Goal: Task Accomplishment & Management: Manage account settings

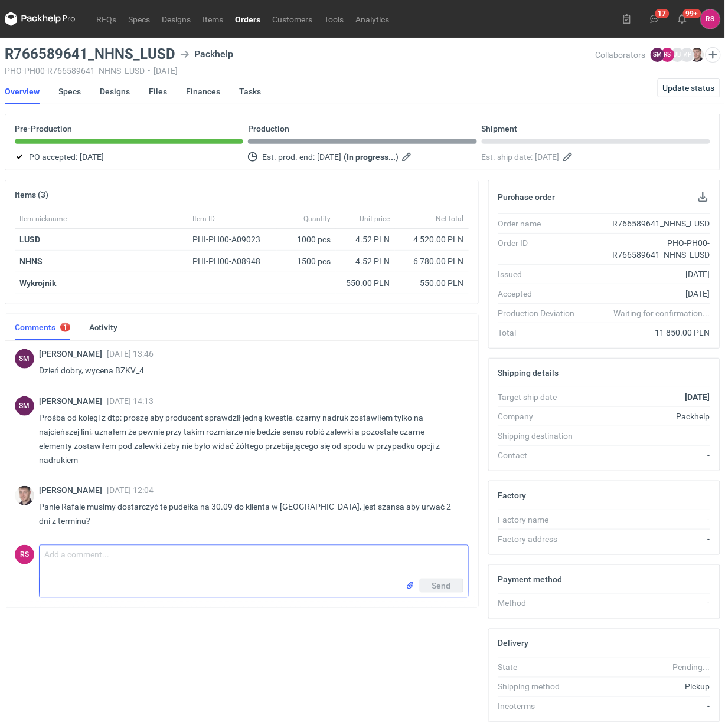
click at [158, 546] on textarea "Comment message" at bounding box center [254, 562] width 428 height 33
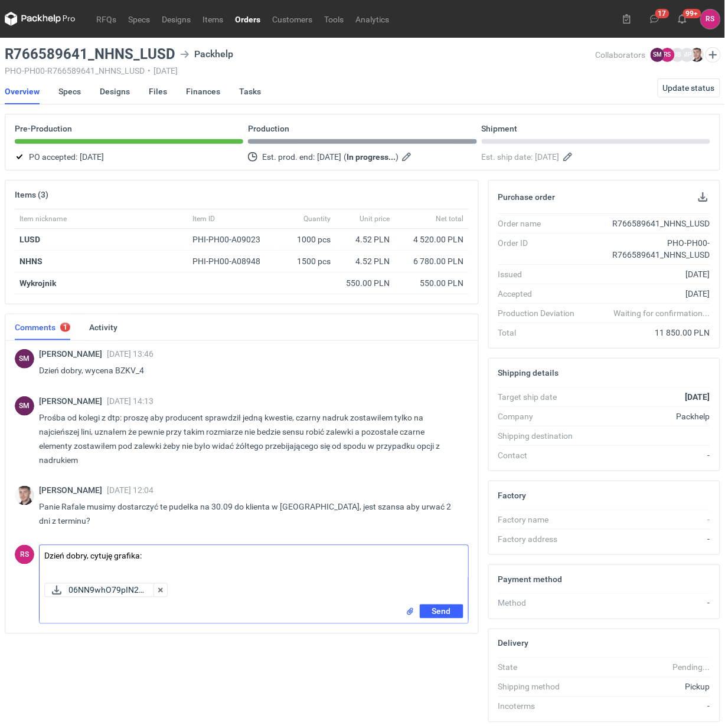
click at [204, 546] on textarea "Dzień dobry, cytuję grafika:" at bounding box center [254, 562] width 428 height 33
paste textarea "Czarne obiekty i teksty z wieczka też bym nadrukował. Poradzę sobie z tym widzę…"
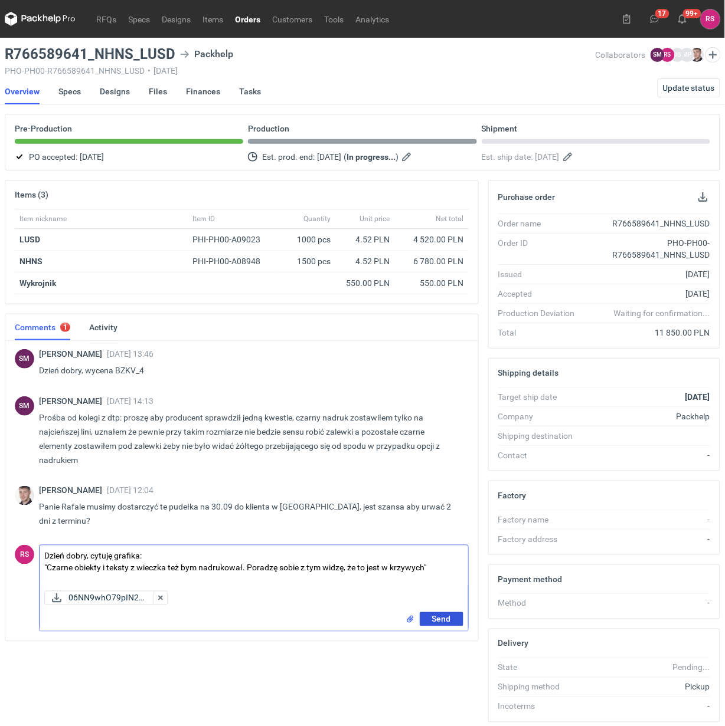
type textarea "Dzień dobry, cytuję grafika: "Czarne obiekty i teksty z wieczka też bym nadruko…"
click at [443, 616] on span "Send" at bounding box center [441, 620] width 19 height 8
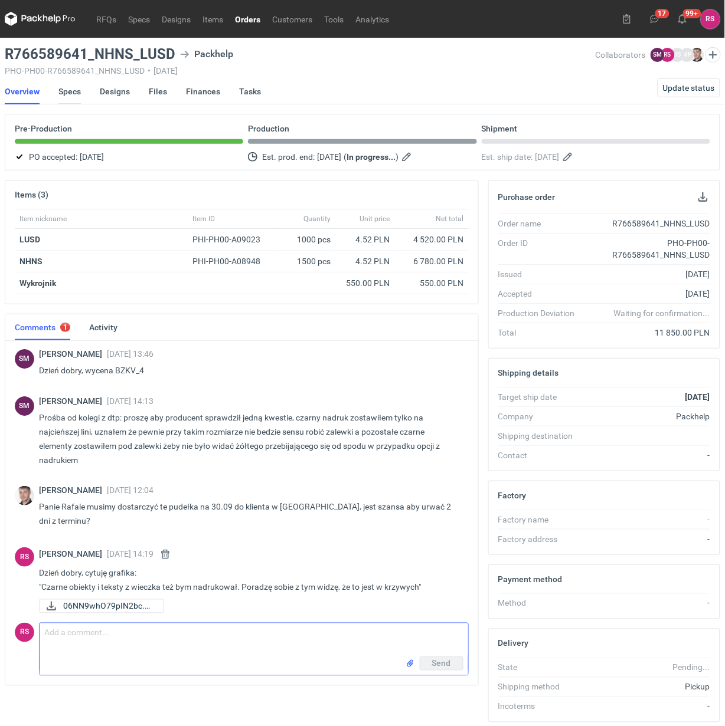
click at [68, 93] on link "Specs" at bounding box center [69, 91] width 22 height 26
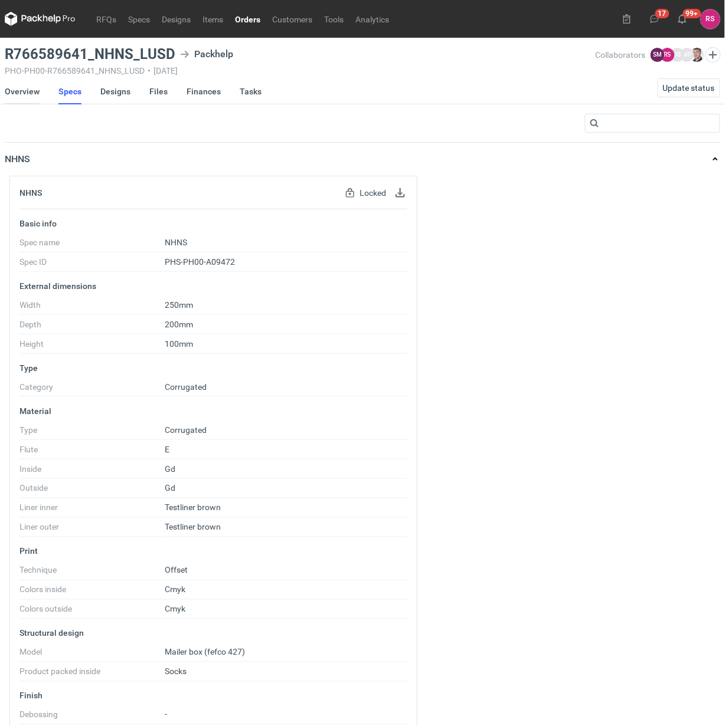
click at [30, 93] on link "Overview" at bounding box center [22, 91] width 35 height 26
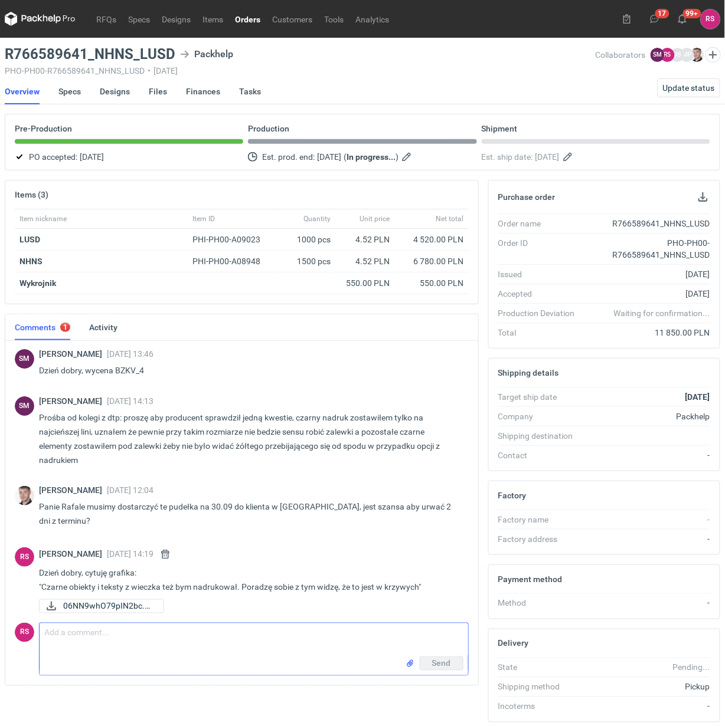
click at [123, 633] on textarea "Comment message" at bounding box center [254, 640] width 428 height 33
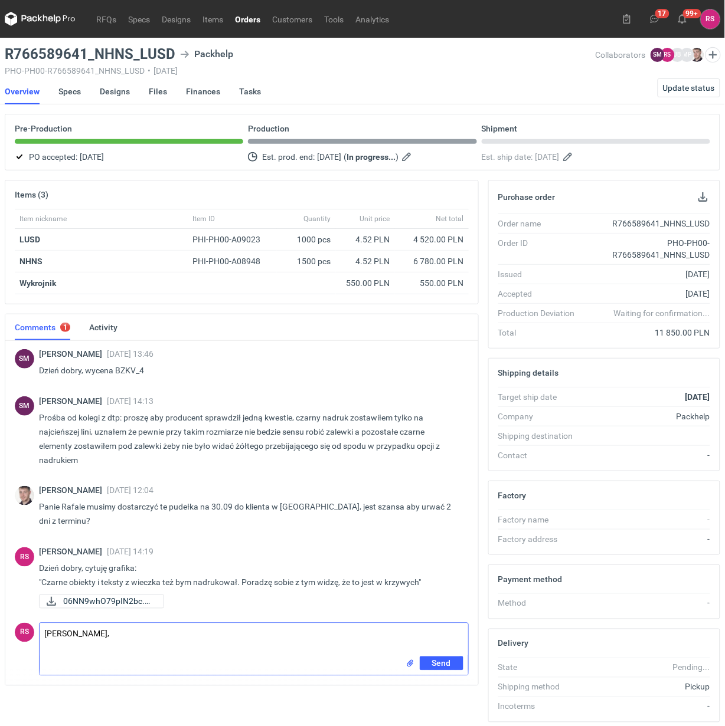
click at [155, 624] on textarea "Panie Macieju," at bounding box center [254, 640] width 428 height 33
drag, startPoint x: 152, startPoint y: 71, endPoint x: 213, endPoint y: 69, distance: 60.8
click at [213, 69] on div "PHO-PH00-R766589641_NHNS_LUSD • 04/09/2025" at bounding box center [300, 70] width 591 height 9
click at [314, 70] on div "PHO-PH00-R766589641_NHNS_LUSD • 04/09/2025" at bounding box center [300, 70] width 591 height 9
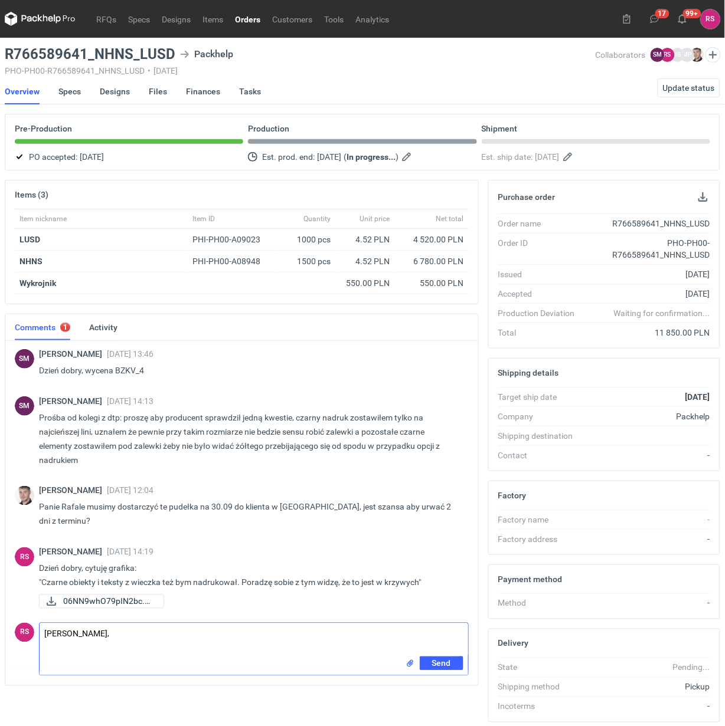
click at [169, 624] on textarea "Panie Macieju," at bounding box center [254, 640] width 428 height 33
drag, startPoint x: 94, startPoint y: 52, endPoint x: 103, endPoint y: 52, distance: 8.9
click at [103, 52] on h3 "R766589641_NHNS_LUSD" at bounding box center [90, 54] width 171 height 14
click at [128, 58] on h3 "R766589641_NHNS_LUSD" at bounding box center [90, 54] width 171 height 14
drag, startPoint x: 173, startPoint y: 51, endPoint x: 96, endPoint y: 51, distance: 77.3
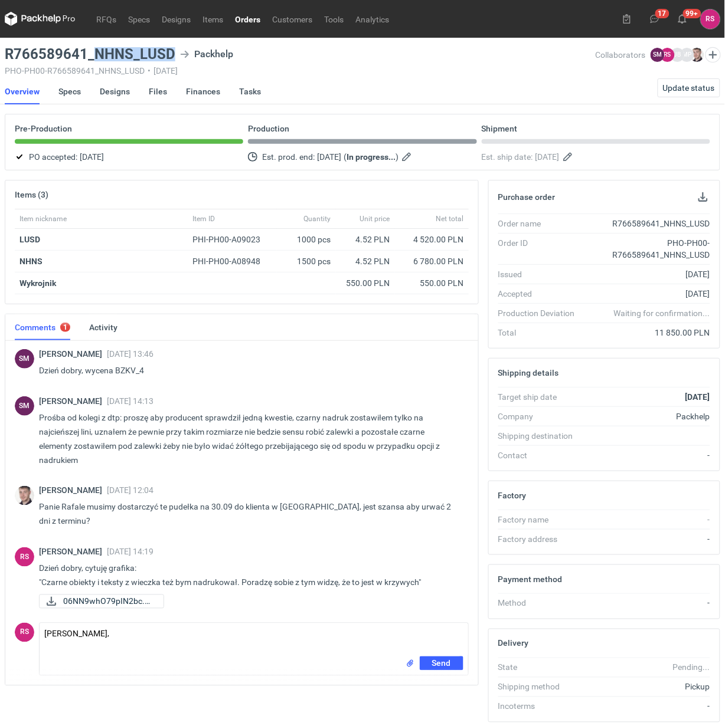
click at [96, 51] on div "R766589641_NHNS_LUSD Packhelp" at bounding box center [300, 54] width 591 height 14
click at [328, 48] on div "R766589641_NHNS_LUSD Packhelp" at bounding box center [300, 54] width 591 height 14
click at [178, 624] on textarea "Panie Macieju," at bounding box center [254, 640] width 428 height 33
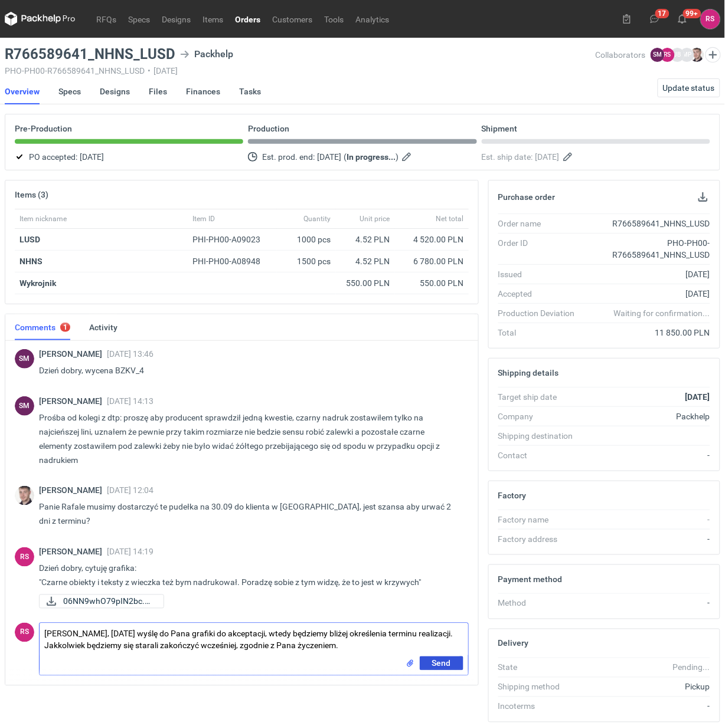
type textarea "Panie Macieju, jutro wyślę do Pana grafiki do akceptacji, wtedy będziemy bliżej…"
click at [446, 660] on span "Send" at bounding box center [441, 664] width 19 height 8
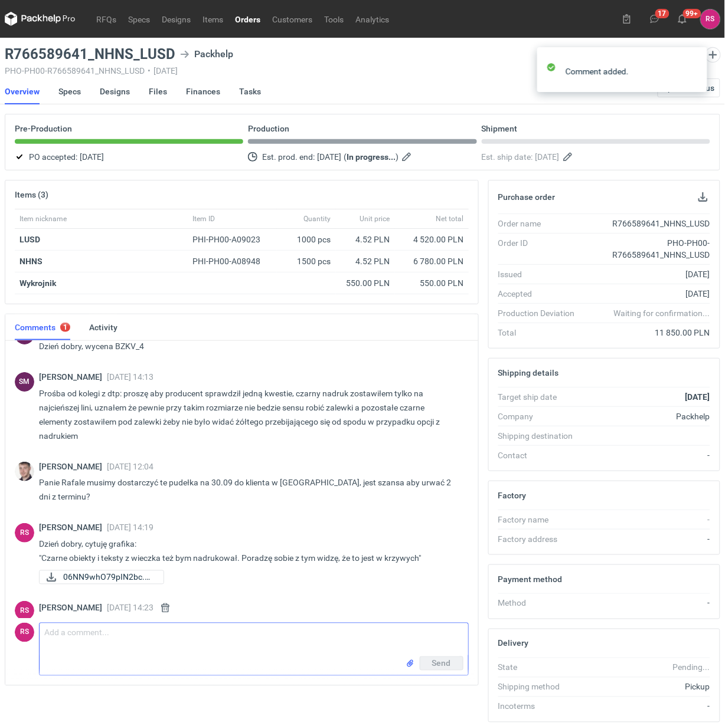
scroll to position [51, 0]
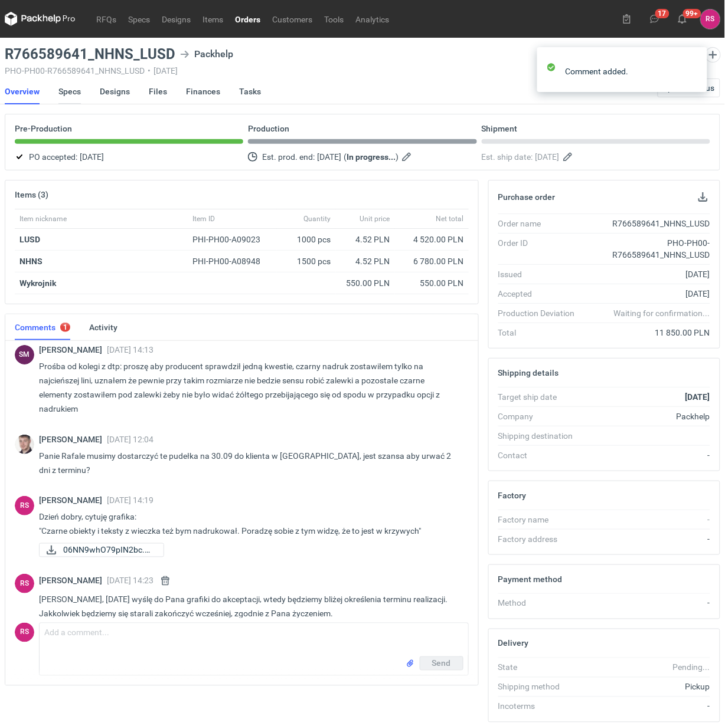
click at [66, 89] on link "Specs" at bounding box center [69, 91] width 22 height 26
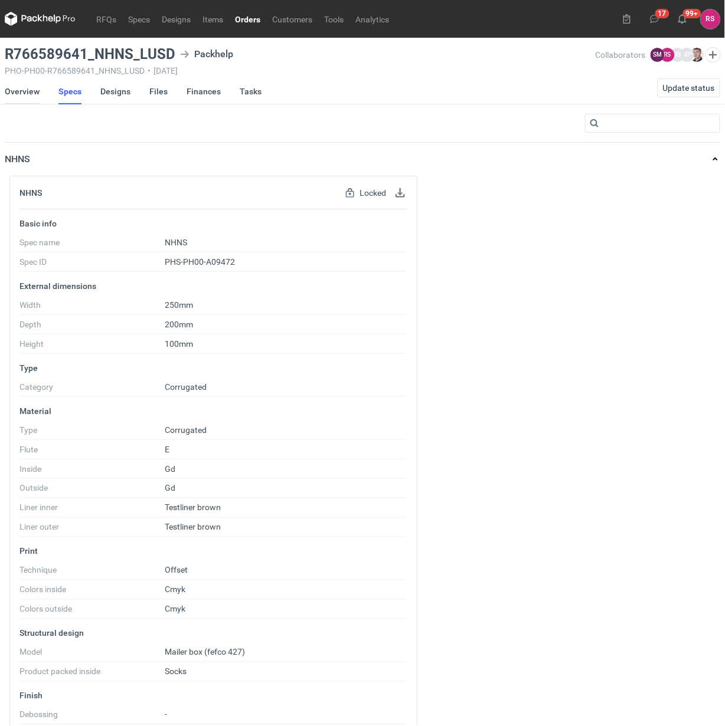
click at [25, 89] on link "Overview" at bounding box center [22, 91] width 35 height 26
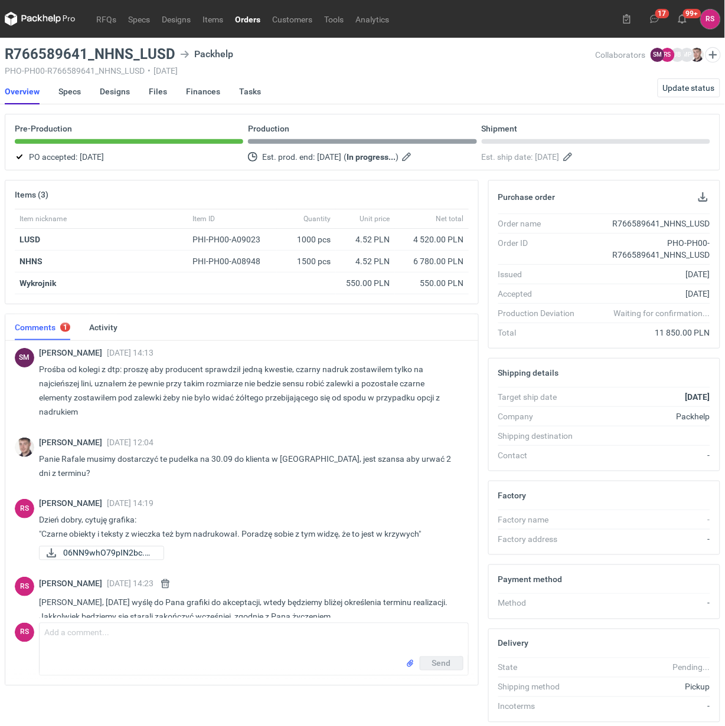
scroll to position [51, 0]
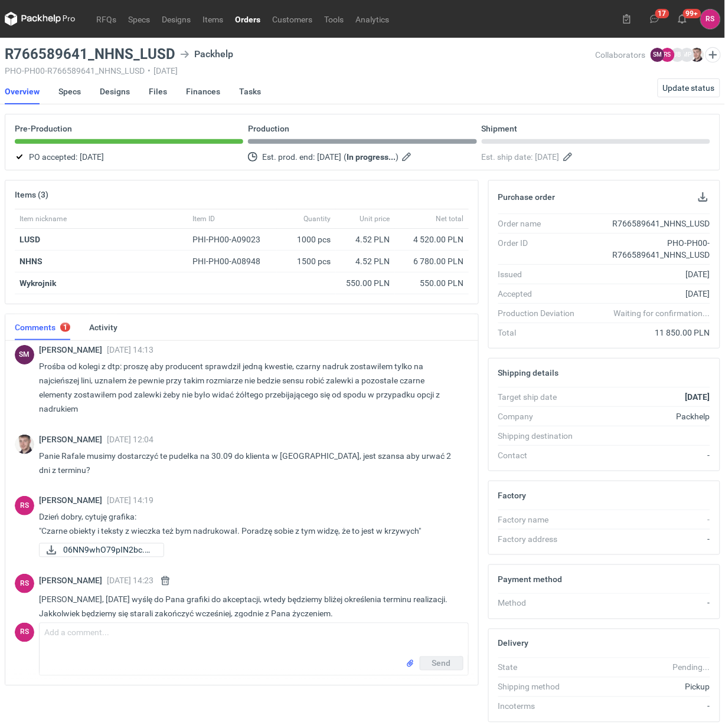
click at [245, 21] on link "Orders" at bounding box center [247, 19] width 37 height 14
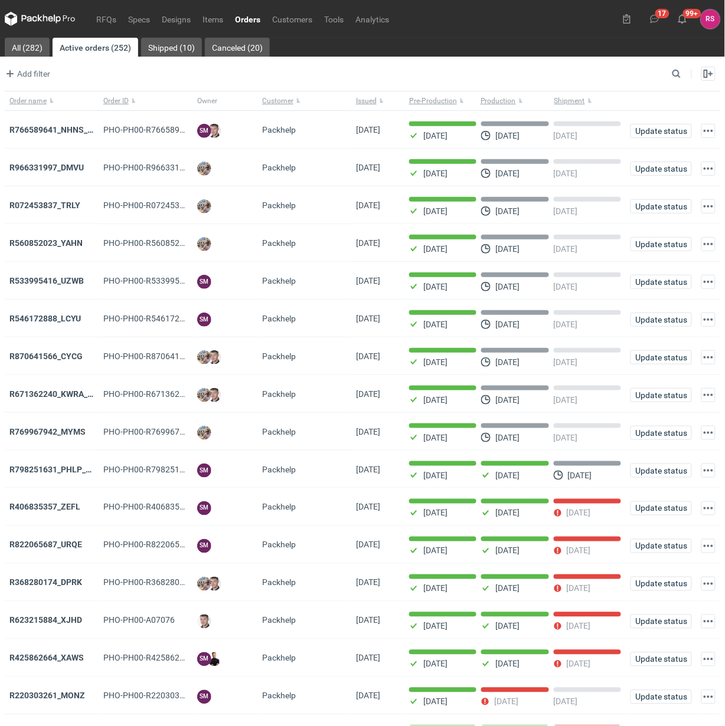
click at [64, 163] on strong "R966331997_DMVU" at bounding box center [46, 167] width 74 height 9
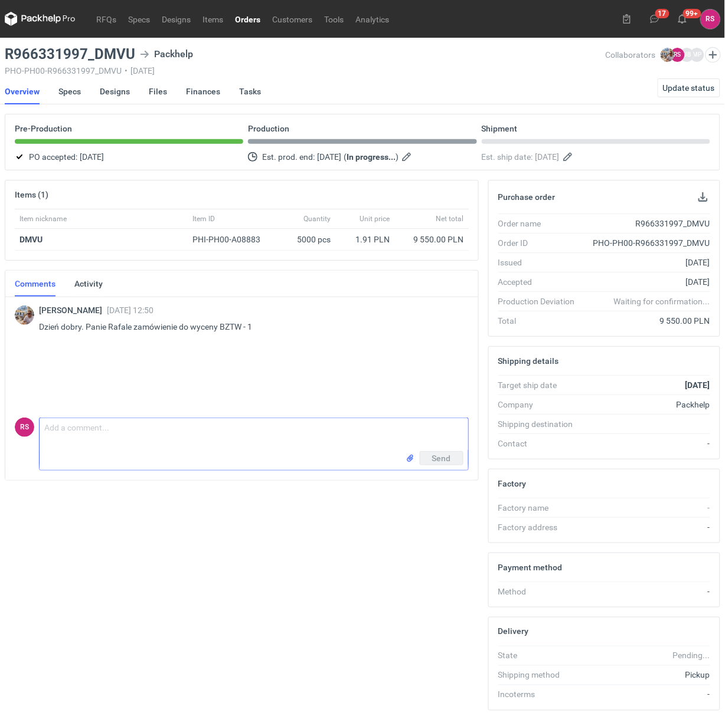
click at [140, 436] on textarea "Comment message" at bounding box center [254, 434] width 428 height 33
type textarea "Panie Michale, proszę o akceptację pdfa."
click at [441, 484] on span "Send" at bounding box center [441, 484] width 19 height 8
click at [243, 15] on link "Orders" at bounding box center [247, 19] width 37 height 14
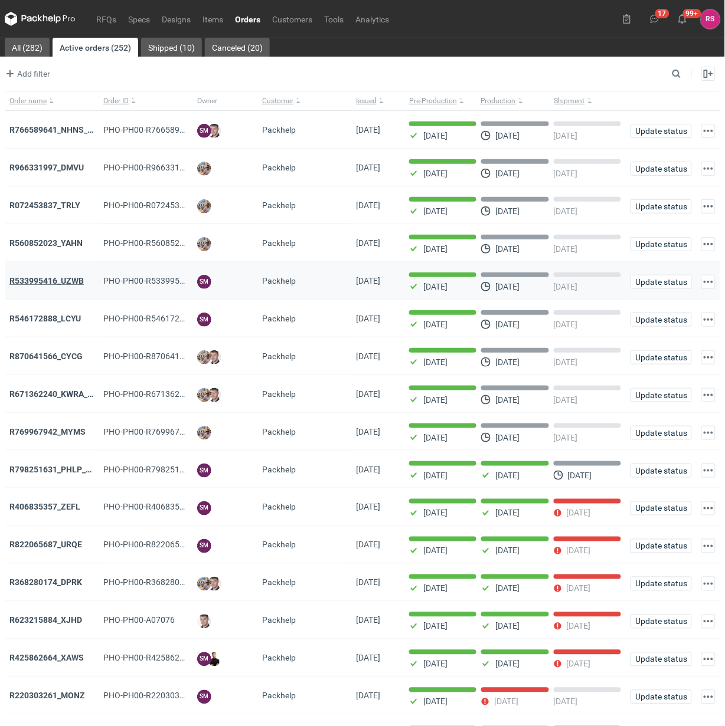
click at [60, 279] on strong "R533995416_UZWB" at bounding box center [46, 280] width 74 height 9
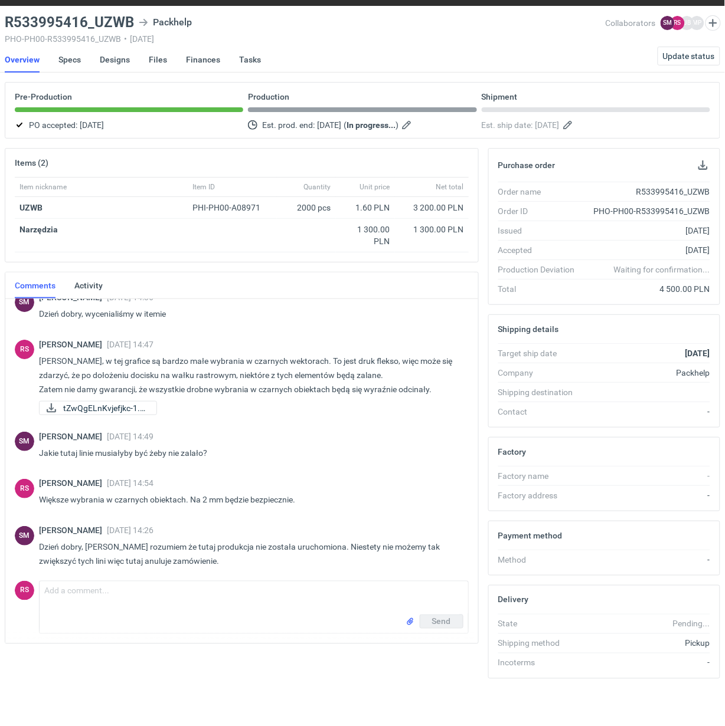
scroll to position [18, 0]
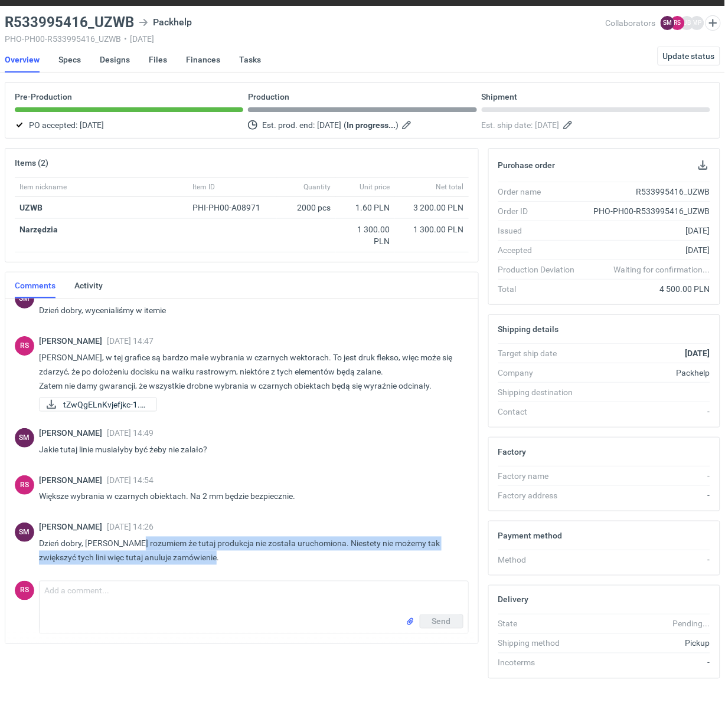
drag, startPoint x: 132, startPoint y: 538, endPoint x: 235, endPoint y: 559, distance: 105.4
click at [235, 559] on div "Sebastian Markut 08 Sep 2025 14:26 Dzień dobry, Panie Rafale rozumiem że tutaj …" at bounding box center [249, 546] width 420 height 47
copy p "rozumiem że tutaj produkcja nie została uruchomiona. Niestety nie możemy tak zw…"
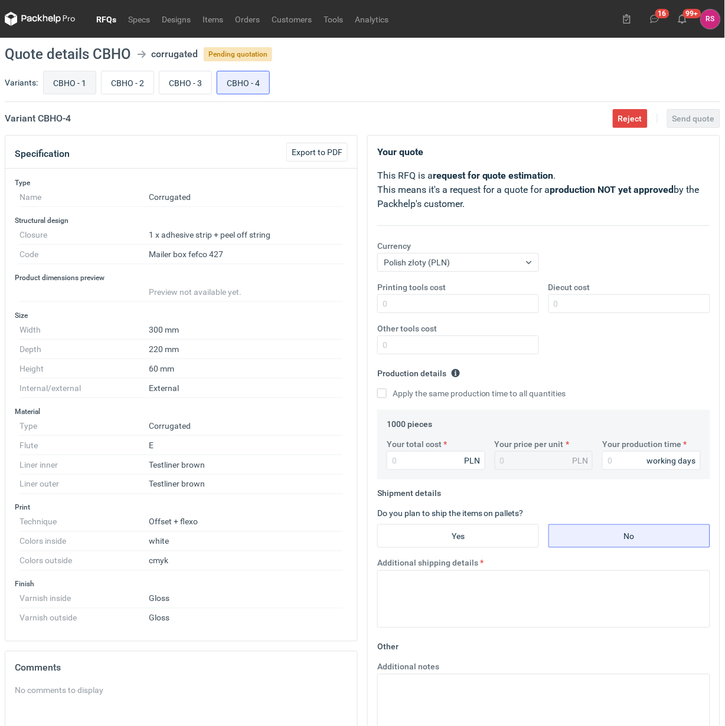
click at [56, 80] on input "CBHO - 1" at bounding box center [70, 82] width 52 height 22
radio input "true"
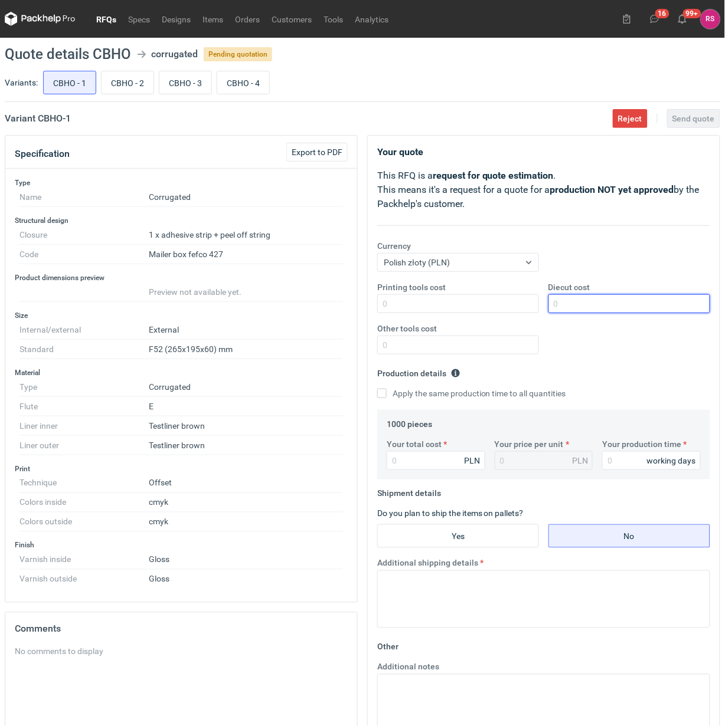
click at [602, 304] on input "Diecut cost" at bounding box center [629, 303] width 162 height 19
type input "550"
click at [377, 389] on input "Apply the same production time to all quantities" at bounding box center [381, 393] width 9 height 9
checkbox input "true"
type input "7"
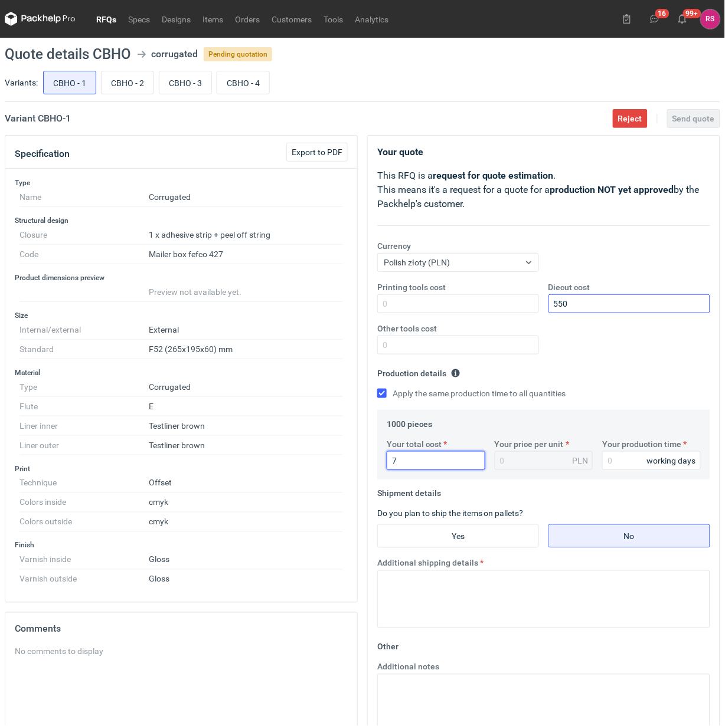
type input "0.01"
type input "7130"
type input "7.13"
type input "7130"
type input "17"
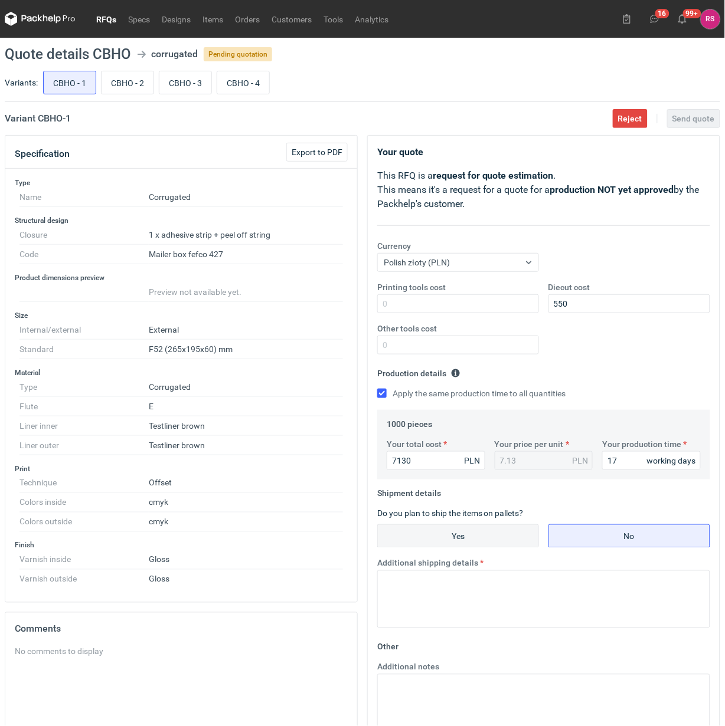
click at [465, 540] on input "Yes" at bounding box center [458, 536] width 161 height 22
radio input "true"
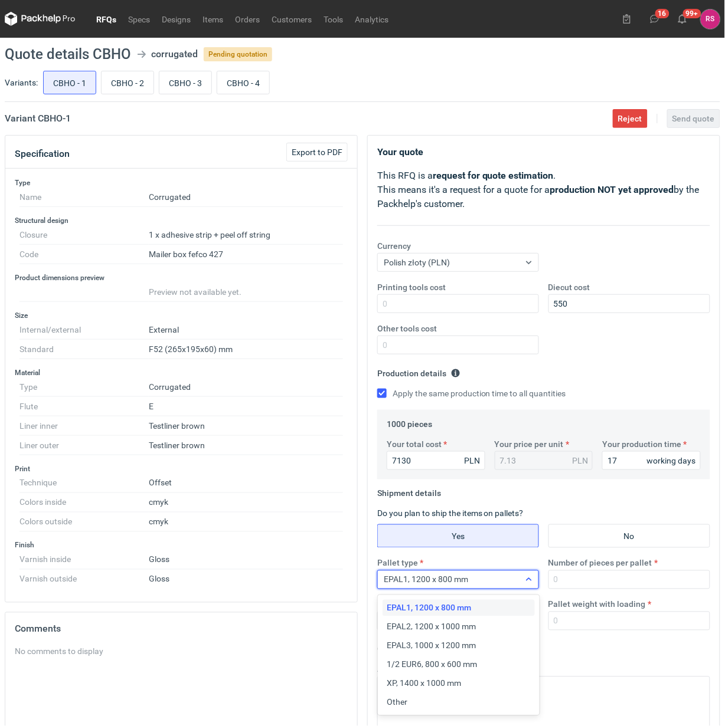
click at [516, 580] on div "EPAL1, 1200 x 800 mm" at bounding box center [449, 580] width 142 height 17
click at [409, 712] on div "EPAL1, 1200 x 800 mm EPAL2, 1200 x 1000 mm EPAL3, 1000 x 1200 mm 1/2 EUR6, 800 …" at bounding box center [459, 656] width 155 height 116
click at [411, 700] on div "Other" at bounding box center [458, 703] width 143 height 12
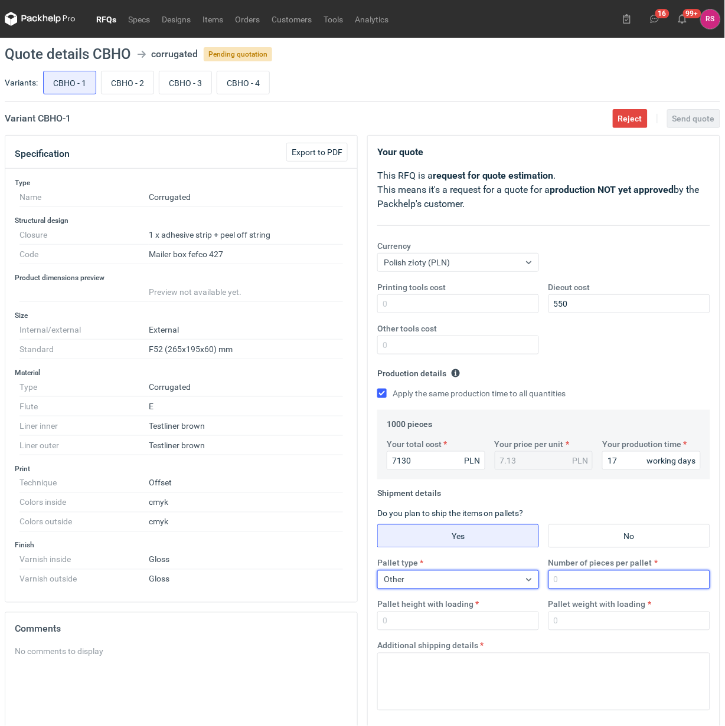
click at [614, 583] on input "Number of pieces per pallet" at bounding box center [629, 580] width 162 height 19
type input "1000"
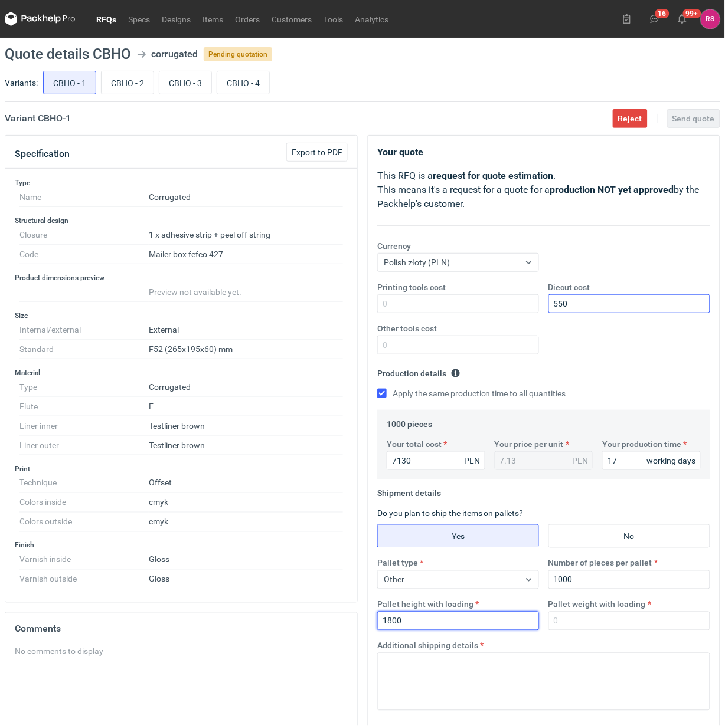
type input "1800"
type input "300"
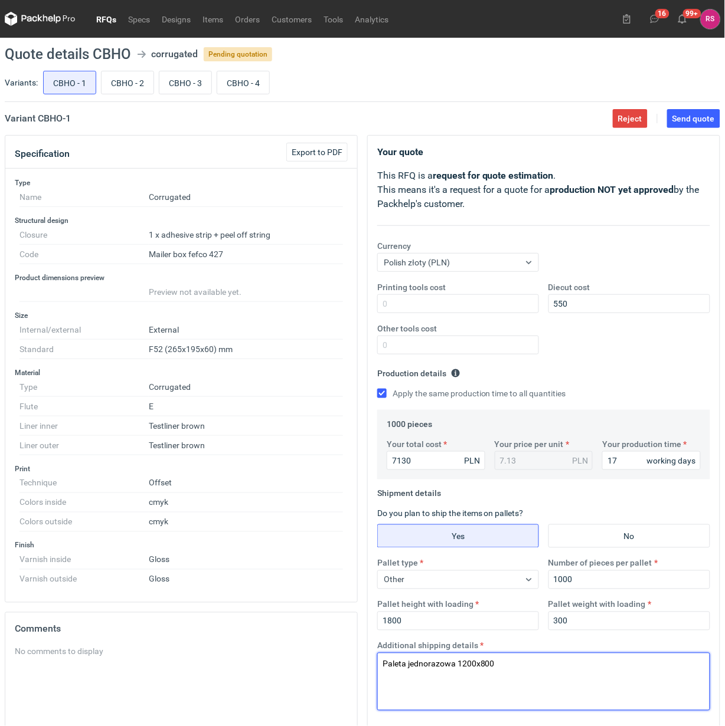
drag, startPoint x: 515, startPoint y: 666, endPoint x: 247, endPoint y: 670, distance: 268.0
click at [248, 672] on div "Specification Export to PDF Type Name Corrugated Structural design Closure 1 x …" at bounding box center [362, 525] width 725 height 780
type textarea "Paleta jednorazowa 1200x800"
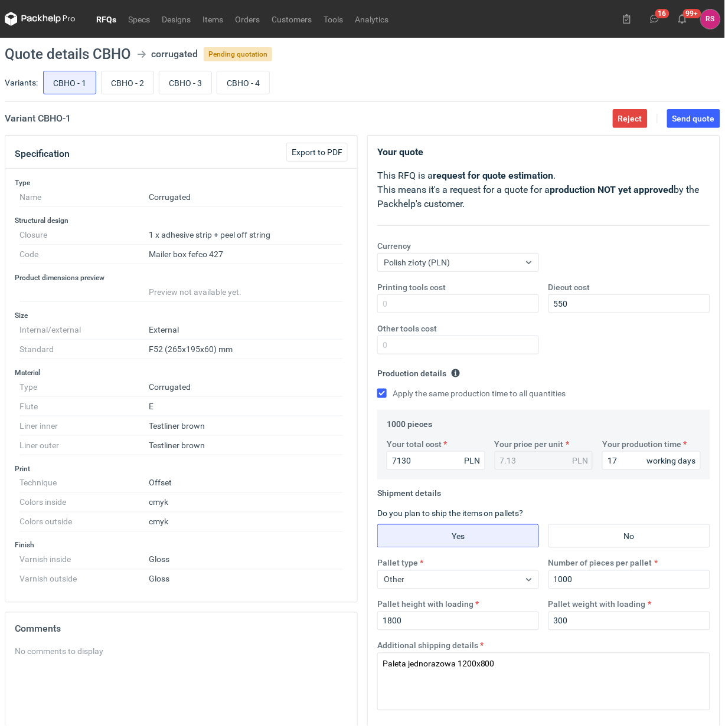
click at [671, 366] on fieldset "Production details Please provide the expected time of production in working da…" at bounding box center [543, 387] width 333 height 46
click at [688, 115] on span "Send quote" at bounding box center [693, 118] width 42 height 8
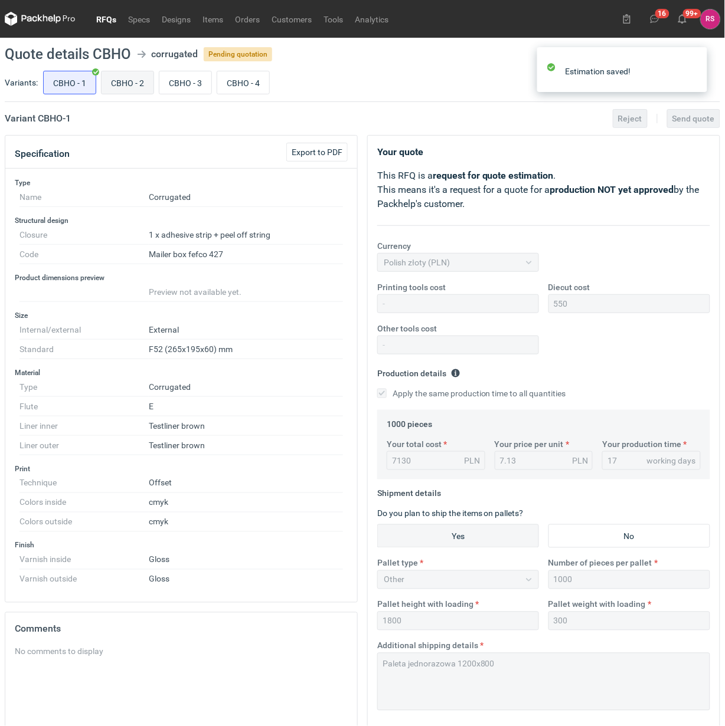
click at [131, 83] on input "CBHO - 2" at bounding box center [128, 82] width 52 height 22
radio input "true"
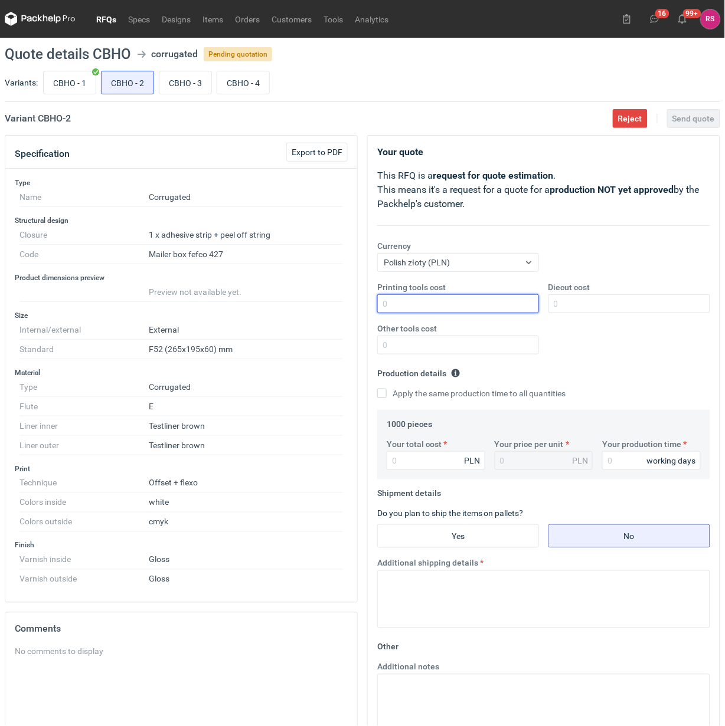
click at [456, 296] on input "Printing tools cost" at bounding box center [458, 303] width 162 height 19
type input "550"
click at [377, 389] on input "Apply the same production time to all quantities" at bounding box center [381, 393] width 9 height 9
checkbox input "true"
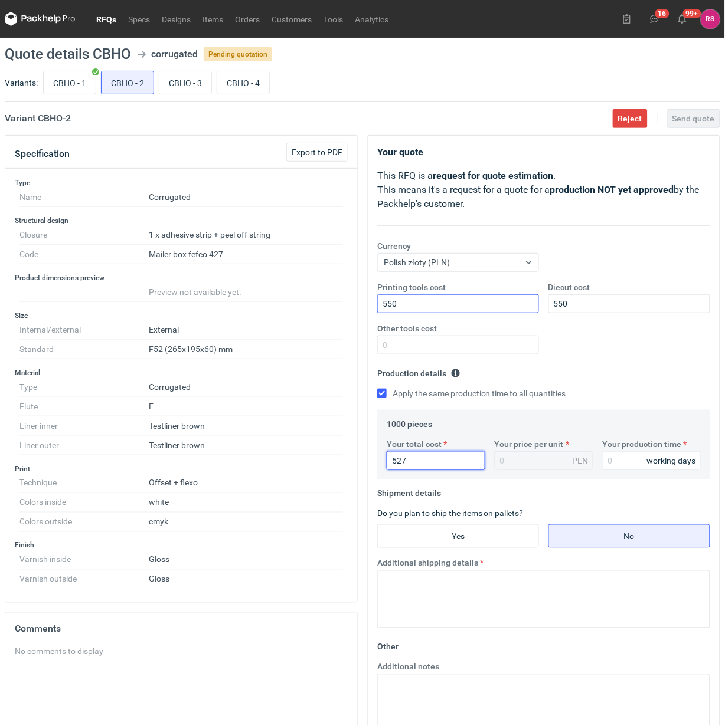
type input "5270"
type input "5.27"
type input "5270"
type input "17"
click at [475, 541] on input "Yes" at bounding box center [458, 536] width 161 height 22
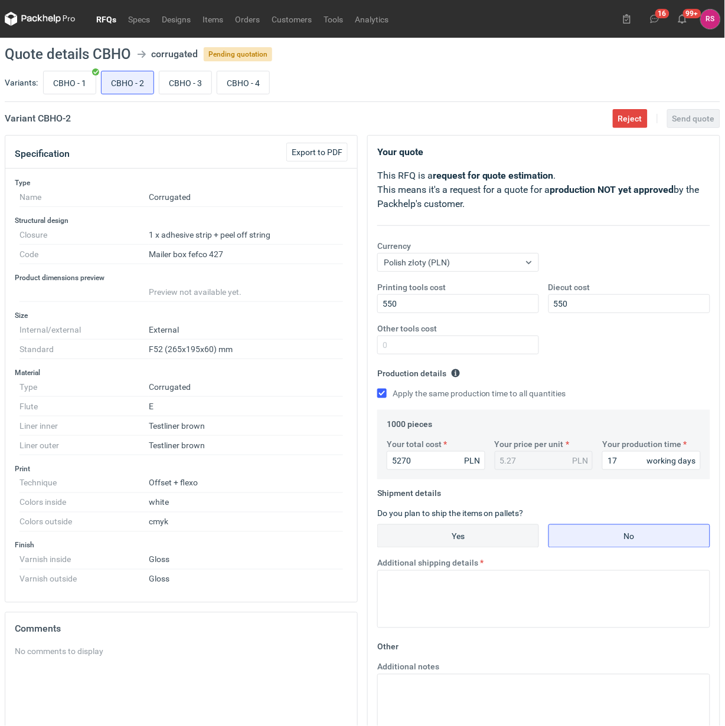
radio input "true"
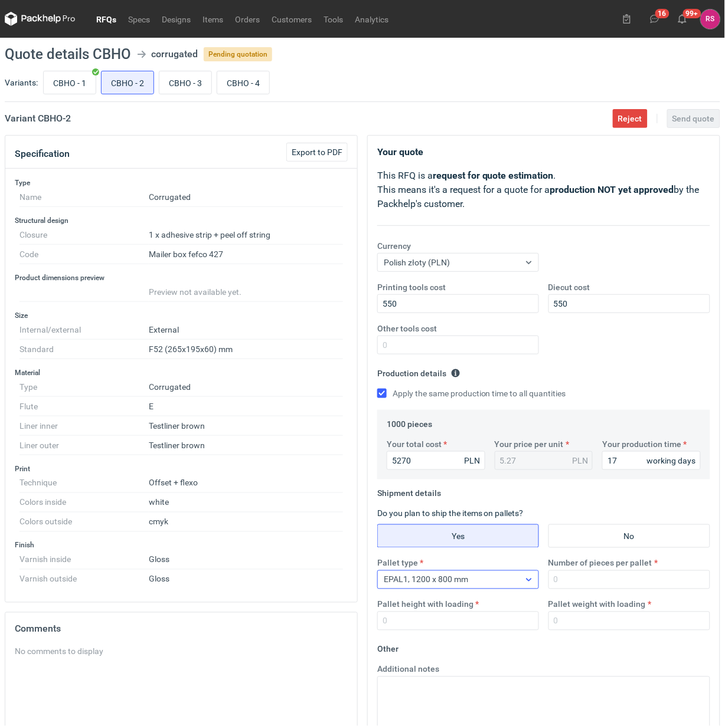
click at [520, 581] on div at bounding box center [528, 579] width 19 height 9
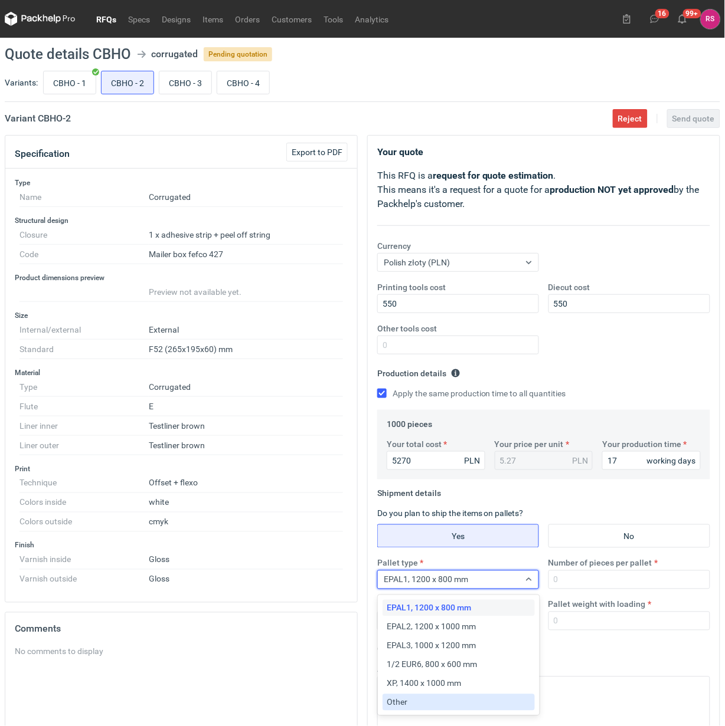
click at [407, 698] on div "Other" at bounding box center [458, 703] width 143 height 12
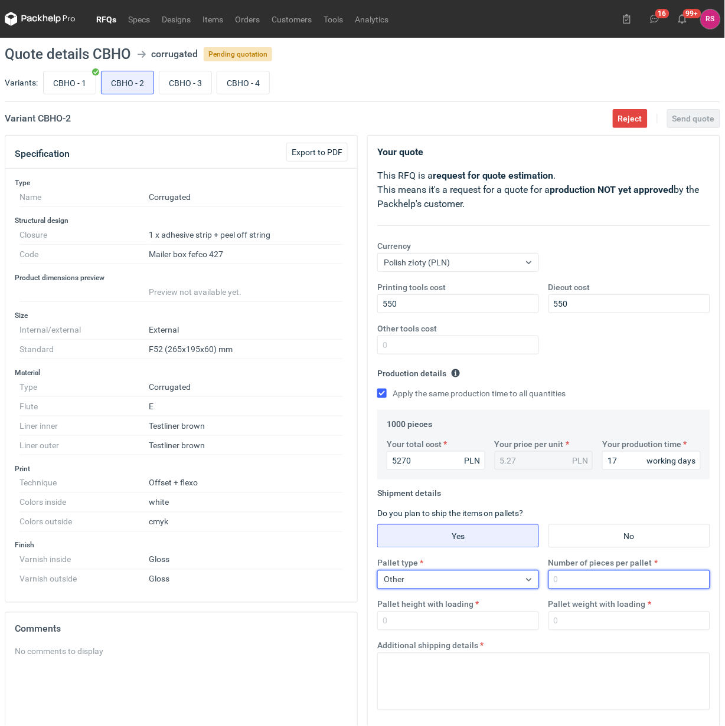
click at [608, 588] on input "Number of pieces per pallet" at bounding box center [629, 580] width 162 height 19
type input "1000"
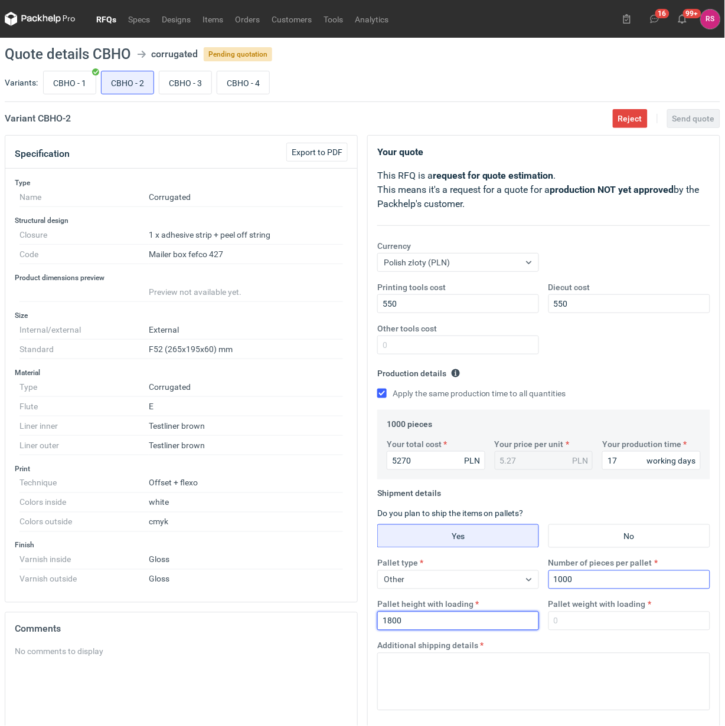
type input "1800"
type input "250"
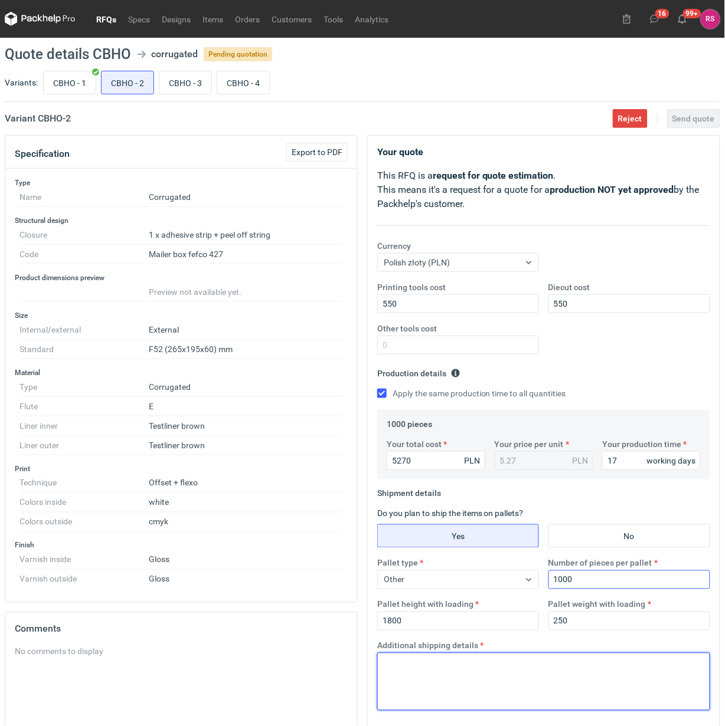
paste textarea "Paleta jednorazowa 1200x800"
type textarea "Paleta jednorazowa 1200x800"
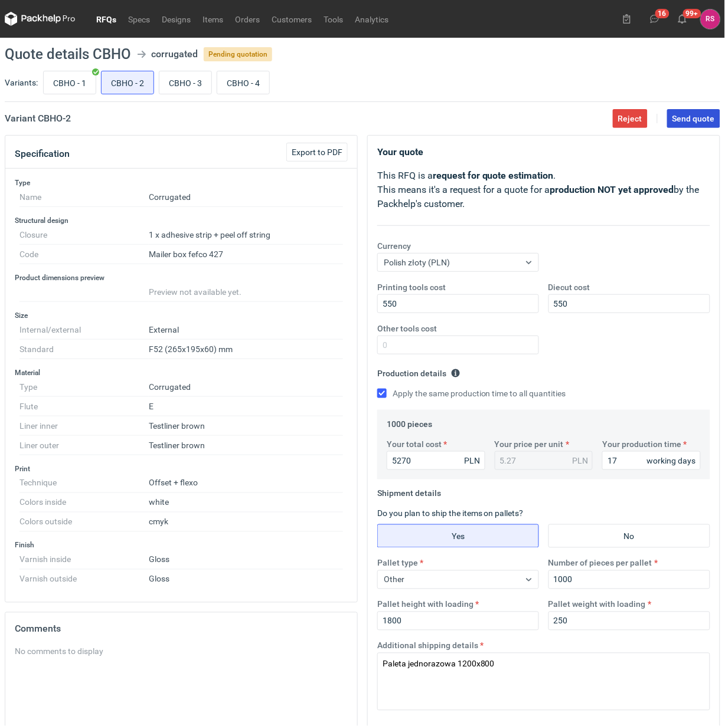
click at [695, 112] on button "Send quote" at bounding box center [693, 118] width 53 height 19
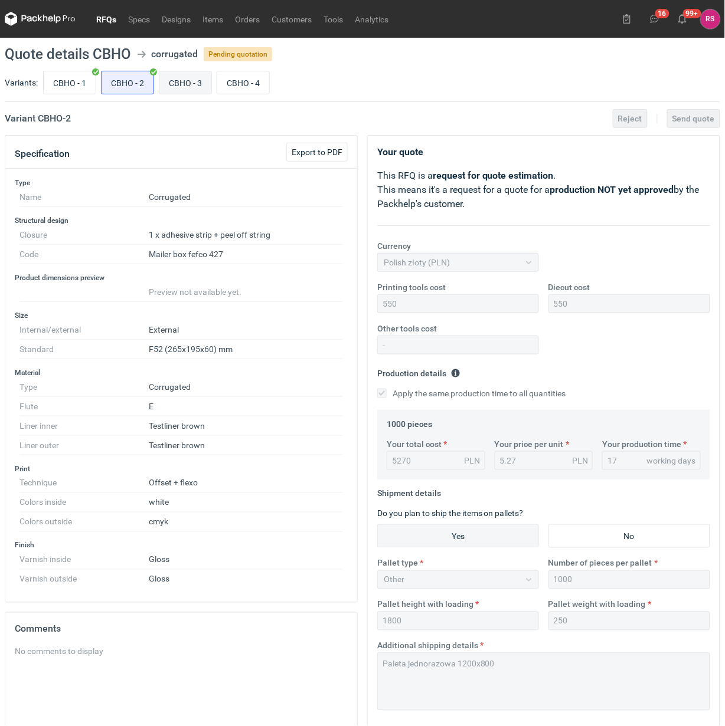
click at [192, 78] on input "CBHO - 3" at bounding box center [185, 82] width 52 height 22
radio input "true"
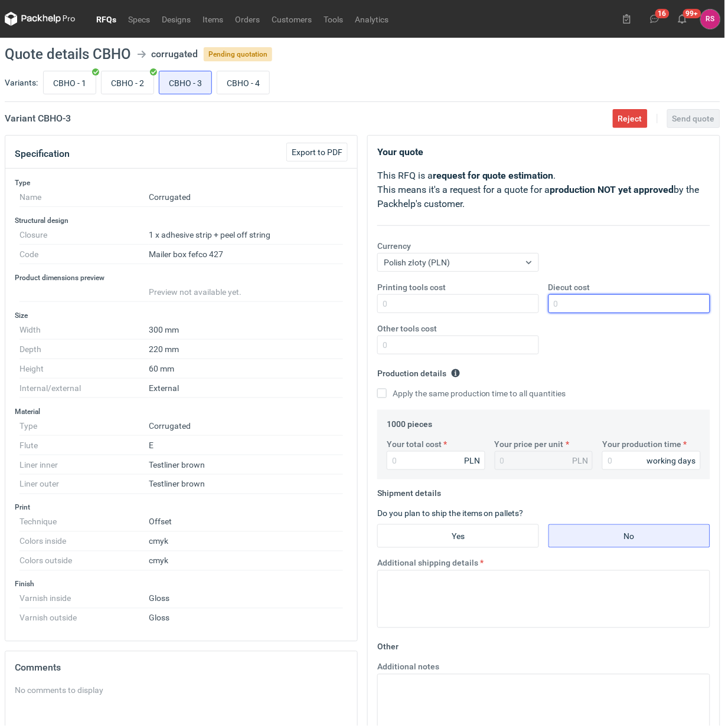
click at [591, 305] on input "Diecut cost" at bounding box center [629, 303] width 162 height 19
type input "600"
click at [377, 389] on input "Apply the same production time to all quantities" at bounding box center [381, 393] width 9 height 9
checkbox input "true"
type input "7"
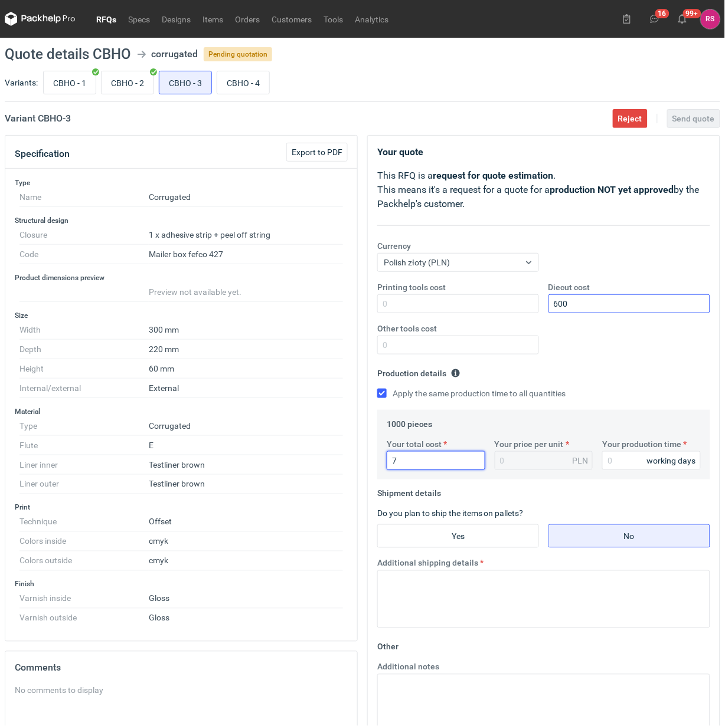
type input "0.01"
type input "73"
type input "0.07"
type input "7380"
type input "7.38"
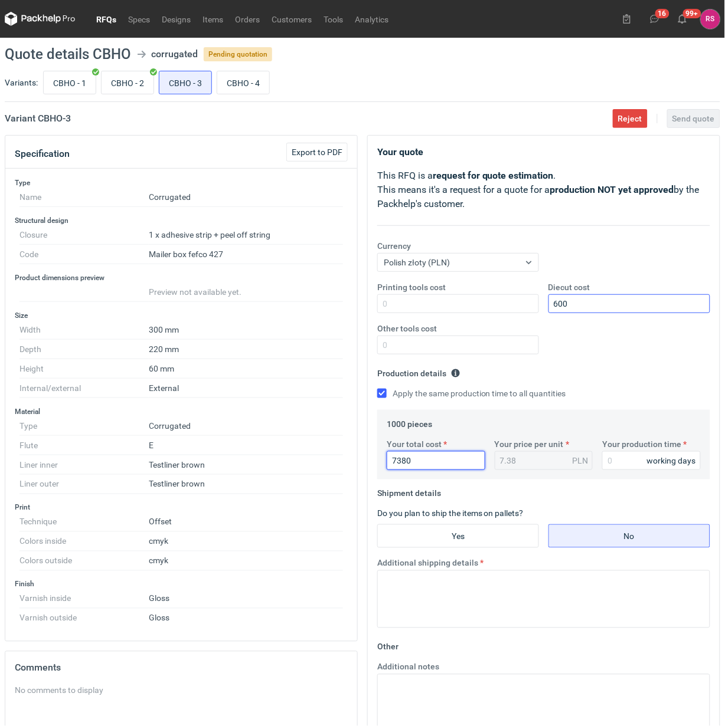
type input "7380"
type input "17"
click at [457, 532] on input "Yes" at bounding box center [458, 536] width 161 height 22
radio input "true"
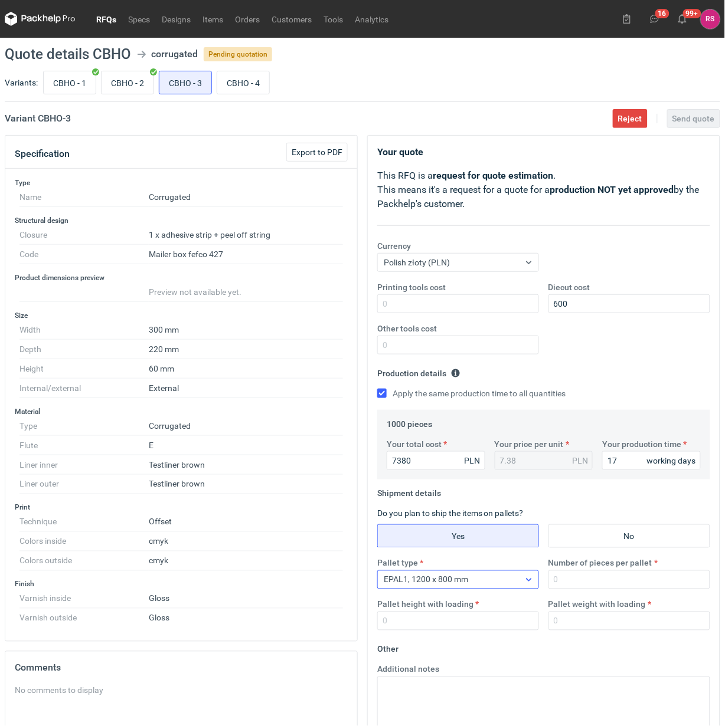
click at [525, 577] on icon at bounding box center [528, 579] width 9 height 9
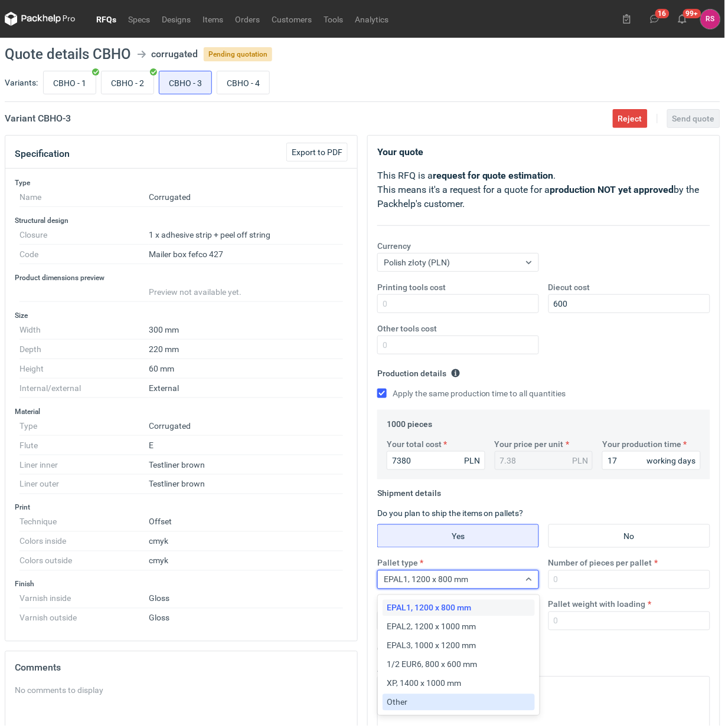
click at [427, 701] on div "Other" at bounding box center [458, 703] width 143 height 12
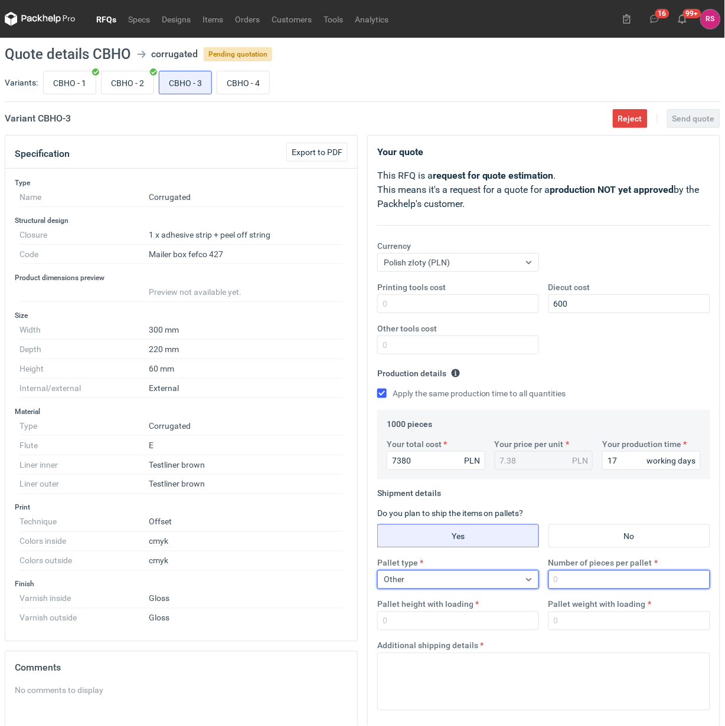
click at [598, 584] on input "Number of pieces per pallet" at bounding box center [629, 580] width 162 height 19
type input "1000"
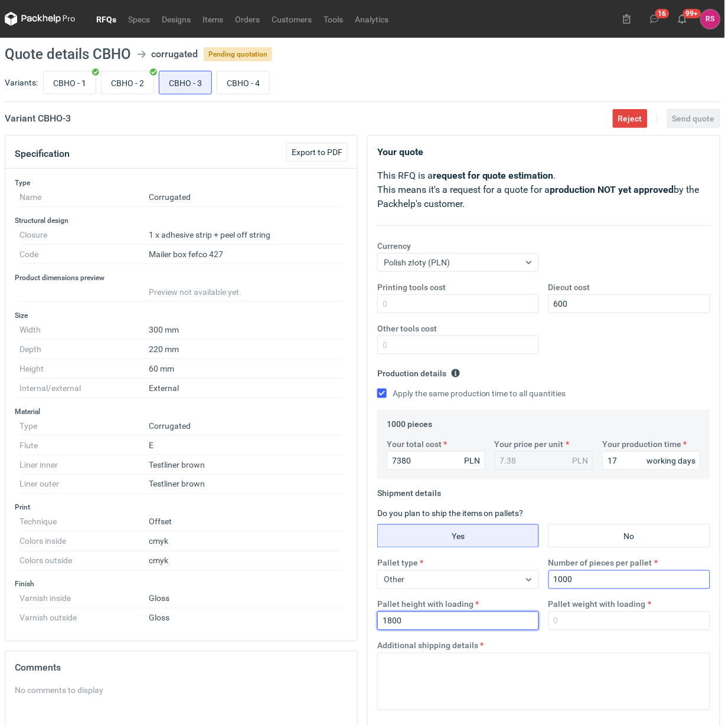
type input "1800"
type input "250"
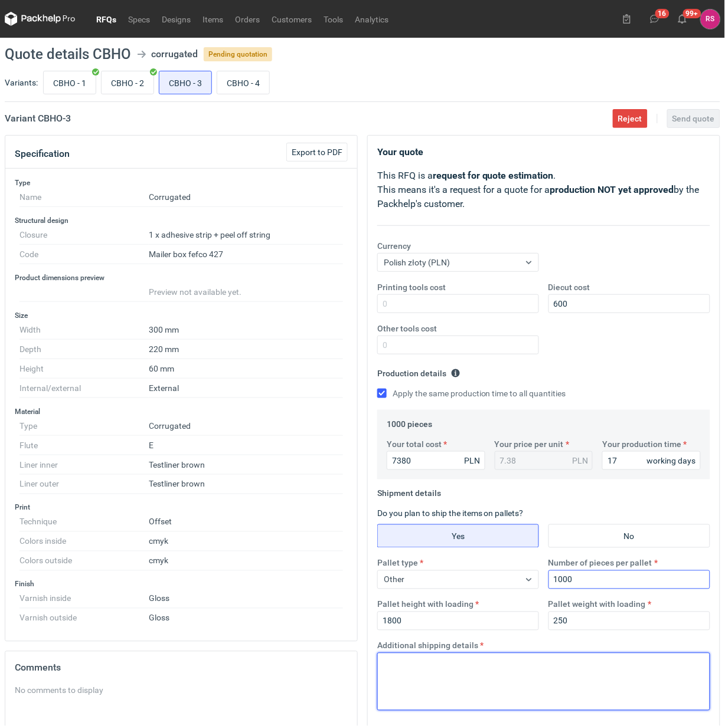
paste textarea "Paleta jednorazowa 1200x800"
type textarea "Paleta jednorazowa 1200x800"
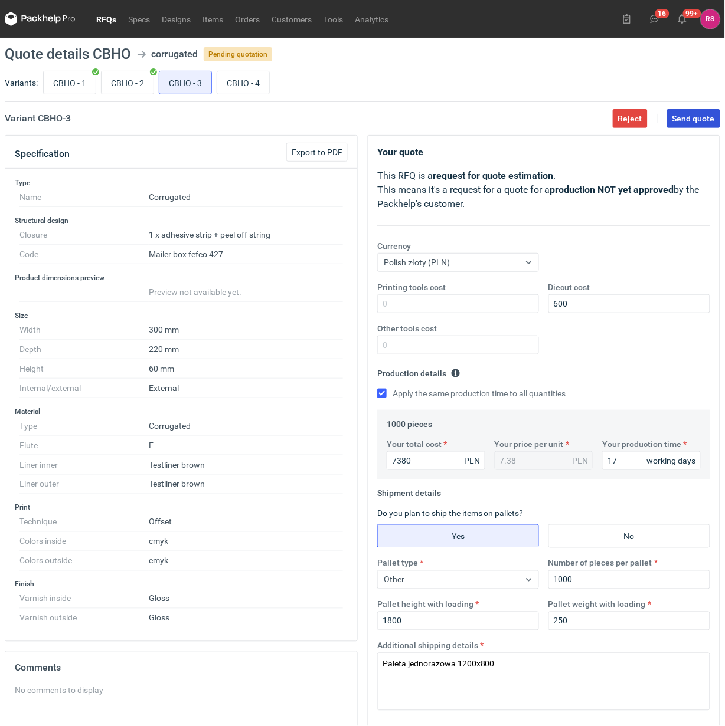
click at [701, 114] on span "Send quote" at bounding box center [693, 118] width 42 height 8
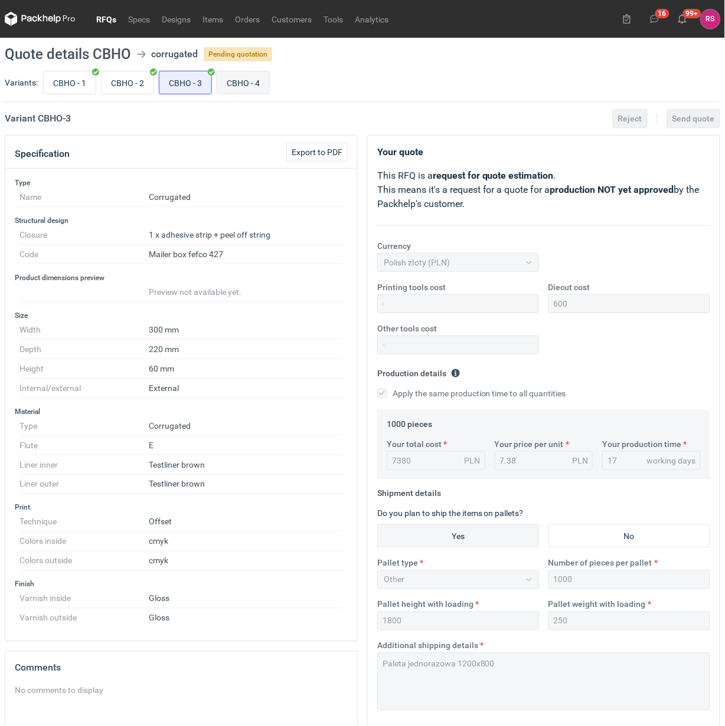
click at [249, 80] on input "CBHO - 4" at bounding box center [243, 82] width 52 height 22
radio input "true"
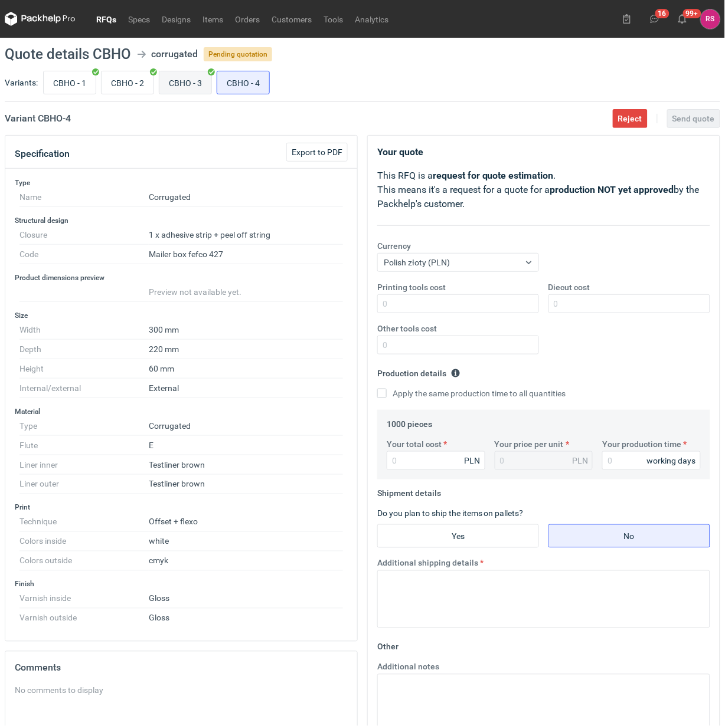
click at [192, 83] on input "CBHO - 3" at bounding box center [185, 82] width 52 height 22
radio input "true"
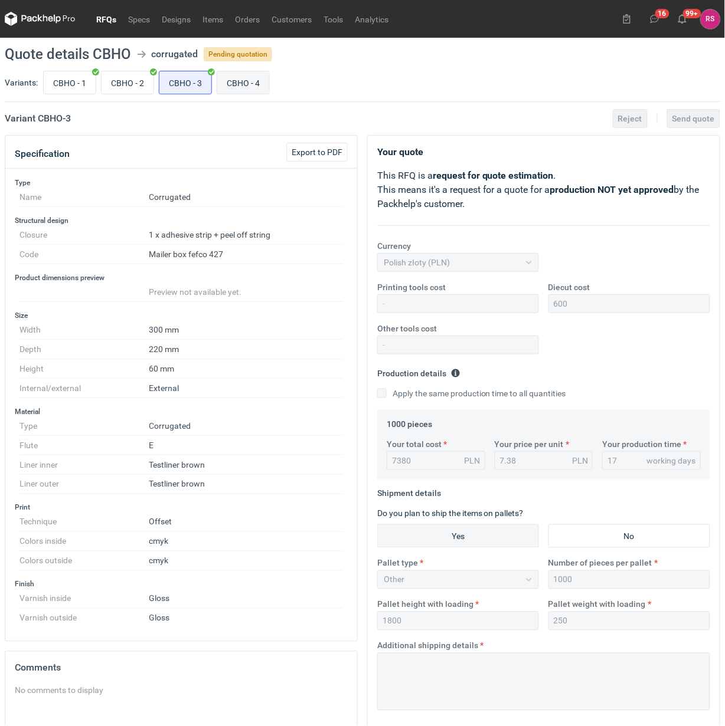
click at [240, 84] on input "CBHO - 4" at bounding box center [243, 82] width 52 height 22
radio input "true"
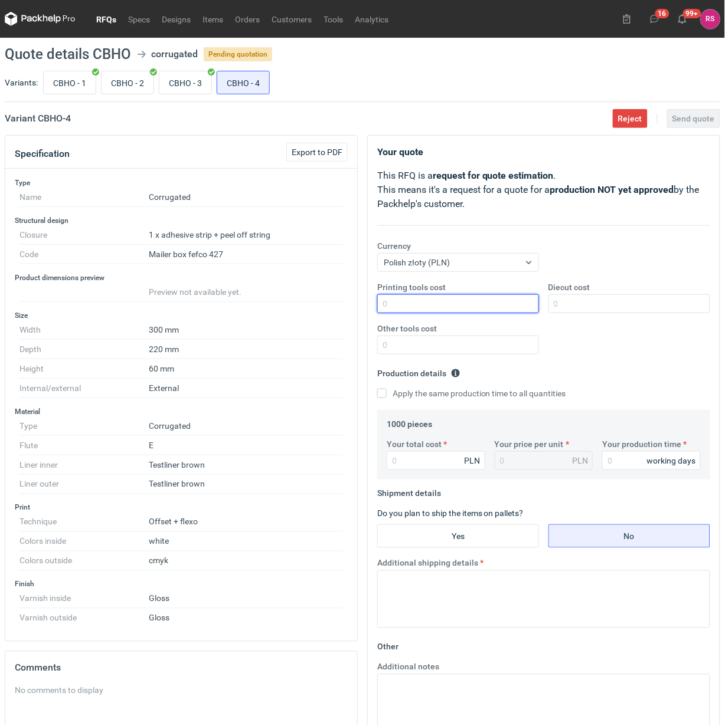
click at [450, 307] on input "Printing tools cost" at bounding box center [458, 303] width 162 height 19
type input "650"
type input "600"
click at [377, 389] on input "Apply the same production time to all quantities" at bounding box center [381, 393] width 9 height 9
checkbox input "true"
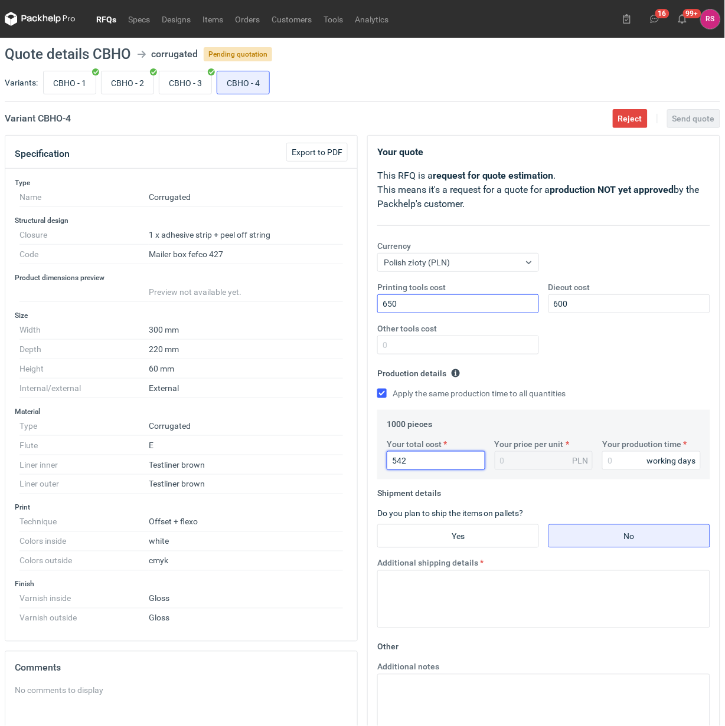
type input "5420"
type input "5.42"
type input "5420"
type input "17"
click at [477, 538] on input "Yes" at bounding box center [458, 536] width 161 height 22
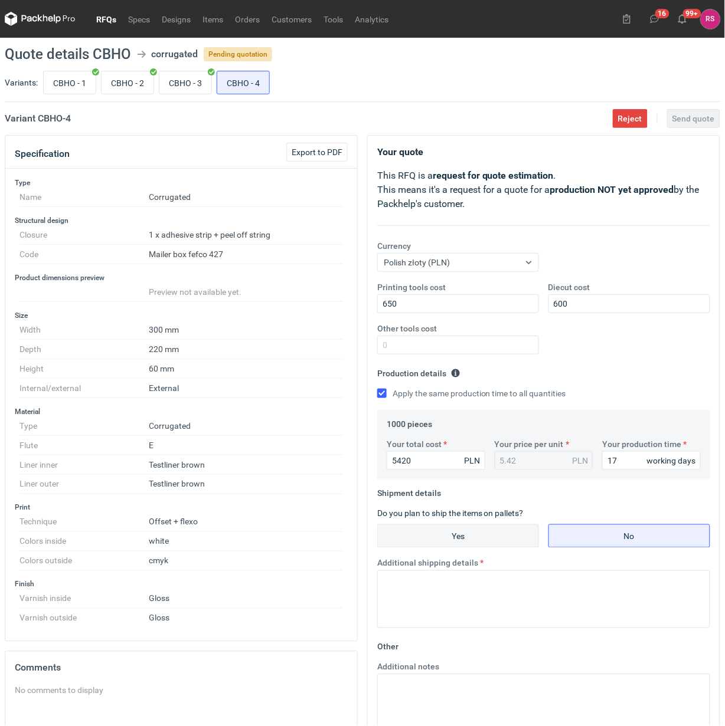
radio input "true"
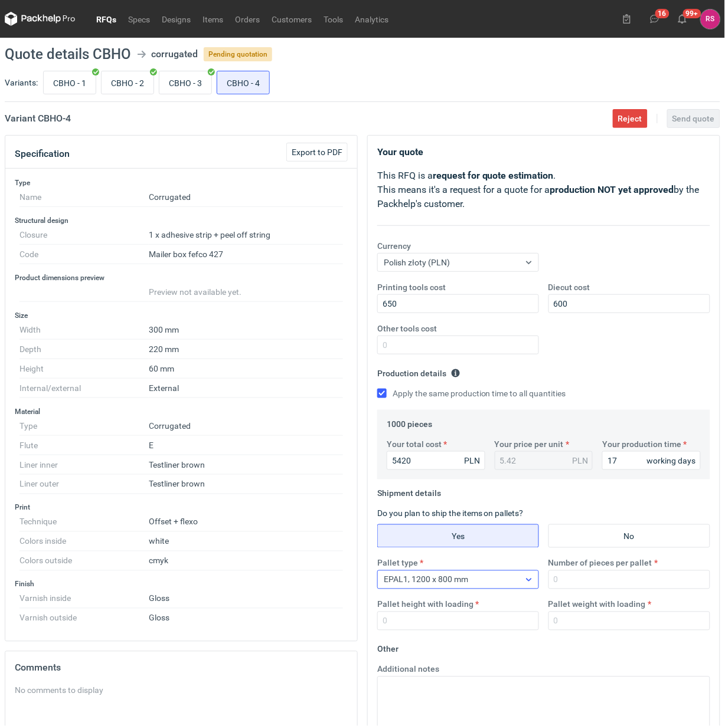
click at [496, 578] on div "EPAL1, 1200 x 800 mm" at bounding box center [449, 580] width 142 height 17
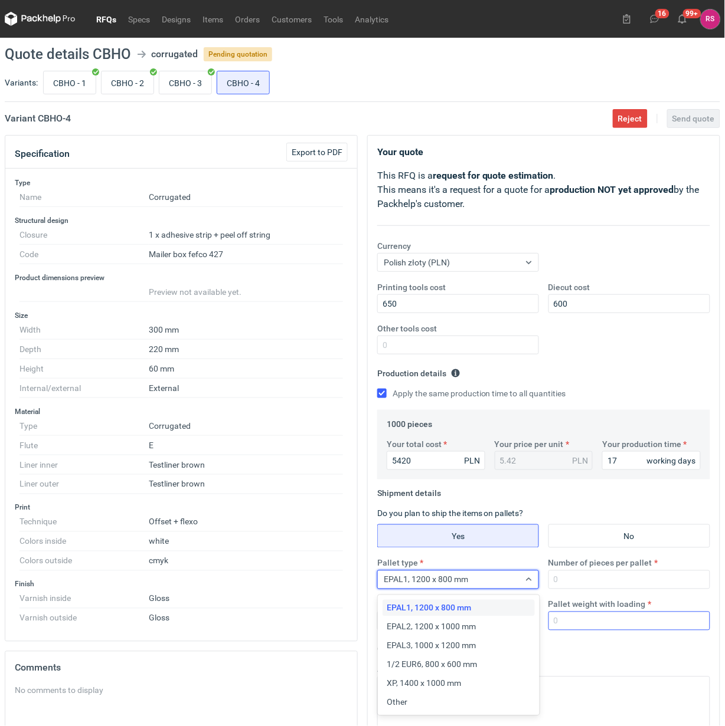
drag, startPoint x: 419, startPoint y: 706, endPoint x: 561, endPoint y: 612, distance: 170.7
click at [419, 701] on div "Other" at bounding box center [458, 703] width 143 height 12
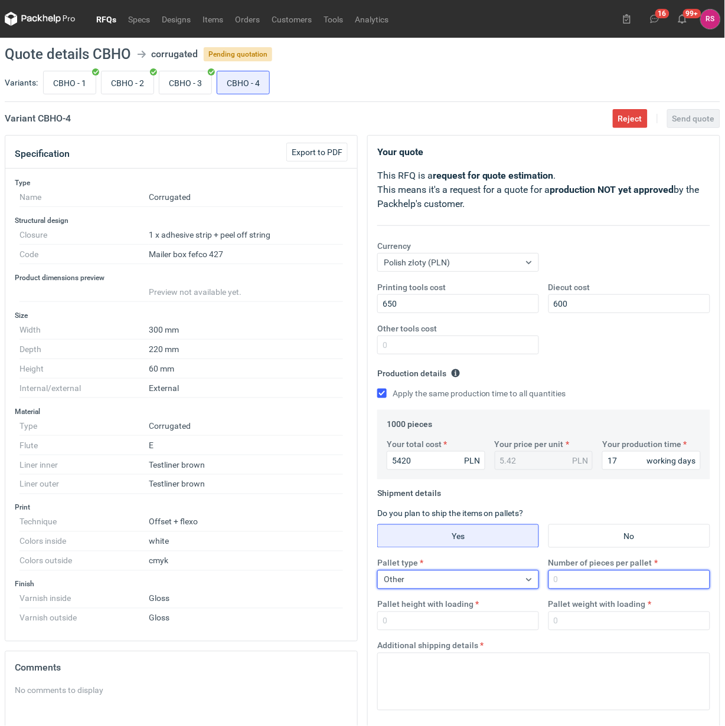
click at [602, 580] on input "Number of pieces per pallet" at bounding box center [629, 580] width 162 height 19
type input "1000"
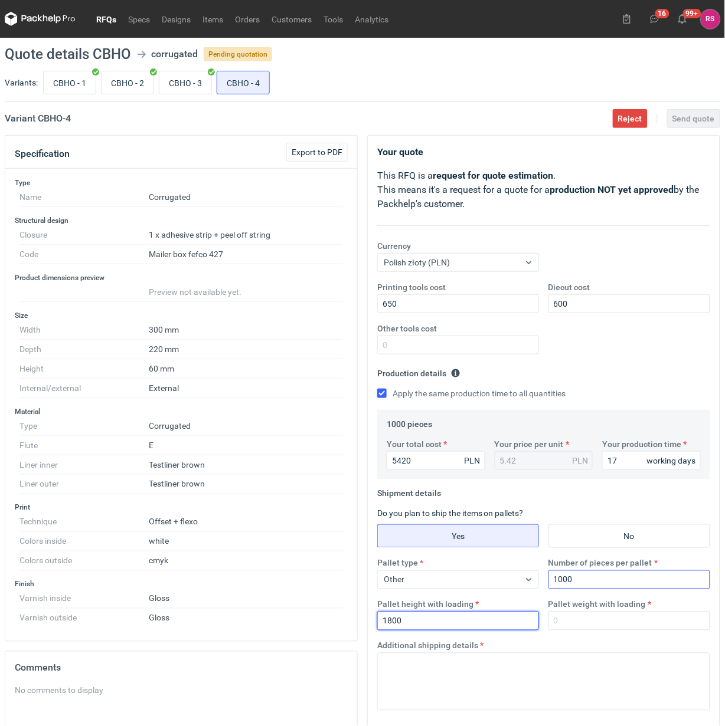
type input "1800"
type input "250"
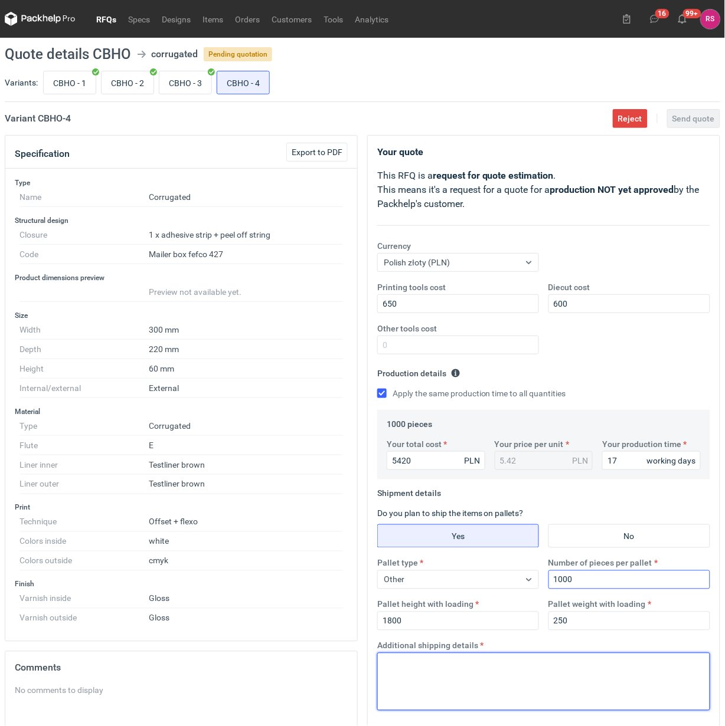
paste textarea "rozumiem że tutaj produkcja nie została uruchomiona. Niestety nie możemy tak zw…"
type textarea "rozumiem że tutaj produkcja nie została uruchomiona. Niestety nie możemy tak zw…"
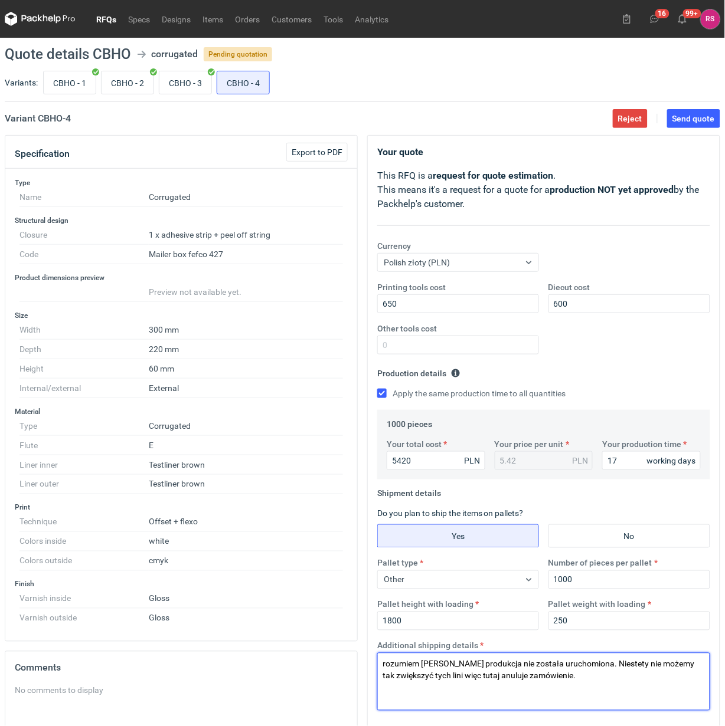
drag, startPoint x: 578, startPoint y: 685, endPoint x: 338, endPoint y: 642, distance: 244.0
click at [338, 642] on div "Specification Export to PDF Type Name Corrugated Structural design Closure 1 x …" at bounding box center [362, 535] width 725 height 800
type textarea "Paleta jednorazowa 1200x800"
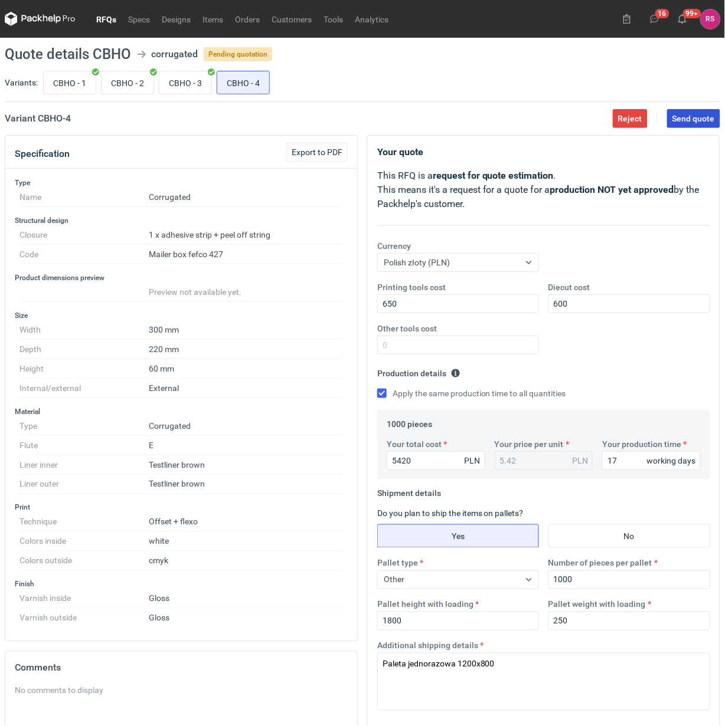
click at [692, 119] on span "Send quote" at bounding box center [693, 118] width 42 height 8
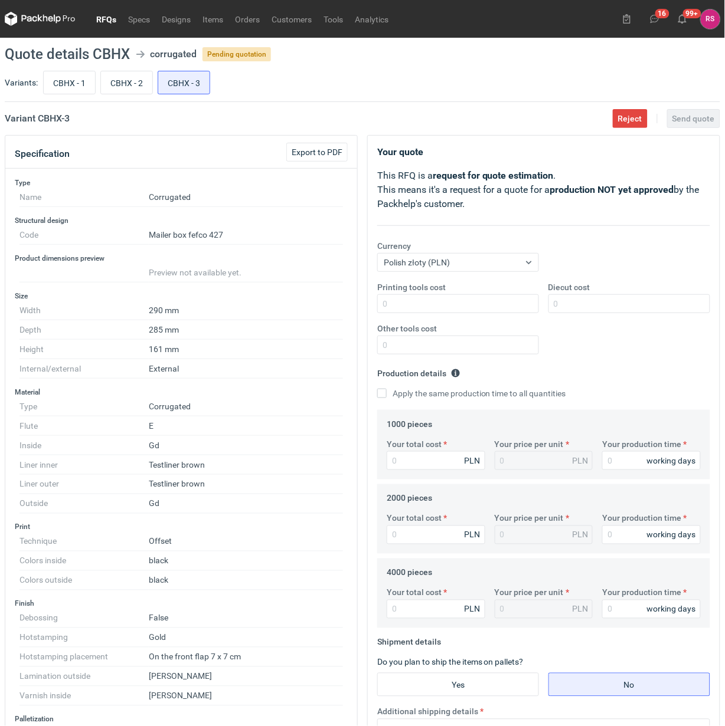
click at [107, 21] on link "RFQs" at bounding box center [106, 19] width 32 height 14
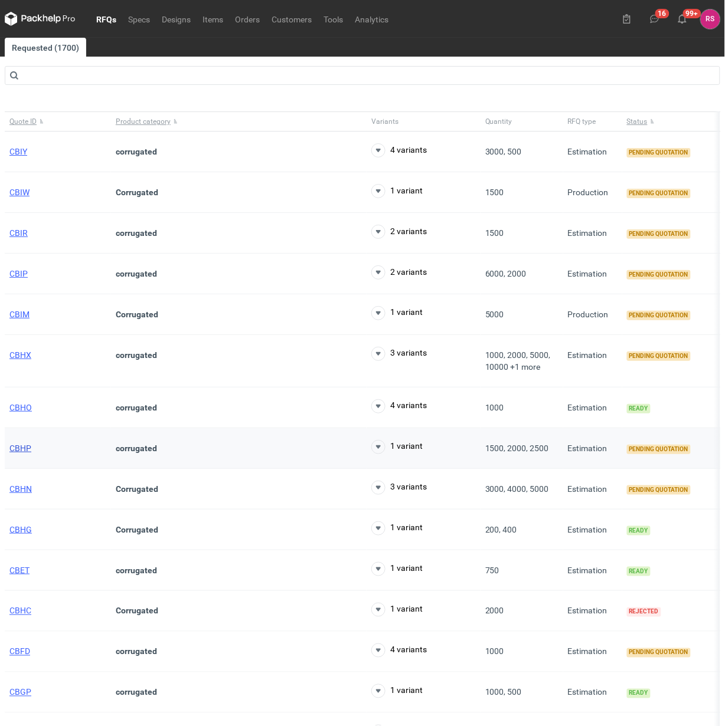
click at [15, 451] on span "CBHP" at bounding box center [20, 448] width 22 height 9
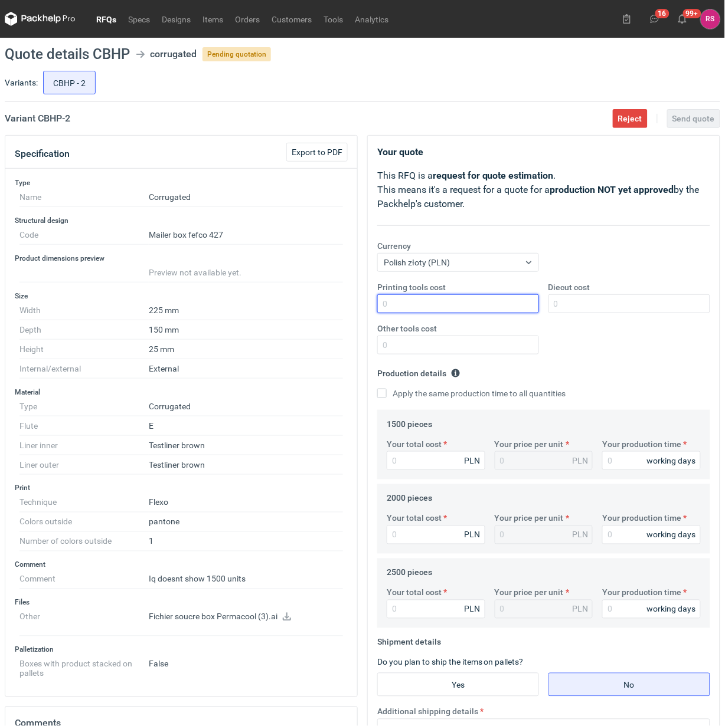
click at [425, 299] on input "Printing tools cost" at bounding box center [458, 303] width 162 height 19
type input "900"
type input "600"
click at [377, 389] on input "Apply the same production time to all quantities" at bounding box center [381, 393] width 9 height 9
checkbox input "true"
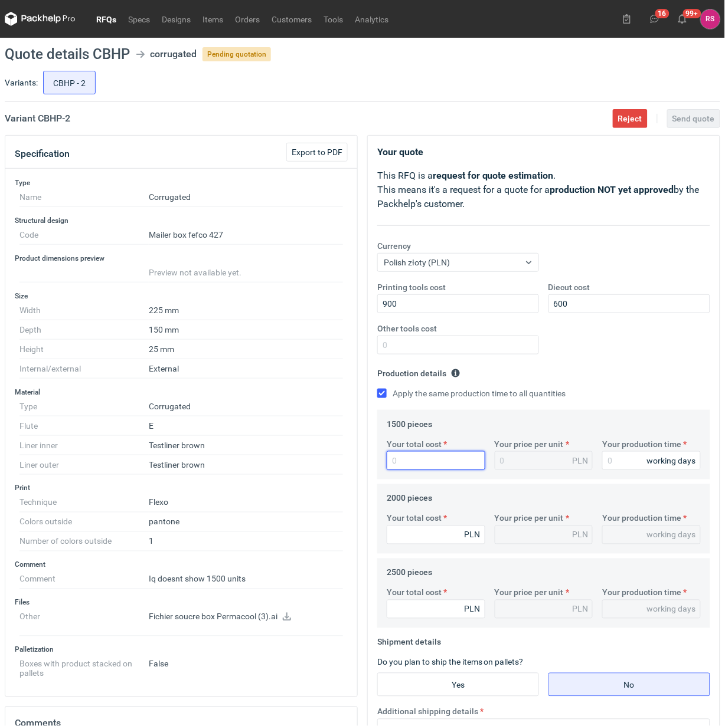
type input "9"
type input "0.01"
type input "915"
type input "0.61"
type input "915"
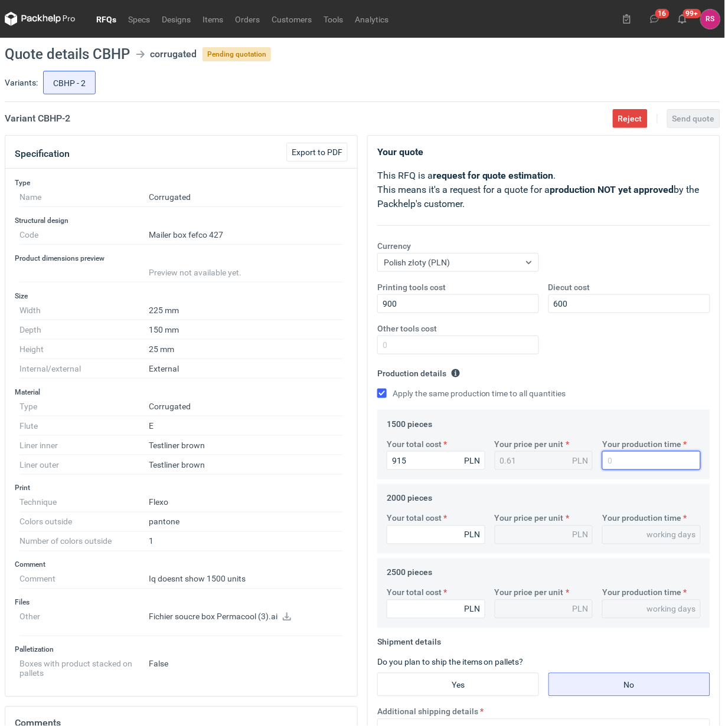
type input "1"
type input "15"
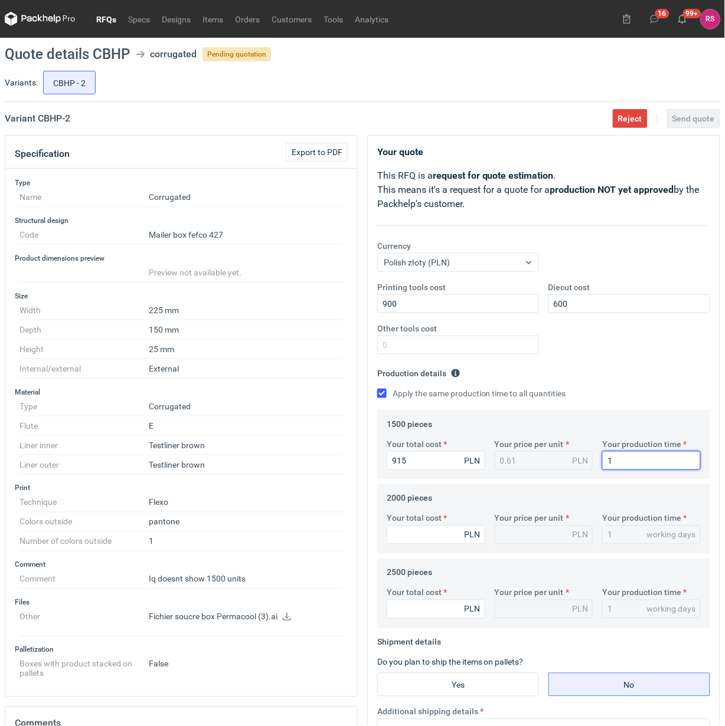
type input "15"
type input "11"
type input "0.01"
type input "1160"
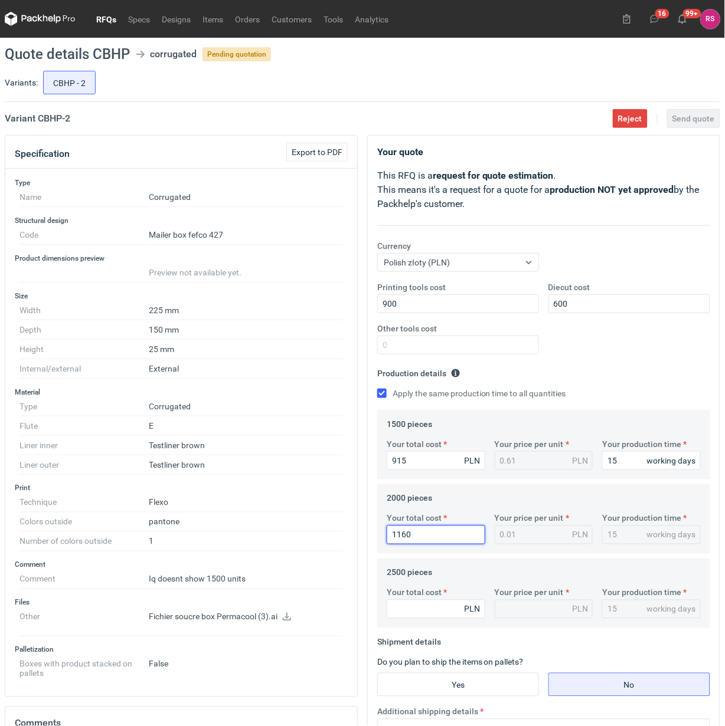
type input "0.58"
type input "1160"
type input "1225"
type input "0.49"
type input "1225"
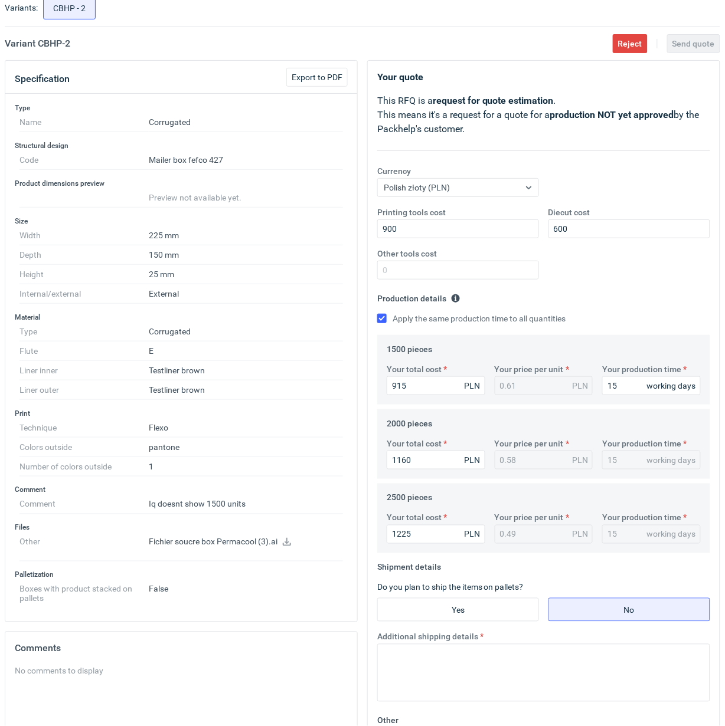
scroll to position [266, 0]
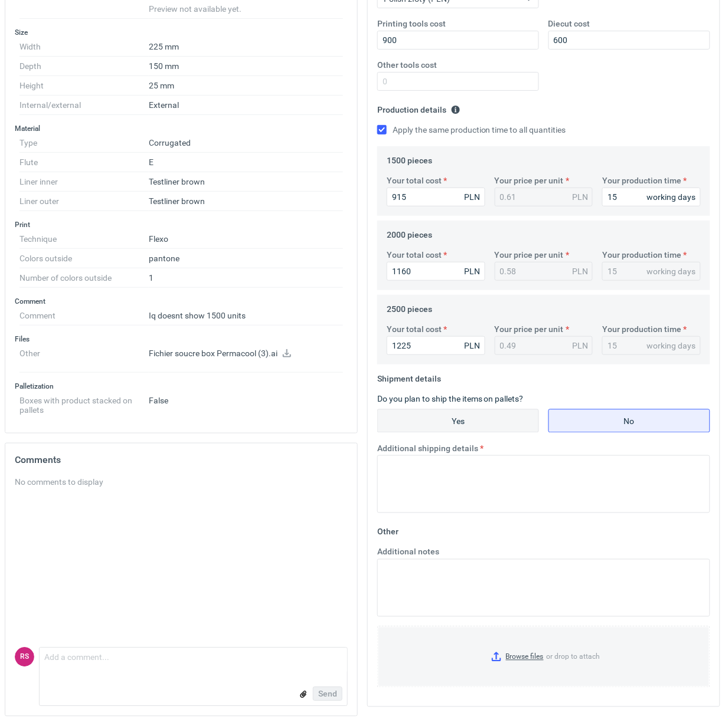
click at [453, 417] on input "Yes" at bounding box center [458, 421] width 161 height 22
radio input "true"
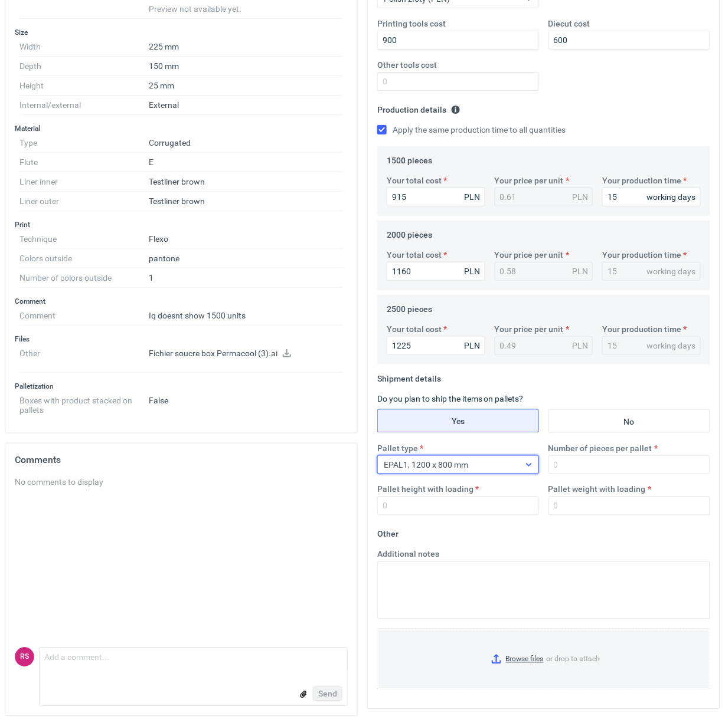
click at [529, 464] on icon at bounding box center [528, 465] width 5 height 3
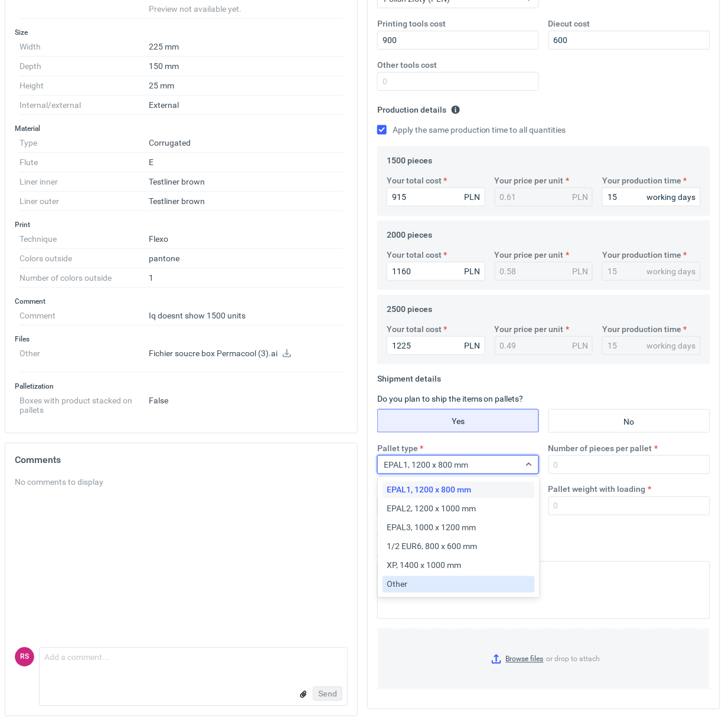
click at [414, 586] on div "Other" at bounding box center [458, 585] width 143 height 12
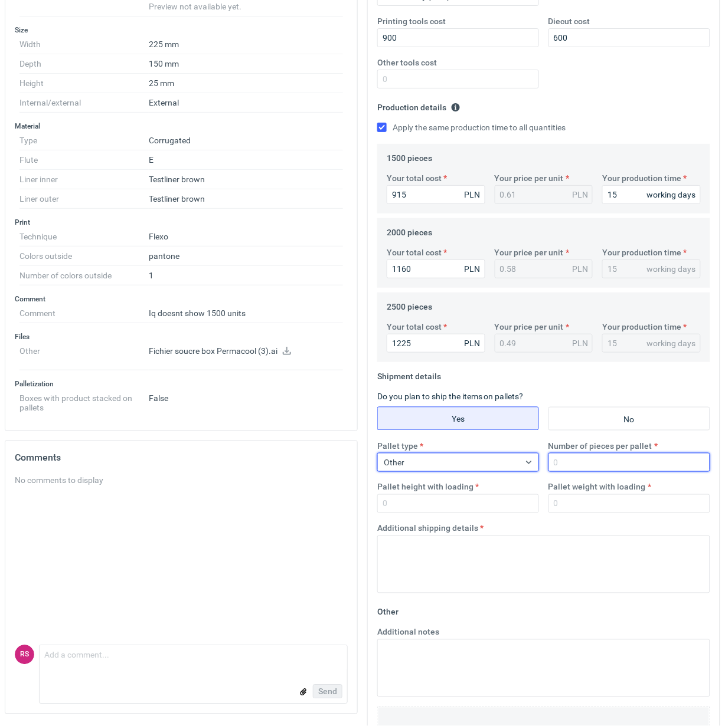
click at [601, 465] on input "Number of pieces per pallet" at bounding box center [629, 462] width 162 height 19
type input "2500"
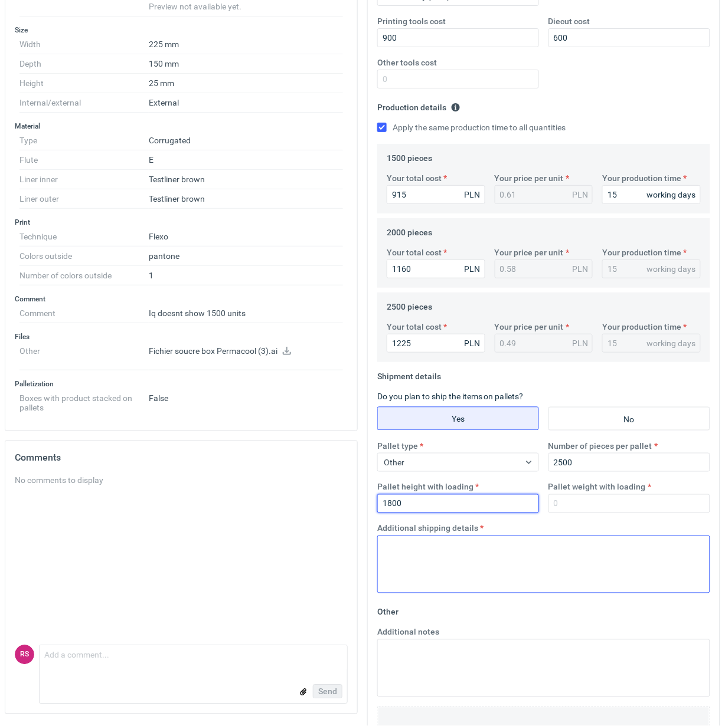
type input "1800"
type input "300"
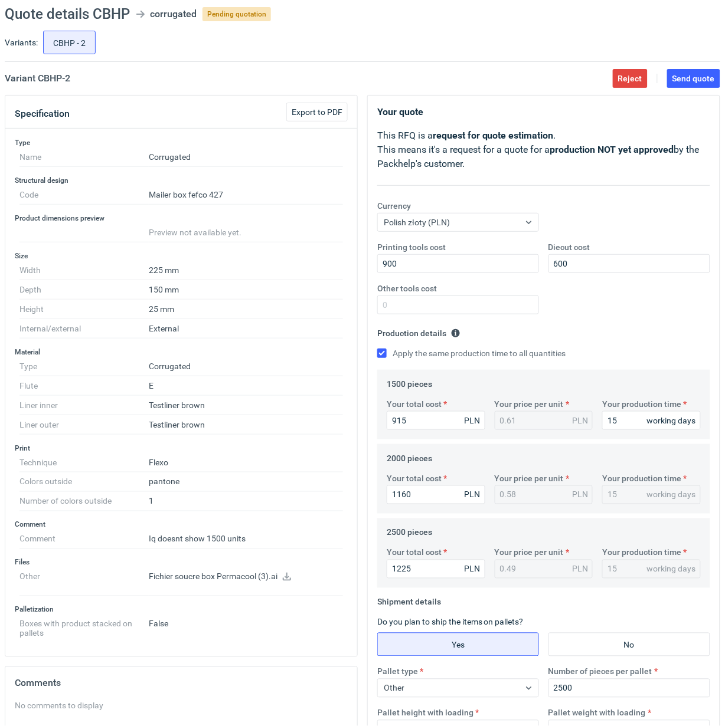
scroll to position [0, 0]
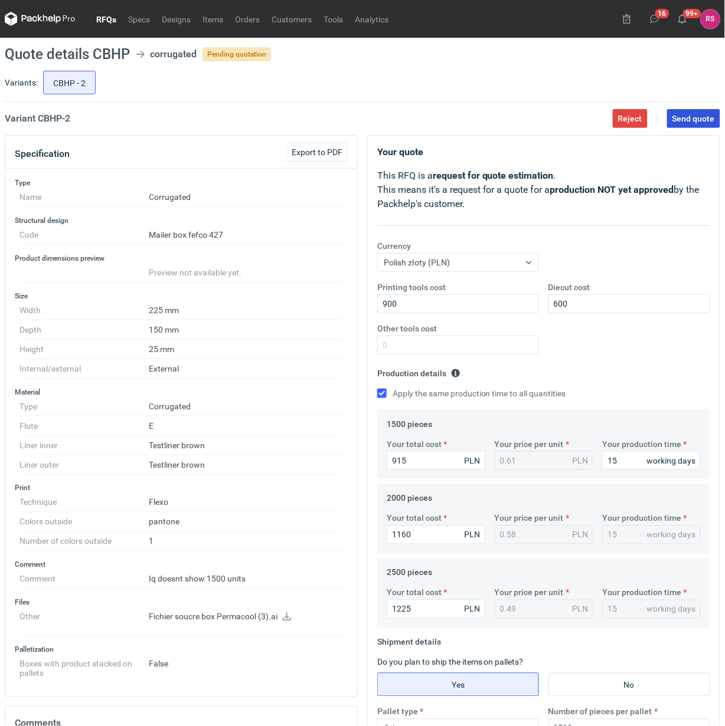
type textarea "Paleta jednorazowa 1200x800"
click at [691, 116] on span "Send quote" at bounding box center [693, 118] width 42 height 8
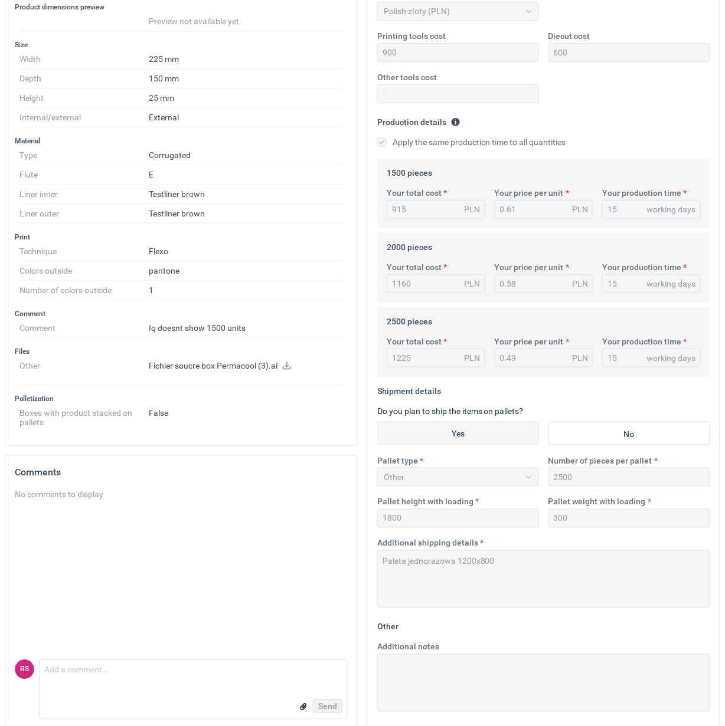
scroll to position [267, 0]
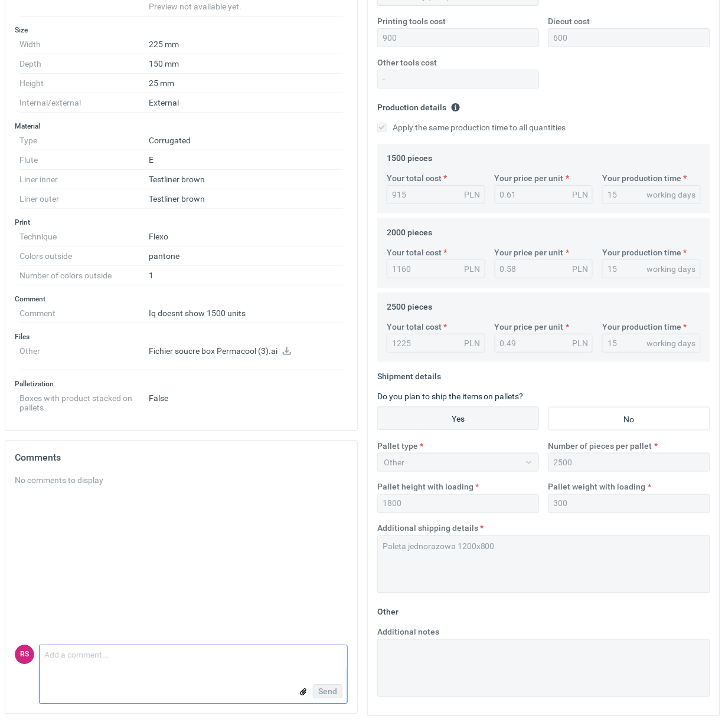
click at [125, 659] on textarea "Comment message" at bounding box center [193, 658] width 307 height 25
paste textarea "Są w grafice dwie mapy bitowe (zaznaczyłem strzałkami) muszą być zamienione na …"
type textarea "Są w grafice dwie mapy bitowe (zaznaczyłem strzałkami) muszą być zamienione na …"
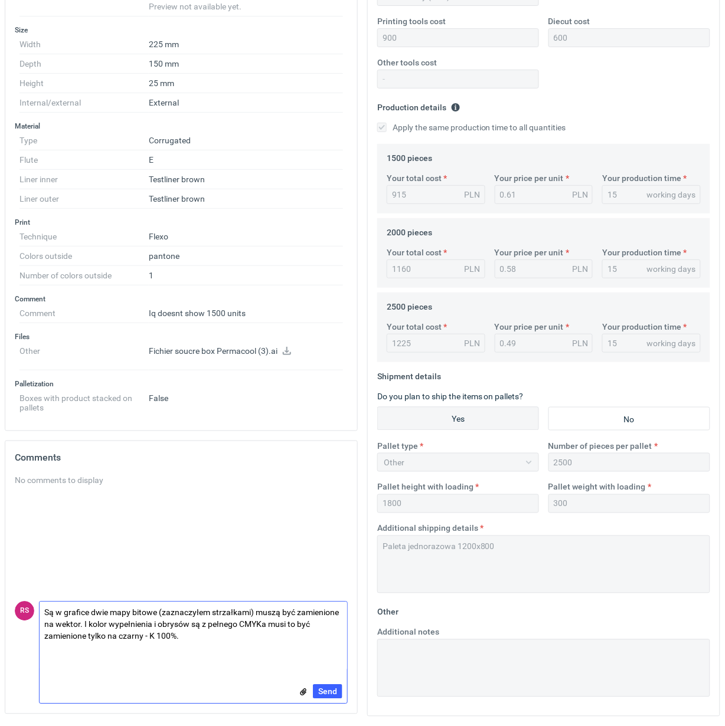
drag, startPoint x: 195, startPoint y: 644, endPoint x: 16, endPoint y: 600, distance: 184.2
click at [16, 600] on div "No comments to display RS Comment message Są w grafice dwie mapy bitowe (zaznac…" at bounding box center [181, 594] width 352 height 240
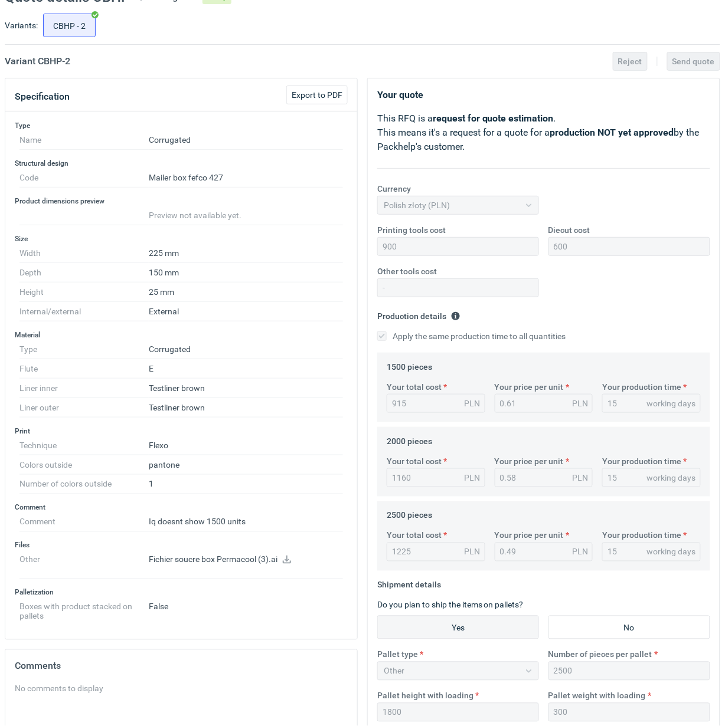
scroll to position [0, 0]
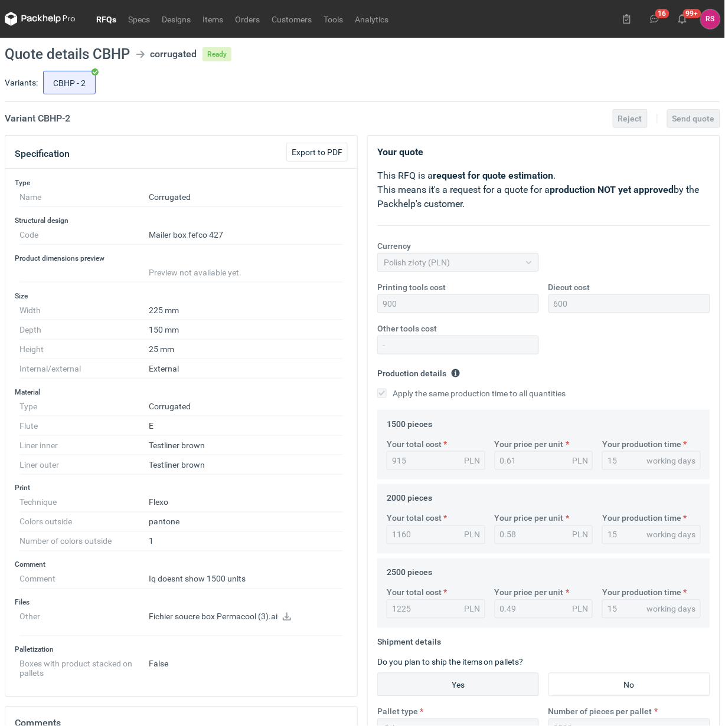
click at [104, 18] on link "RFQs" at bounding box center [106, 19] width 32 height 14
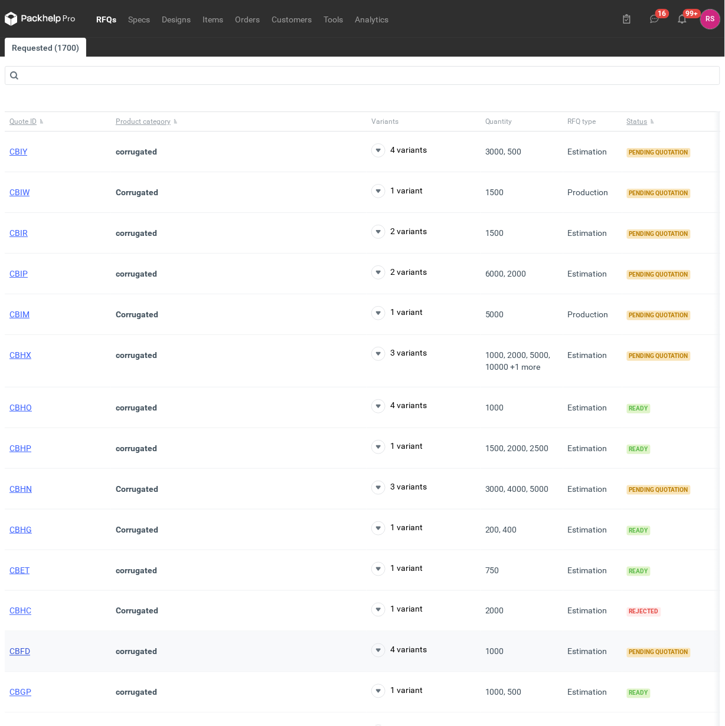
click at [22, 655] on span "CBFD" at bounding box center [19, 651] width 21 height 9
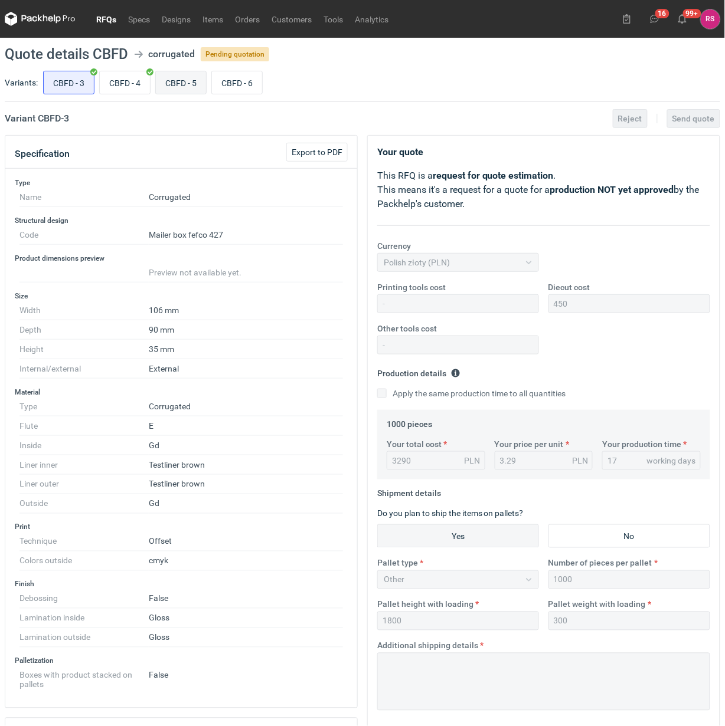
click at [185, 81] on input "CBFD - 5" at bounding box center [181, 82] width 50 height 22
radio input "true"
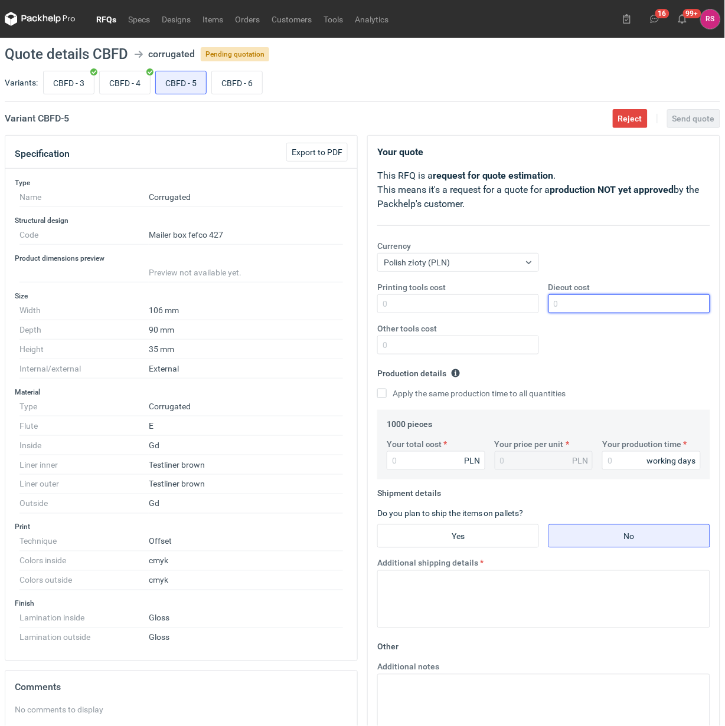
click at [641, 307] on input "Diecut cost" at bounding box center [629, 303] width 162 height 19
type input "450"
click at [377, 389] on input "Apply the same production time to all quantities" at bounding box center [381, 393] width 9 height 9
checkbox input "true"
type input "4500"
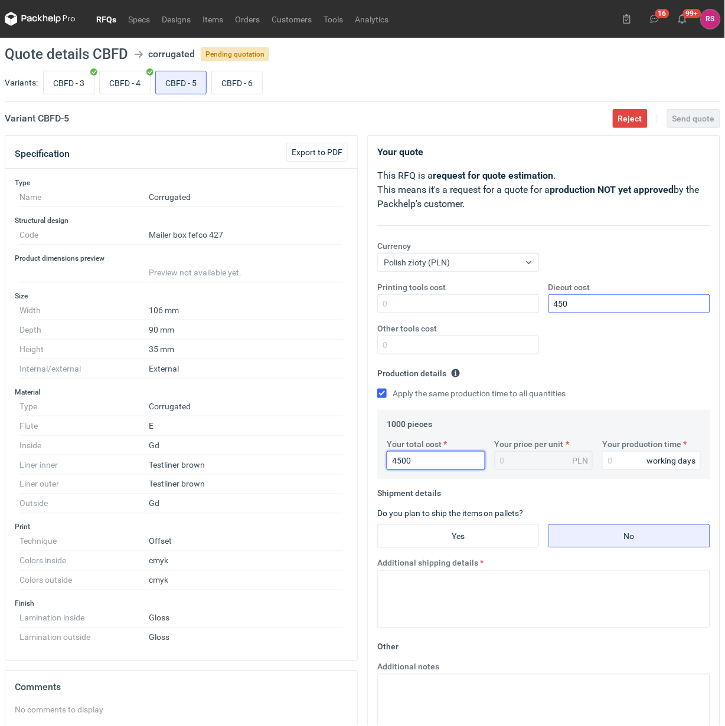
type input "4.5"
type input "4500"
type input "17"
click at [475, 532] on input "Yes" at bounding box center [458, 536] width 161 height 22
radio input "true"
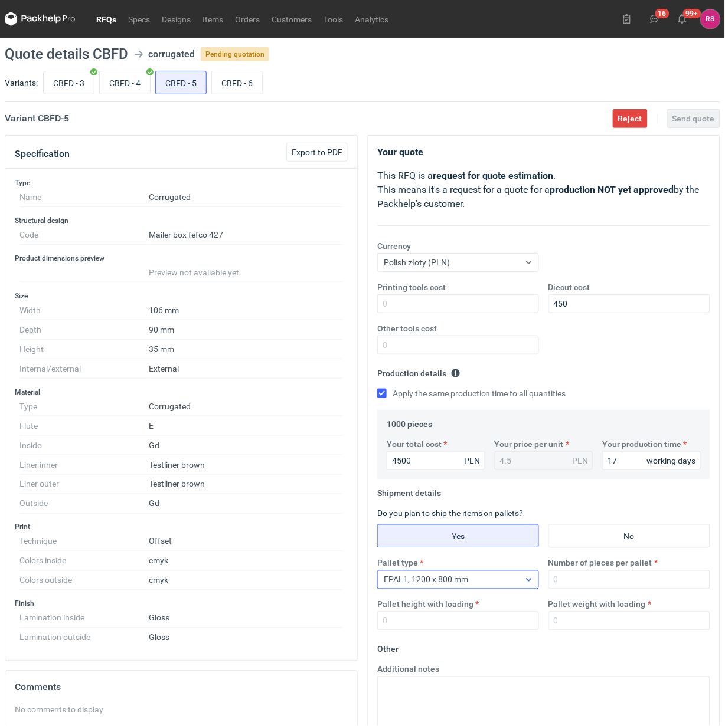
click at [496, 577] on div "EPAL1, 1200 x 800 mm" at bounding box center [449, 580] width 142 height 17
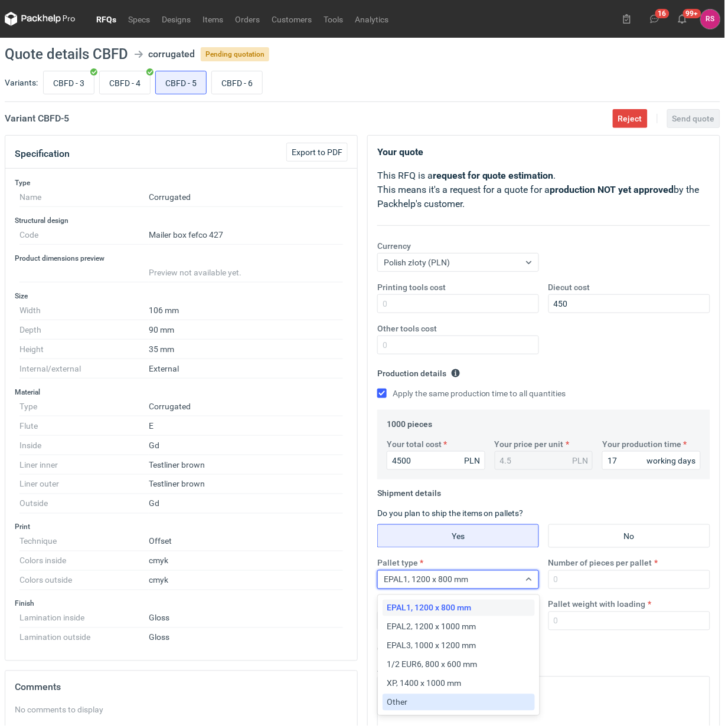
click at [409, 706] on div "Other" at bounding box center [458, 703] width 143 height 12
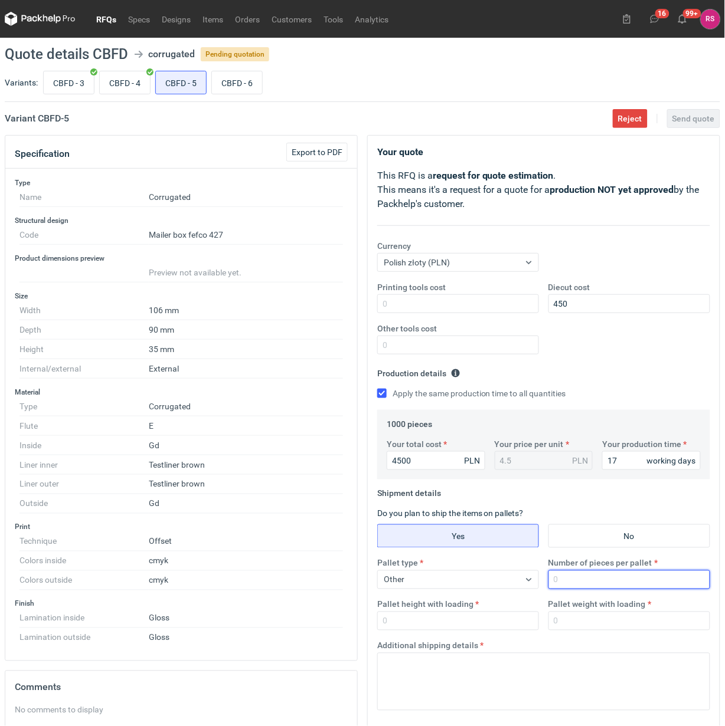
click at [604, 585] on input "Number of pieces per pallet" at bounding box center [629, 580] width 162 height 19
type input "1000"
type input "1800"
type input "250"
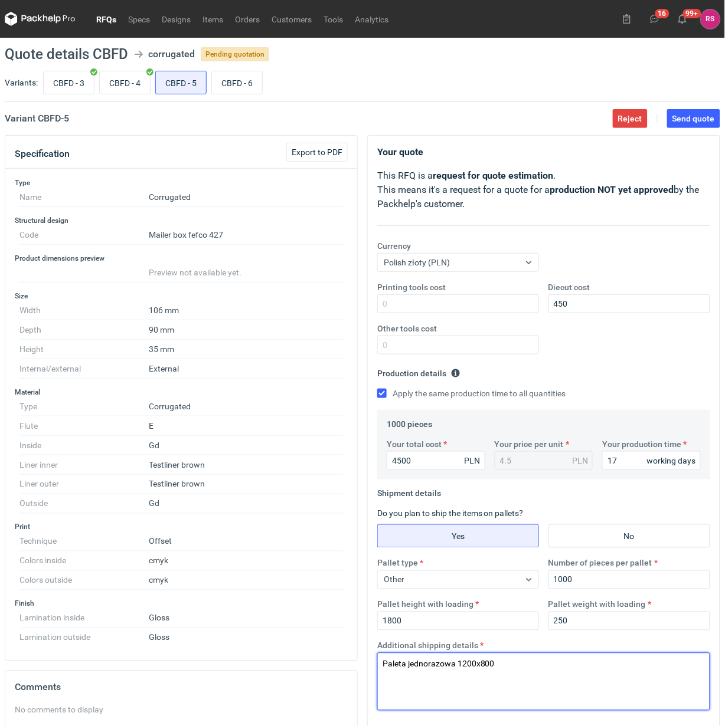
drag, startPoint x: 482, startPoint y: 682, endPoint x: 348, endPoint y: 680, distance: 133.4
click at [348, 680] on div "Specification Export to PDF Type Name Corrugated Structural design Code Mailer …" at bounding box center [362, 544] width 725 height 819
type textarea "Paleta jednorazowa 1200x800"
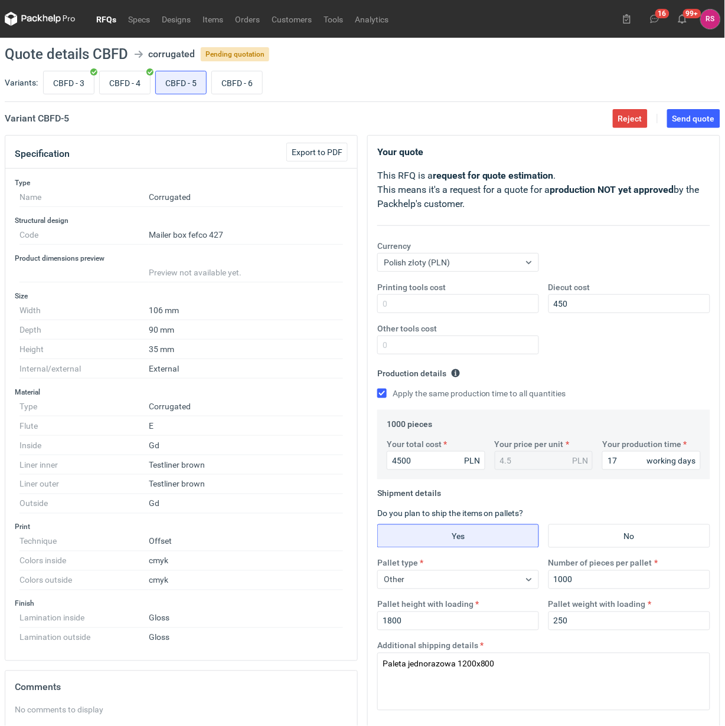
click at [617, 347] on div "Printing tools cost Diecut cost 450 Other tools cost" at bounding box center [543, 322] width 342 height 83
click at [688, 117] on span "Send quote" at bounding box center [693, 118] width 42 height 8
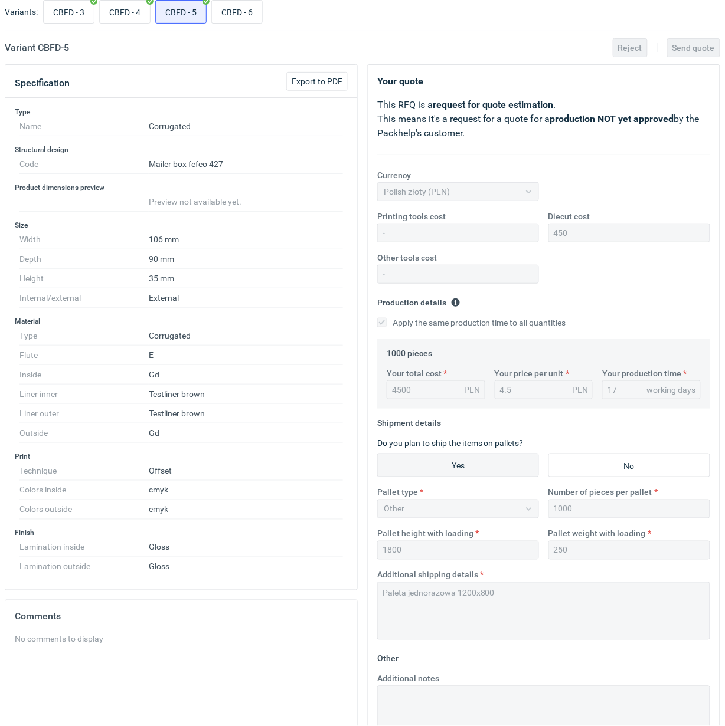
scroll to position [221, 0]
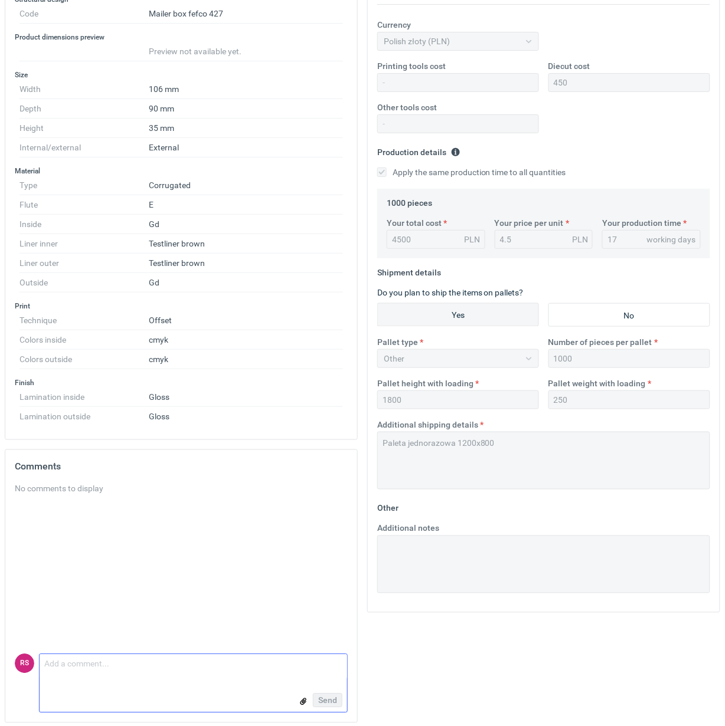
click at [146, 680] on textarea "Comment message" at bounding box center [193, 667] width 307 height 25
click at [211, 670] on textarea "Tutaj uwaga od Technologa odnośnie składan gotowego pudełka" at bounding box center [193, 667] width 307 height 25
click at [304, 670] on textarea "Tutaj uwaga od Technologa odnośnie składania gotowego pudełka" at bounding box center [193, 667] width 307 height 25
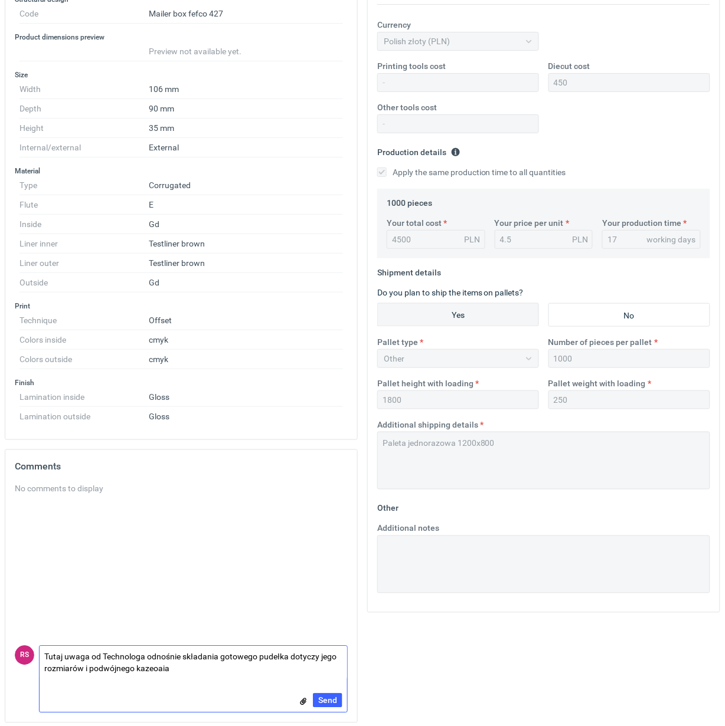
click at [137, 673] on textarea "Tutaj uwaga od Technologa odnośnie składania gotowego pudełka dotyczy jego rozm…" at bounding box center [193, 663] width 307 height 33
drag, startPoint x: 145, startPoint y: 670, endPoint x: 231, endPoint y: 673, distance: 85.6
click at [231, 673] on textarea "Tutaj uwaga od Technologa odnośnie składania gotowego pudełka dotyczy jego rozm…" at bounding box center [193, 663] width 307 height 33
click at [157, 674] on textarea "Tutaj uwaga od Technologa odnośnie składania gotowego pudełka dotyczy jego rozm…" at bounding box center [193, 657] width 307 height 45
click at [246, 677] on textarea "Tutaj uwaga od Technologa odnośnie składania gotowego pudełka dotyczy jego rozm…" at bounding box center [193, 657] width 307 height 45
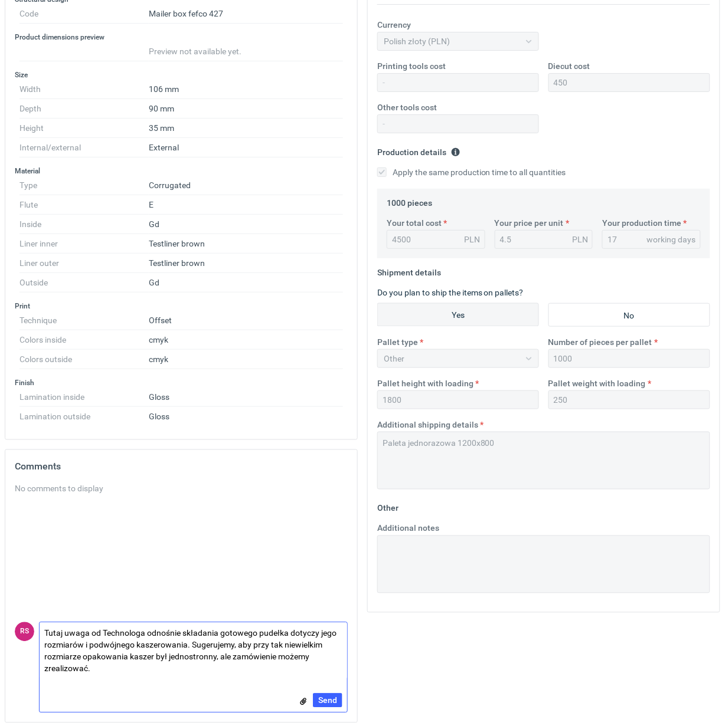
click at [184, 637] on textarea "Tutaj uwaga od Technologa odnośnie składania gotowego pudełka dotyczy jego rozm…" at bounding box center [193, 651] width 307 height 57
drag, startPoint x: 214, startPoint y: 662, endPoint x: 228, endPoint y: 662, distance: 14.2
click at [215, 662] on textarea "Tutaj uwaga od Technologa odnośnie składania gotowego pudełka dotyczy jego rozm…" at bounding box center [193, 651] width 307 height 57
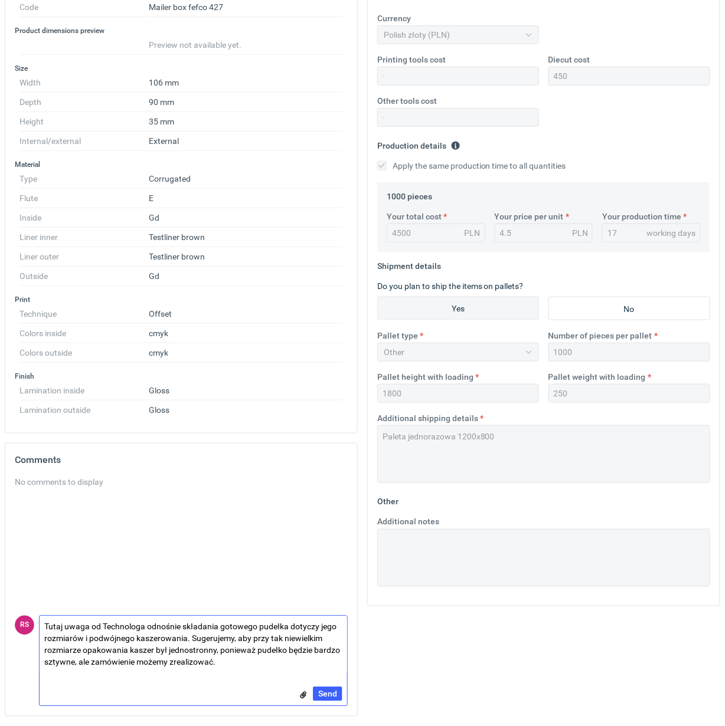
scroll to position [230, 0]
type textarea "Tutaj uwaga od Technologa odnośnie składania gotowego pudełka dotyczy jego rozm…"
click at [328, 692] on span "Send" at bounding box center [327, 694] width 19 height 8
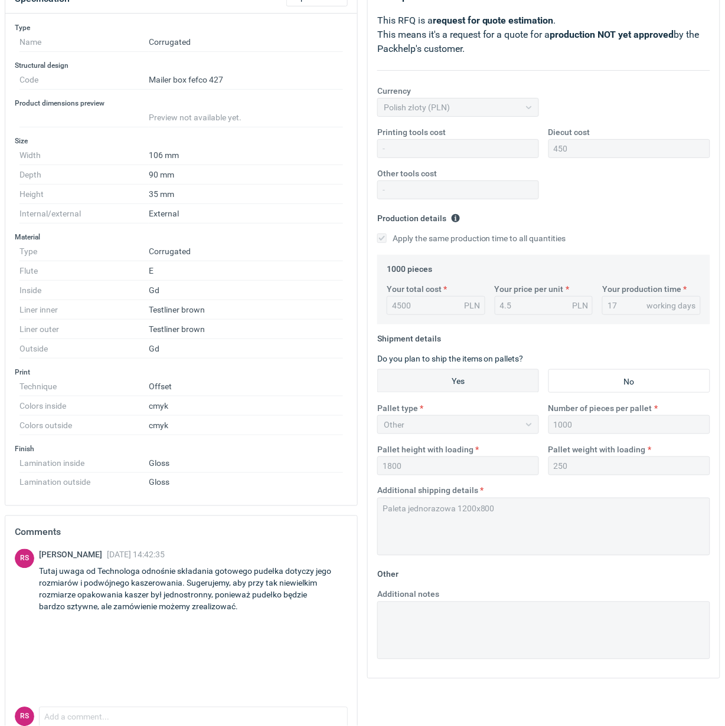
scroll to position [0, 0]
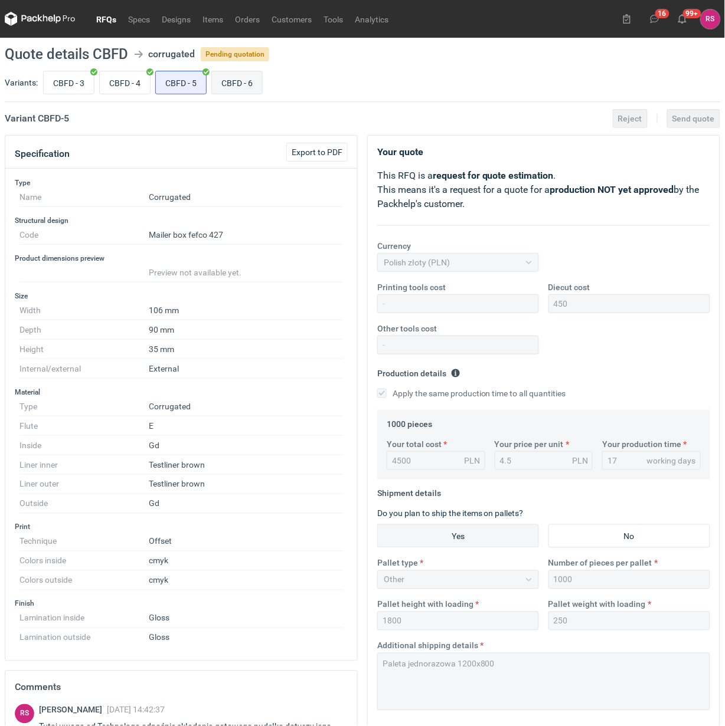
click at [241, 81] on input "CBFD - 6" at bounding box center [237, 82] width 50 height 22
radio input "true"
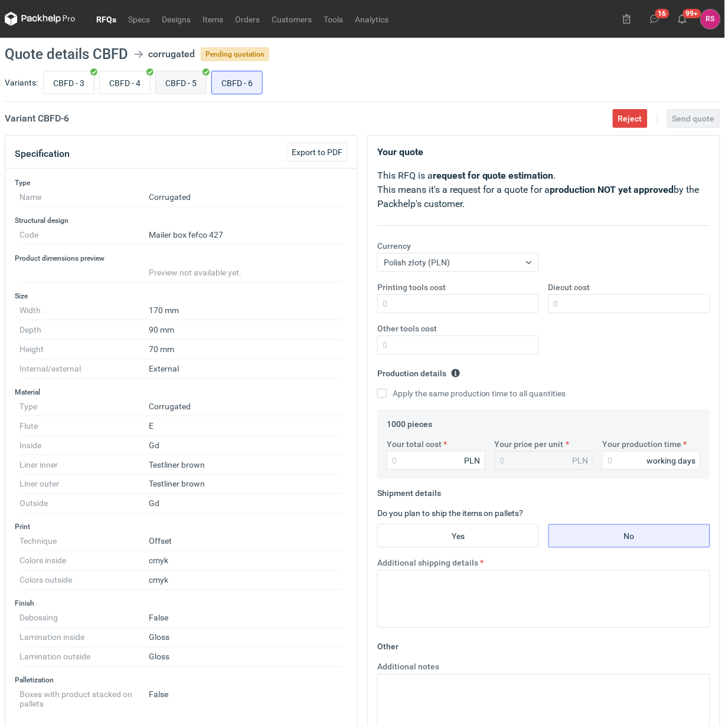
click at [176, 81] on input "CBFD - 5" at bounding box center [181, 82] width 50 height 22
radio input "true"
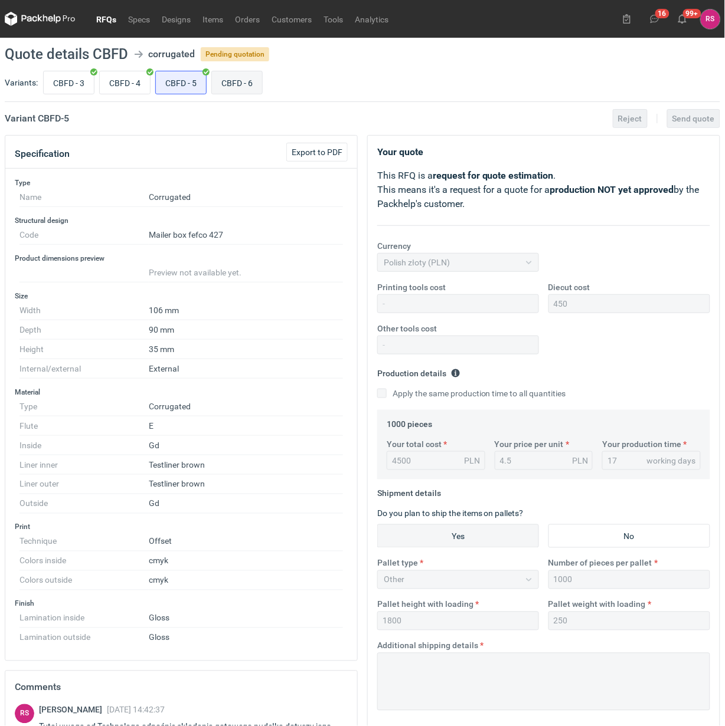
click at [249, 80] on input "CBFD - 6" at bounding box center [237, 82] width 50 height 22
radio input "true"
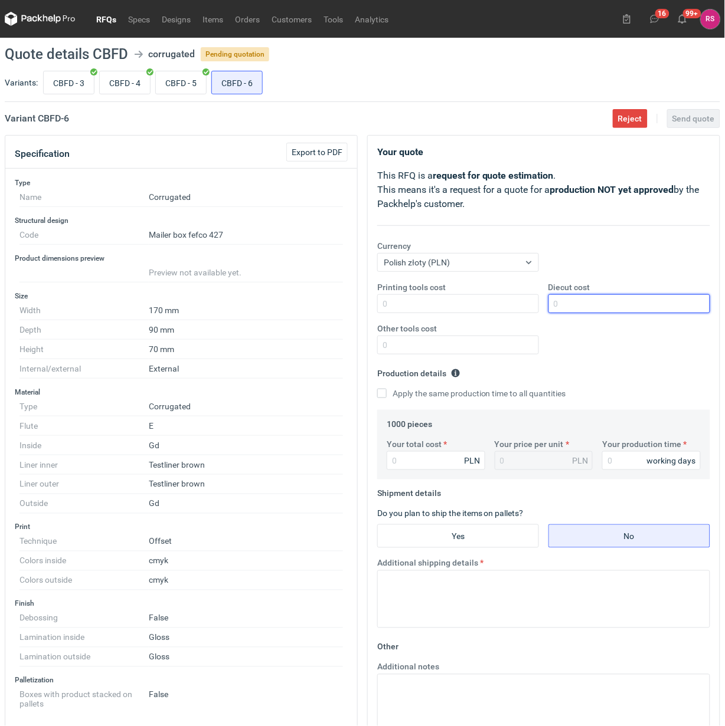
click at [581, 304] on input "Diecut cost" at bounding box center [629, 303] width 162 height 19
type input "400"
click at [377, 389] on input "Apply the same production time to all quantities" at bounding box center [381, 393] width 9 height 9
checkbox input "true"
type input "626"
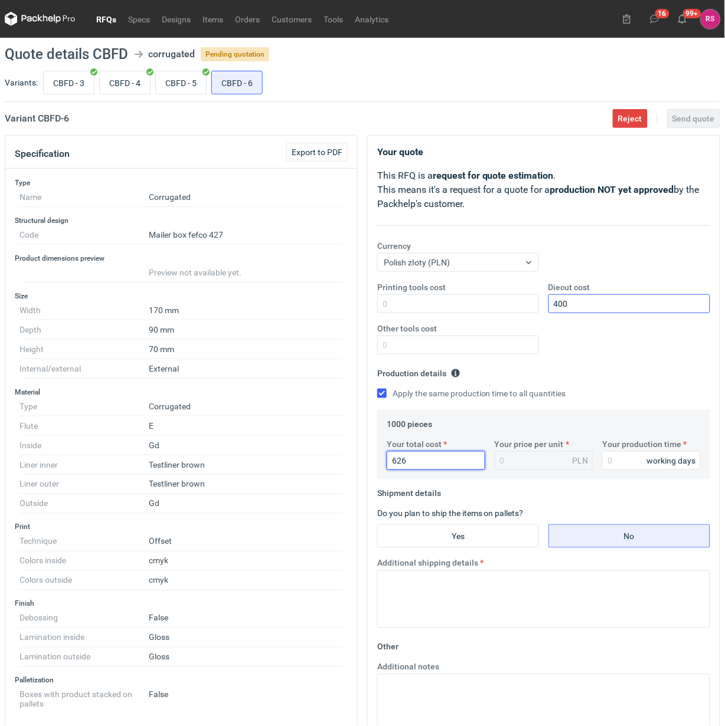
type input "0.63"
type input "6260"
type input "6.26"
type input "6260"
type input "17"
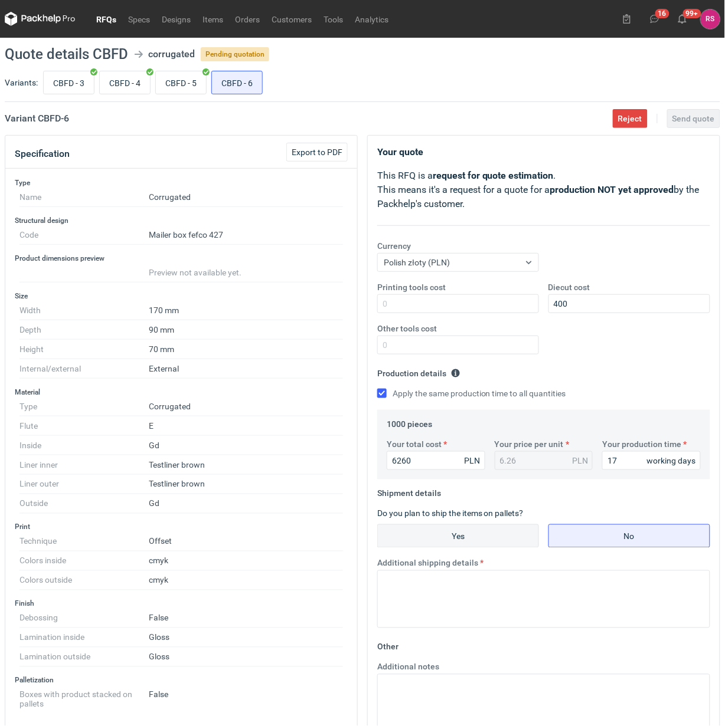
click at [470, 538] on input "Yes" at bounding box center [458, 536] width 161 height 22
radio input "true"
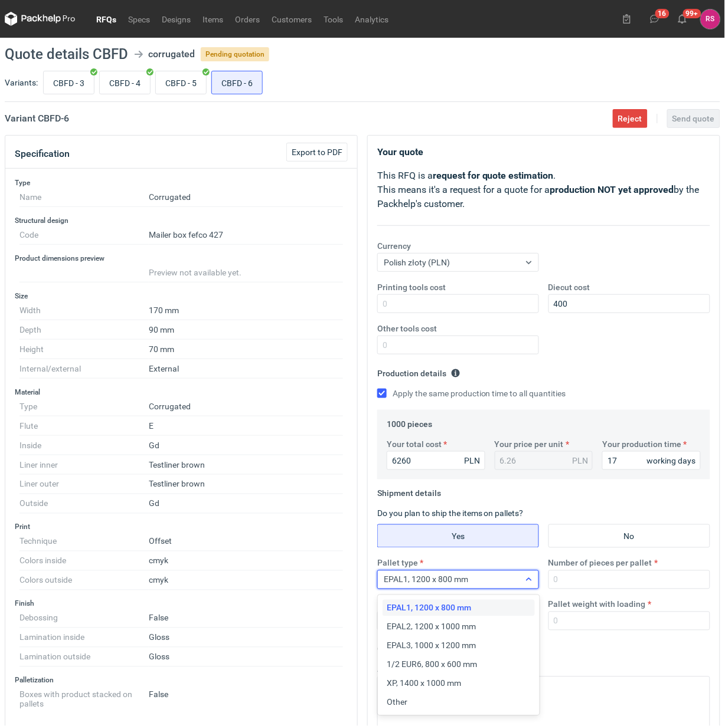
click at [521, 577] on div at bounding box center [528, 579] width 19 height 9
click at [411, 700] on div "Other" at bounding box center [458, 703] width 143 height 12
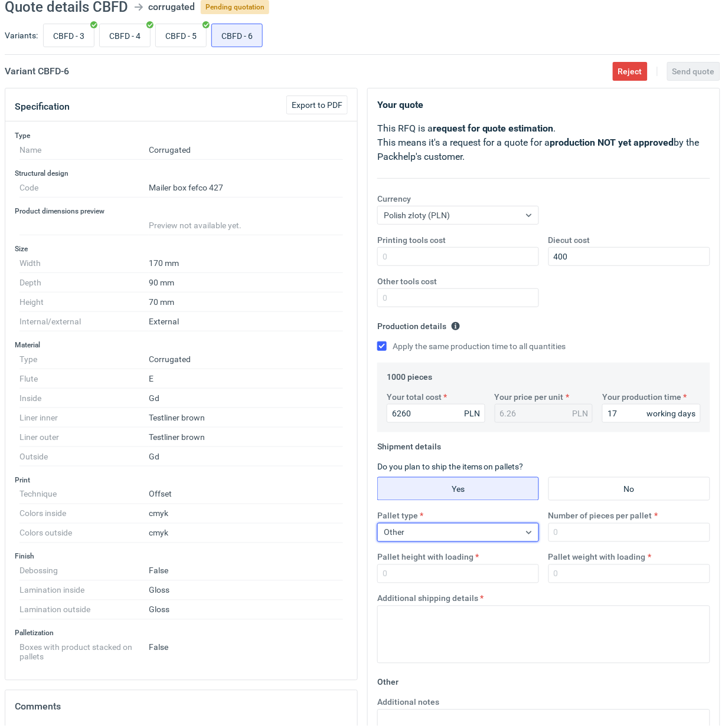
scroll to position [148, 0]
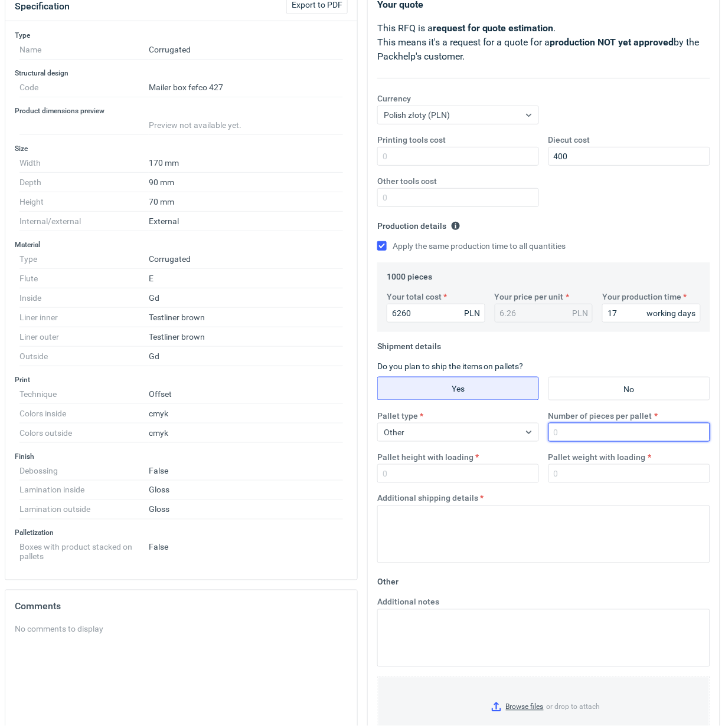
click at [608, 440] on input "Number of pieces per pallet" at bounding box center [629, 432] width 162 height 19
type input "1000"
type input "1800"
type input "250"
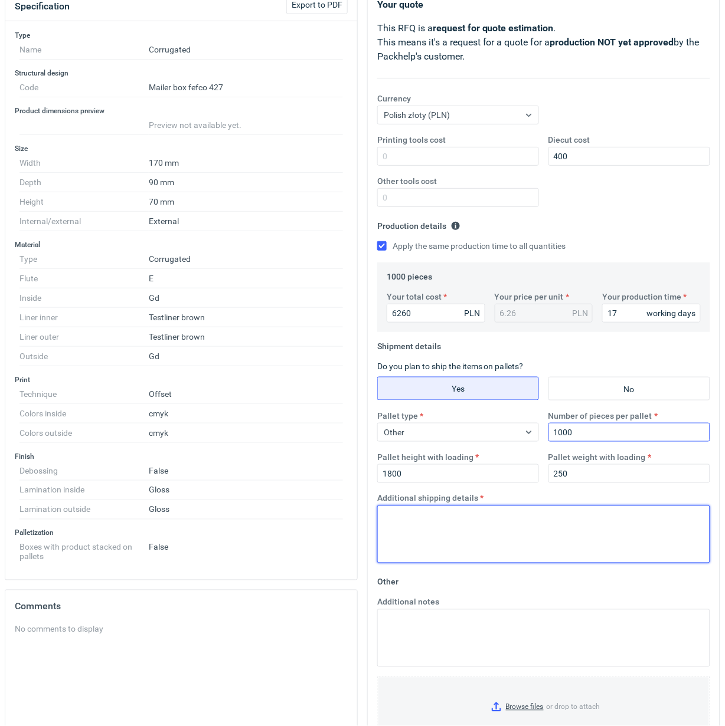
paste textarea "Paleta jednorazowa 1200x800"
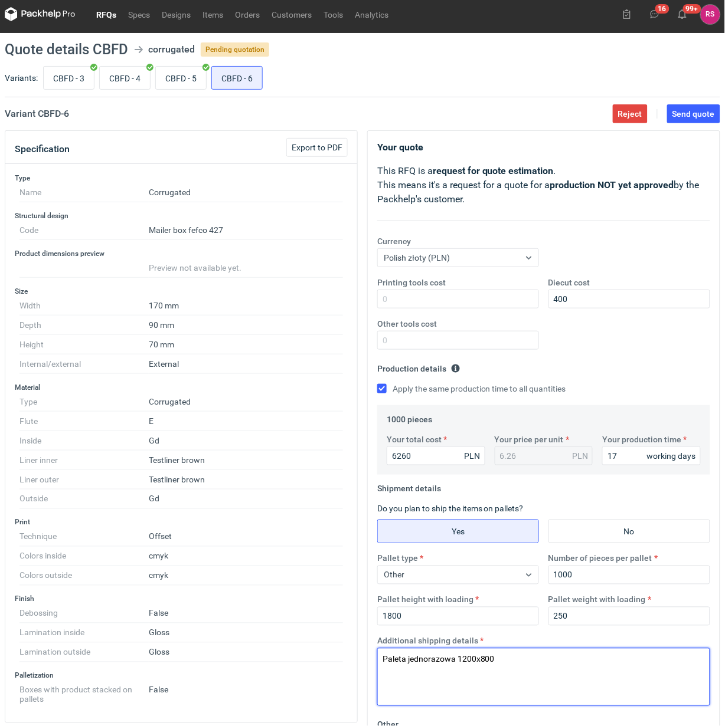
scroll to position [0, 0]
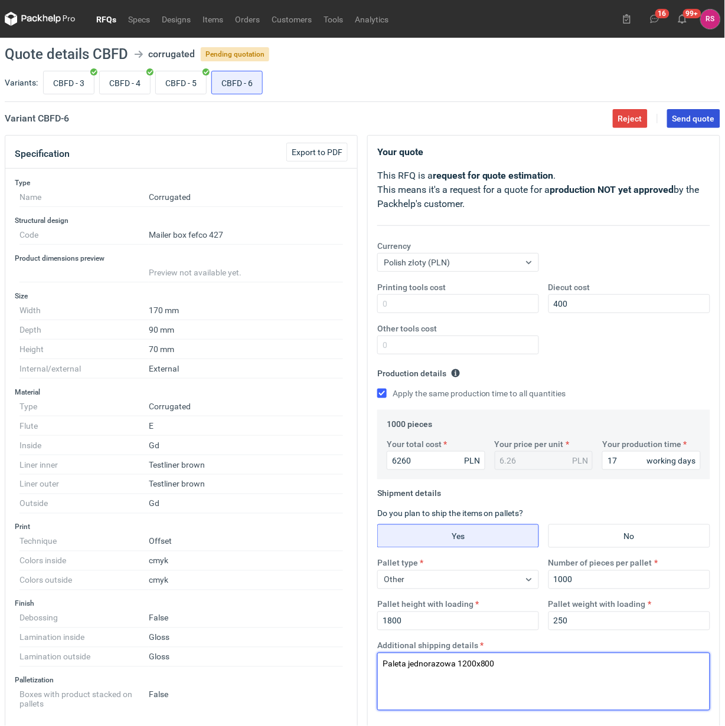
type textarea "Paleta jednorazowa 1200x800"
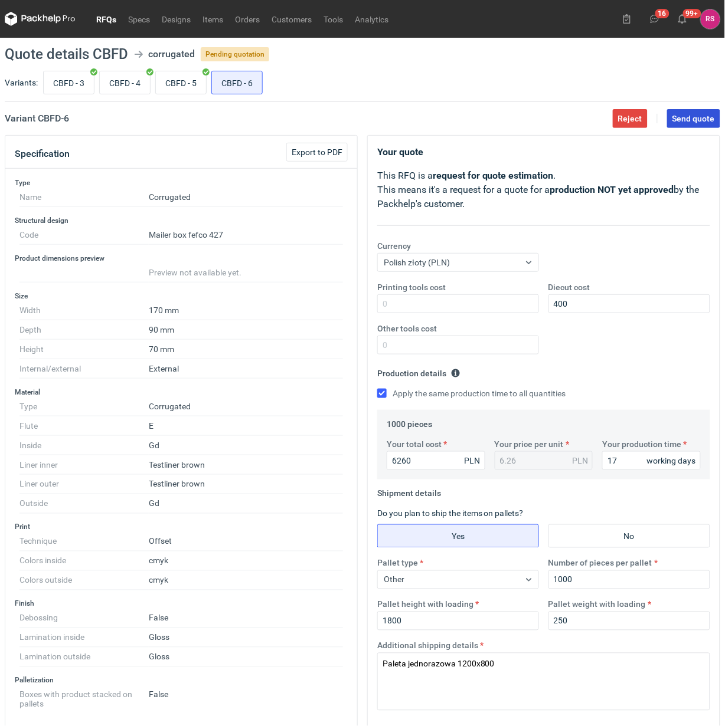
click at [700, 115] on span "Send quote" at bounding box center [693, 118] width 42 height 8
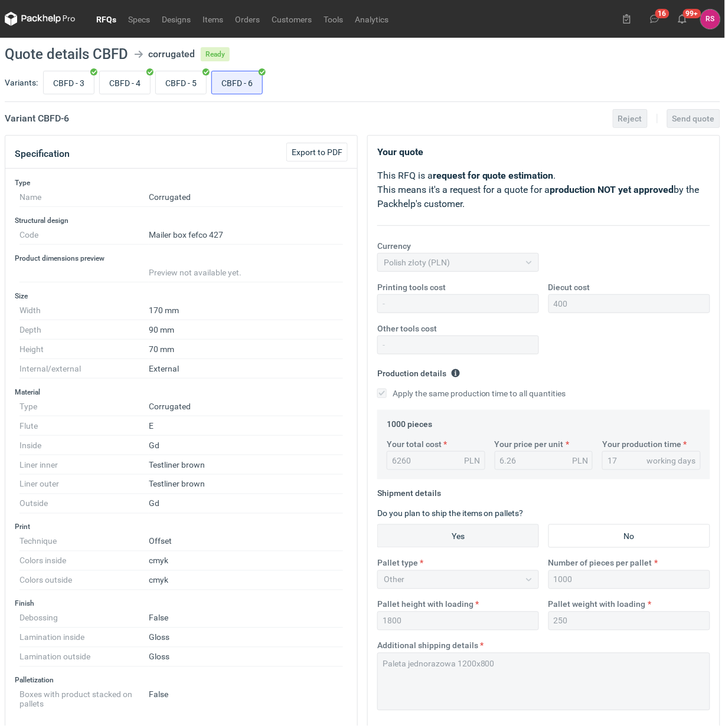
click at [104, 18] on link "RFQs" at bounding box center [106, 19] width 32 height 14
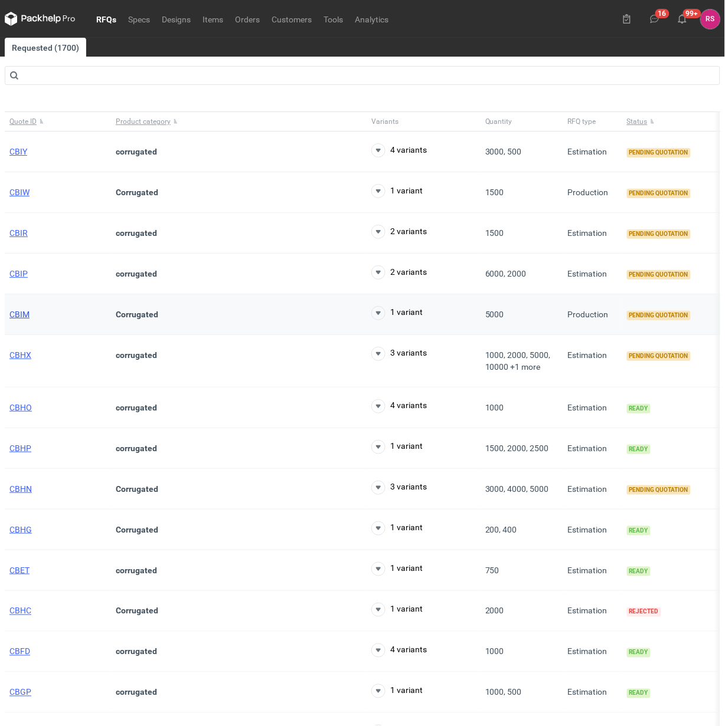
click at [21, 315] on span "CBIM" at bounding box center [19, 314] width 20 height 9
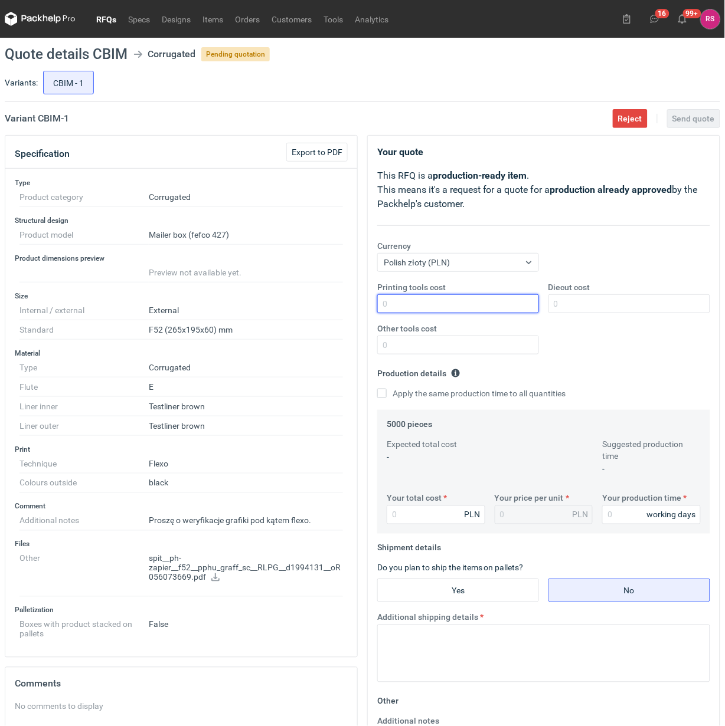
click at [470, 302] on input "Printing tools cost" at bounding box center [458, 303] width 162 height 19
type input "900"
click at [377, 389] on input "Apply the same production time to all quantities" at bounding box center [381, 393] width 9 height 9
checkbox input "true"
type input "3100"
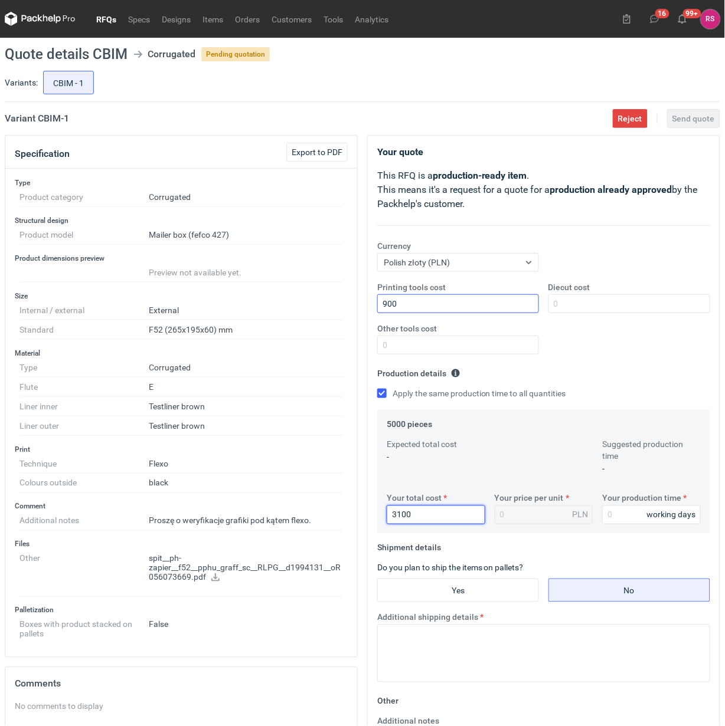
type input "0.62"
type input "3100"
type input "15"
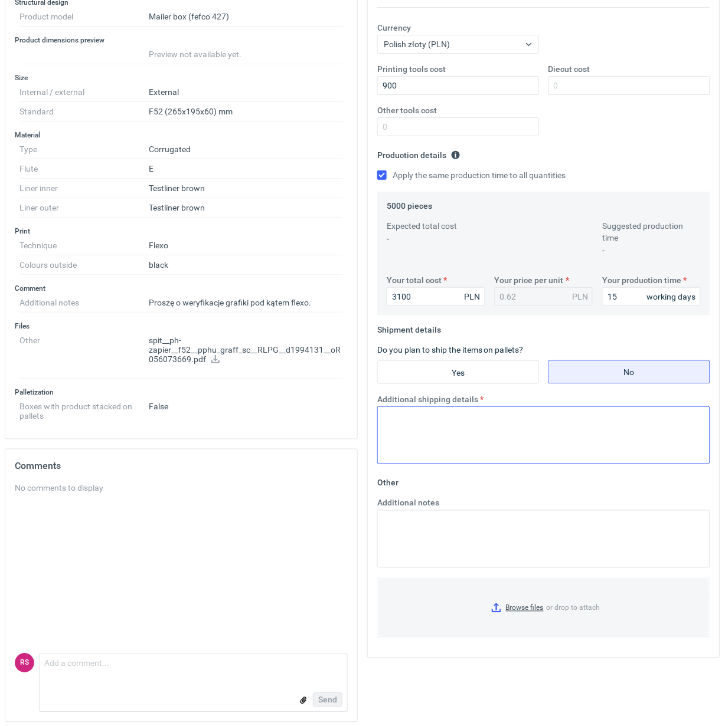
scroll to position [221, 0]
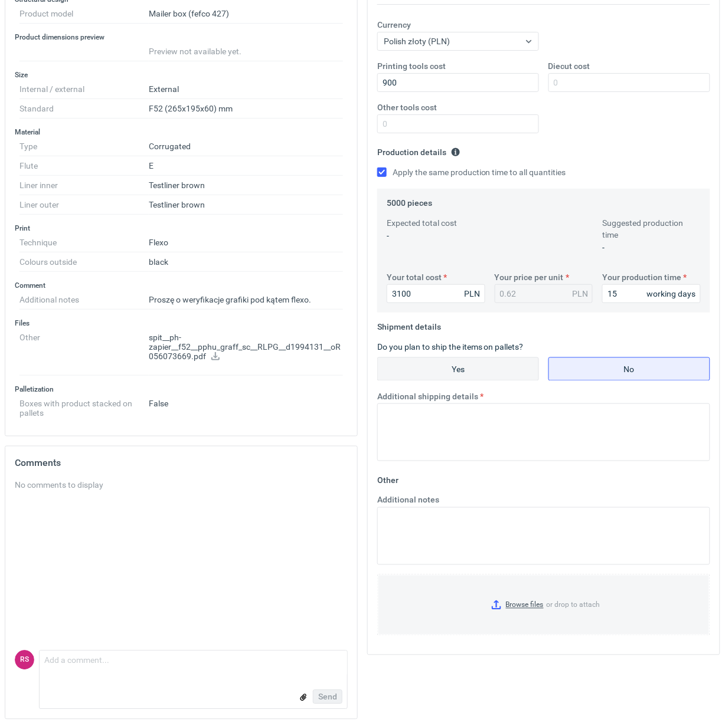
click at [467, 372] on input "Yes" at bounding box center [458, 369] width 161 height 22
radio input "true"
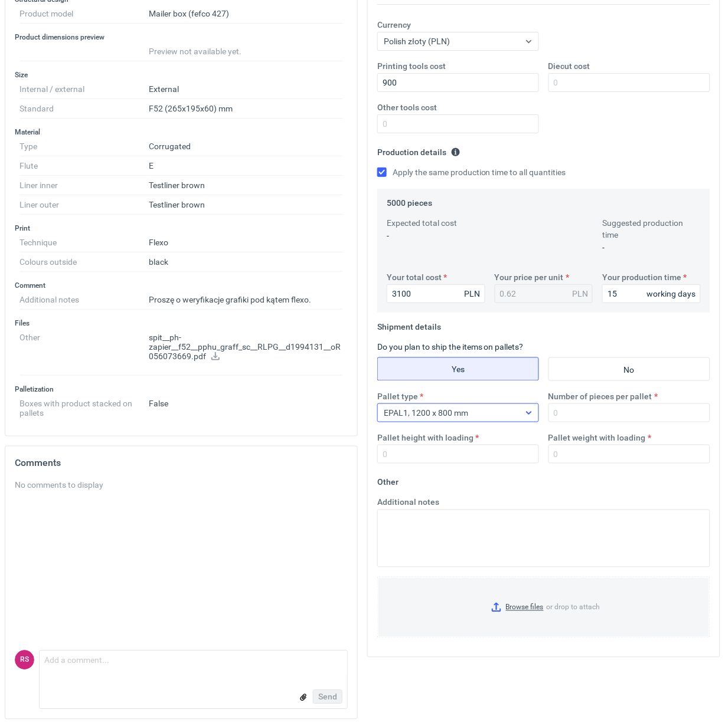
click at [529, 417] on icon at bounding box center [528, 412] width 9 height 9
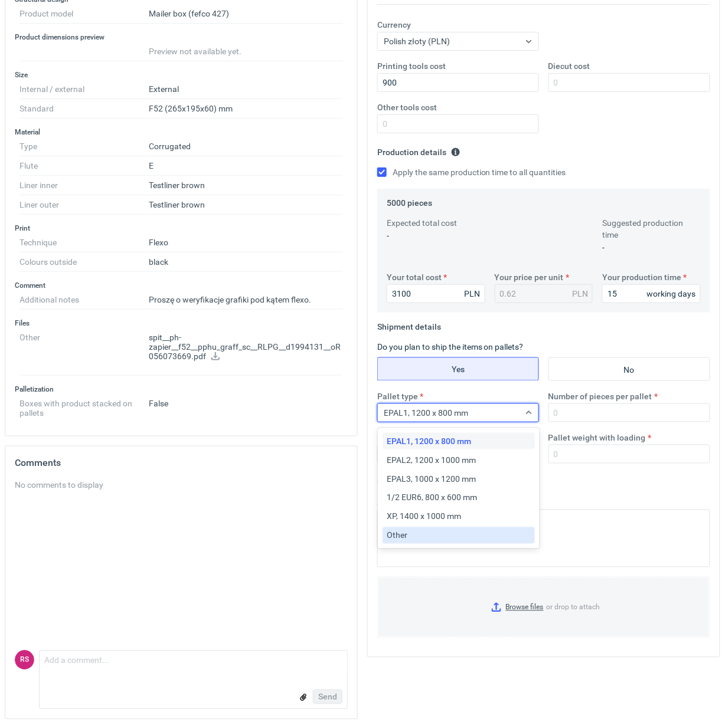
click at [411, 531] on div "Other" at bounding box center [458, 536] width 143 height 12
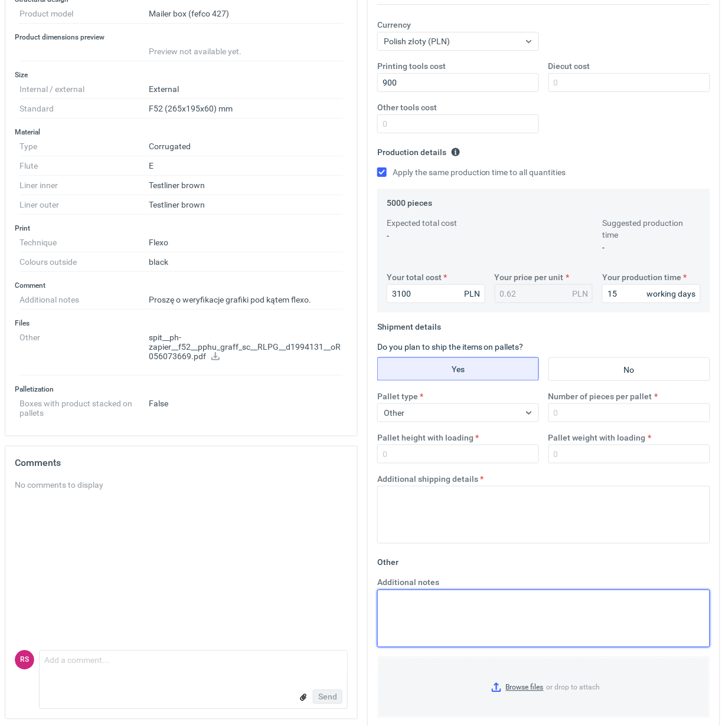
click at [431, 607] on textarea "Additional notes" at bounding box center [543, 619] width 333 height 58
paste textarea "wykrojnik: istniejący - 2uż"
type textarea "wykrojnik: istniejący - 2uż"
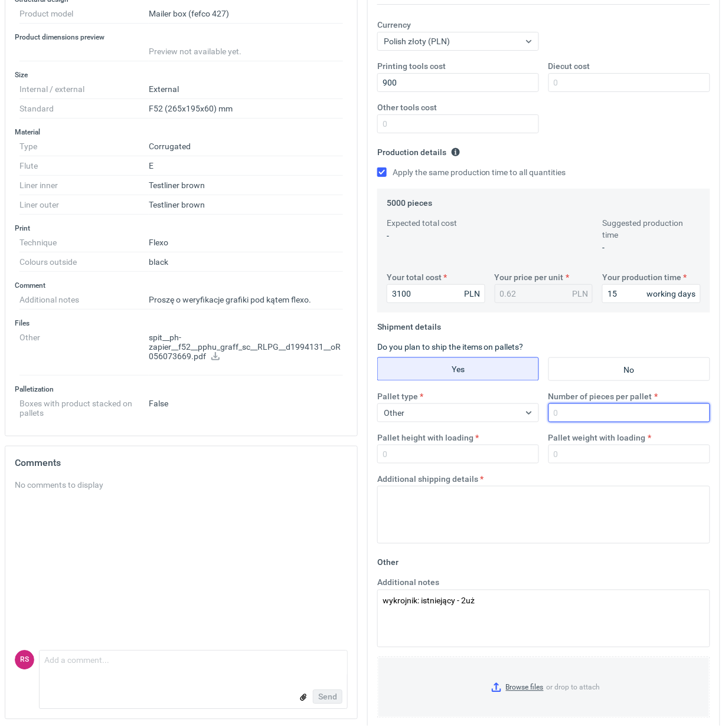
click at [603, 411] on input "Number of pieces per pallet" at bounding box center [629, 413] width 162 height 19
type input "2500"
type input "1800"
type input "250"
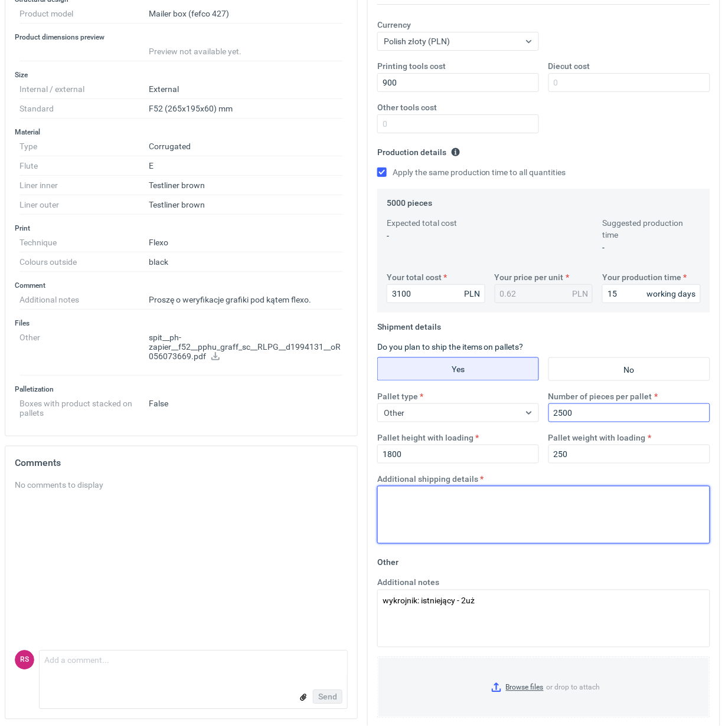
paste textarea "wykrojnik: istniejący - 2uż"
drag, startPoint x: 461, startPoint y: 496, endPoint x: 273, endPoint y: 481, distance: 188.9
click at [273, 481] on div "Specification Export to PDF Type Product category Corrugated Structural design …" at bounding box center [362, 331] width 725 height 834
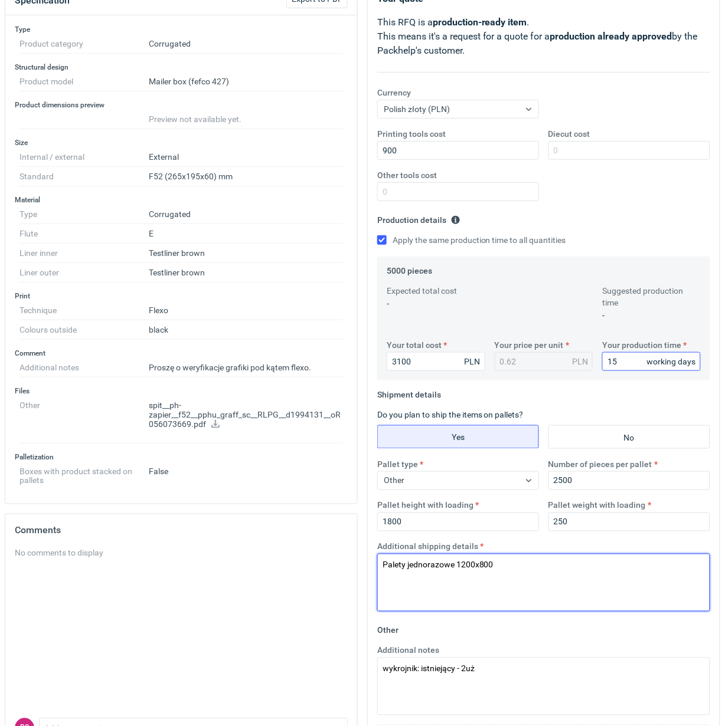
scroll to position [74, 0]
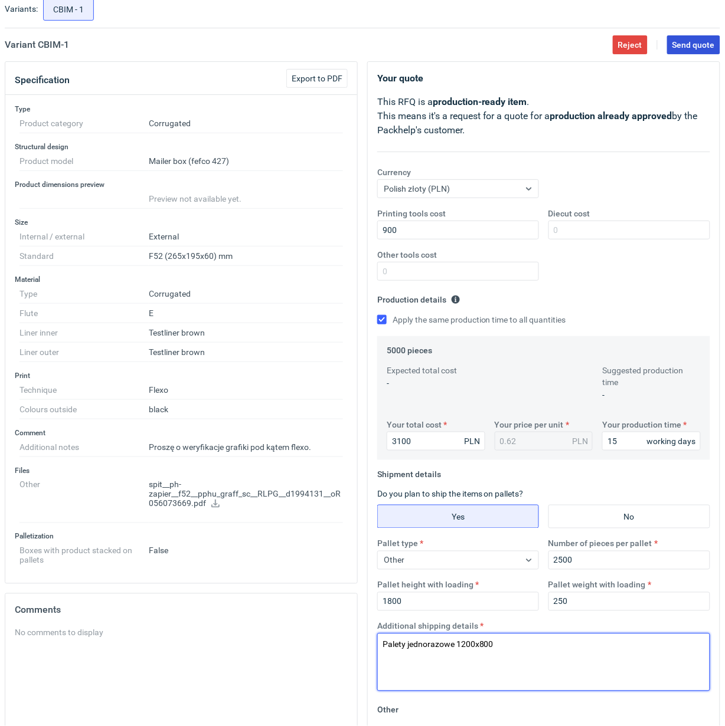
type textarea "Palety jednorazowe 1200x800"
click at [691, 45] on span "Send quote" at bounding box center [693, 45] width 42 height 8
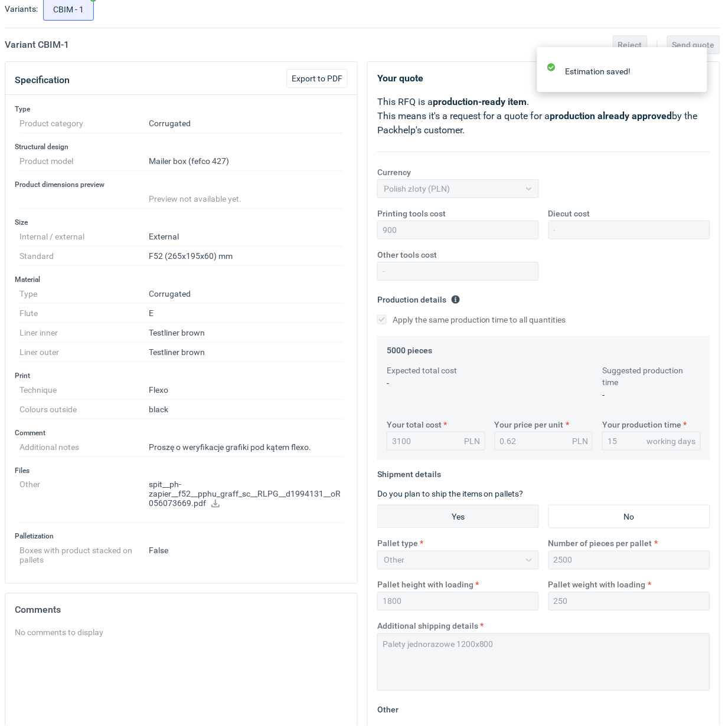
click at [450, 38] on div "Variant CBIM - 1 Reject Send quote" at bounding box center [362, 45] width 715 height 14
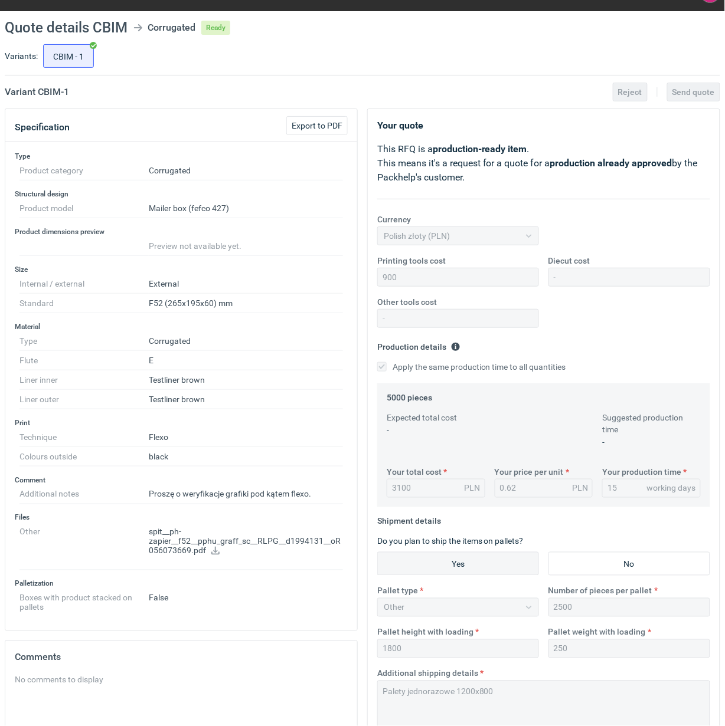
scroll to position [0, 0]
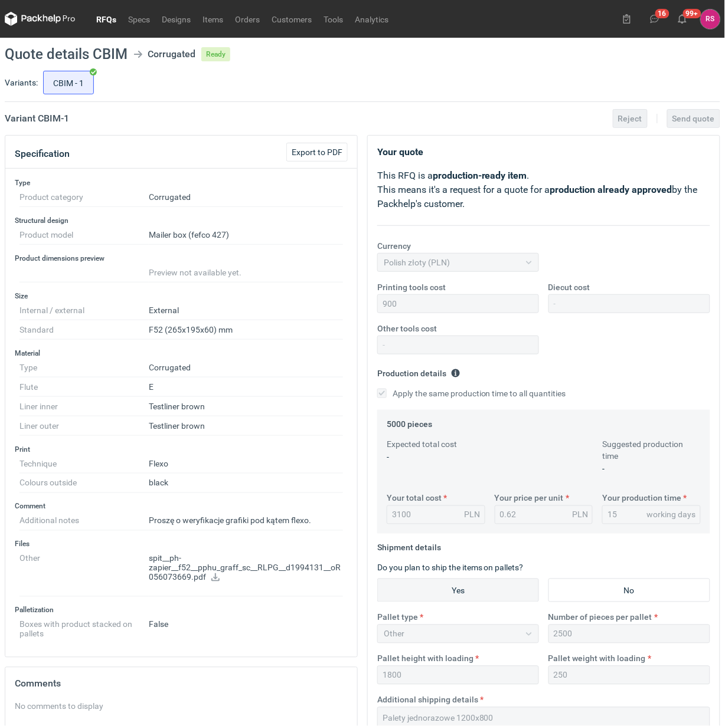
click at [217, 579] on icon at bounding box center [215, 578] width 9 height 8
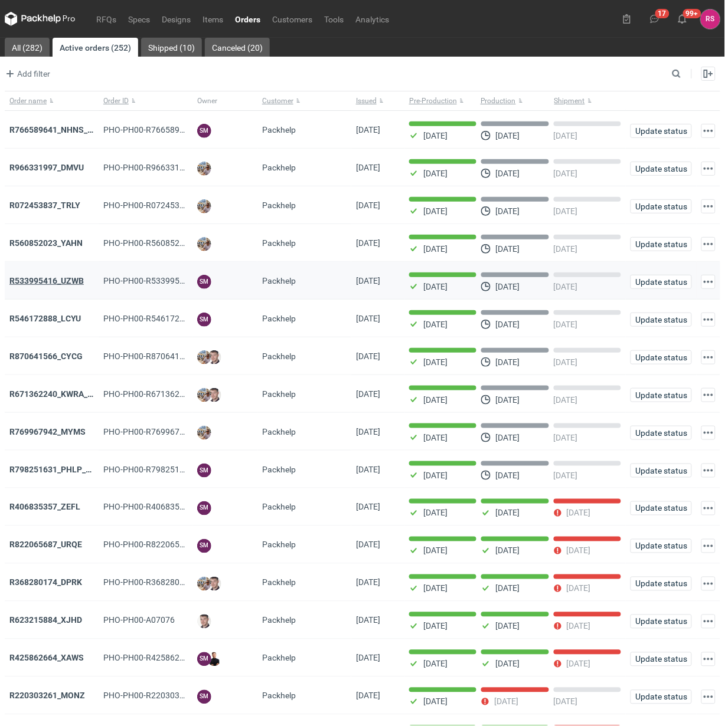
click at [60, 280] on strong "R533995416_UZWB" at bounding box center [46, 280] width 74 height 9
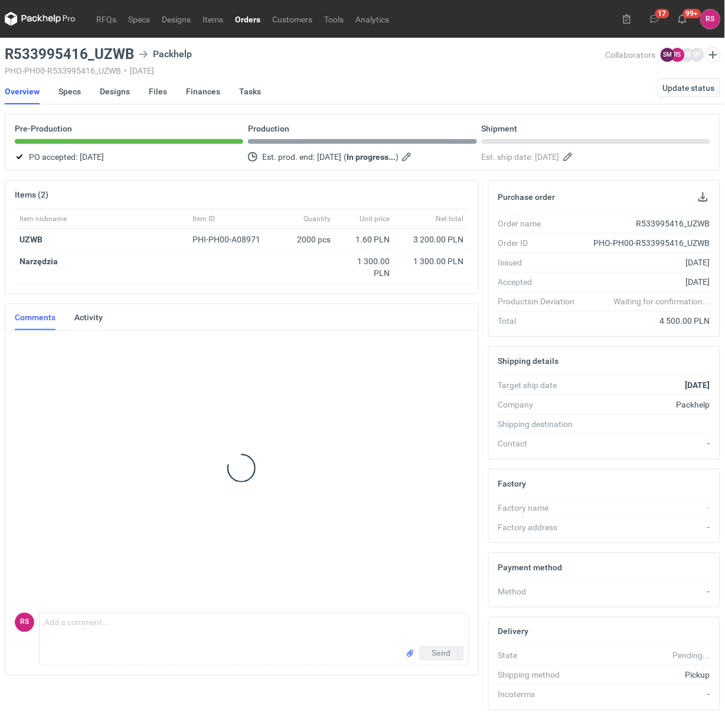
scroll to position [18, 0]
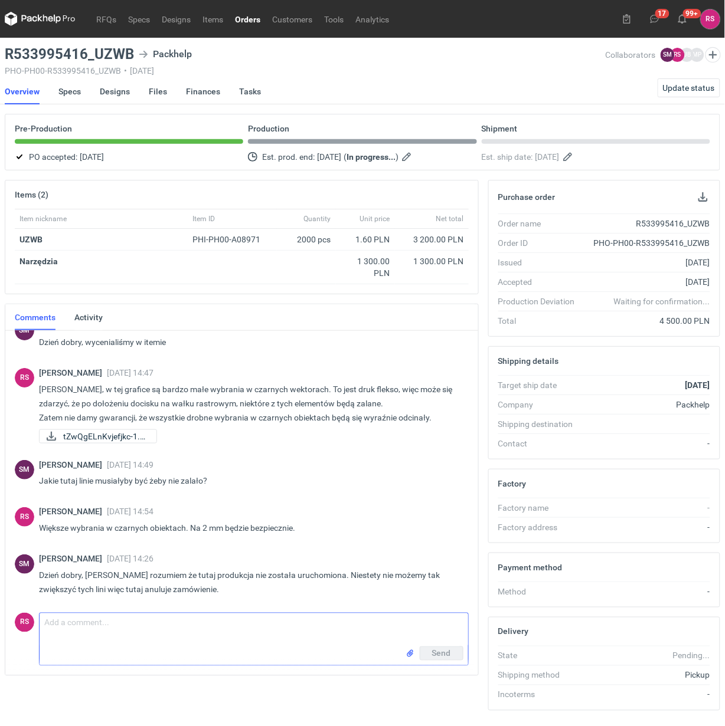
click at [149, 627] on textarea "Comment message" at bounding box center [254, 630] width 428 height 33
paste textarea "Materiał jest zamówiony i nie mogę go już anulować, jest przewidziany na [DATE]…"
click at [119, 627] on textarea "[PERSON_NAME], Materiał jest zamówiony i nie mogę go już anulować, jest przewid…" at bounding box center [254, 634] width 428 height 41
click at [460, 624] on textarea "[PERSON_NAME], materiał jest zamówiony i nie mogę go już anulować, jest przewid…" at bounding box center [254, 634] width 428 height 41
click at [198, 640] on textarea "[PERSON_NAME], materiał jest zamówiony i nie mogę go już anulować, jest przewid…" at bounding box center [254, 634] width 428 height 41
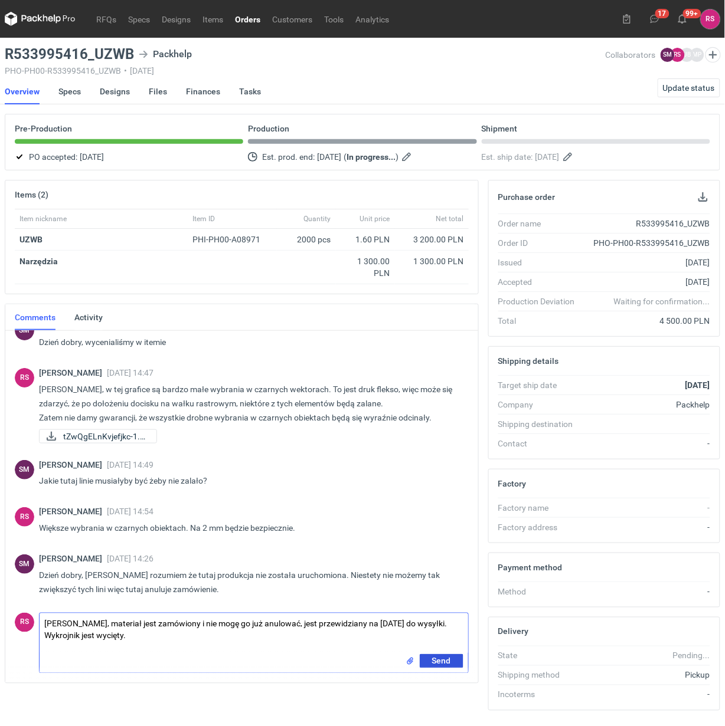
type textarea "[PERSON_NAME], materiał jest zamówiony i nie mogę go już anulować, jest przewid…"
click at [444, 661] on span "Send" at bounding box center [441, 661] width 19 height 8
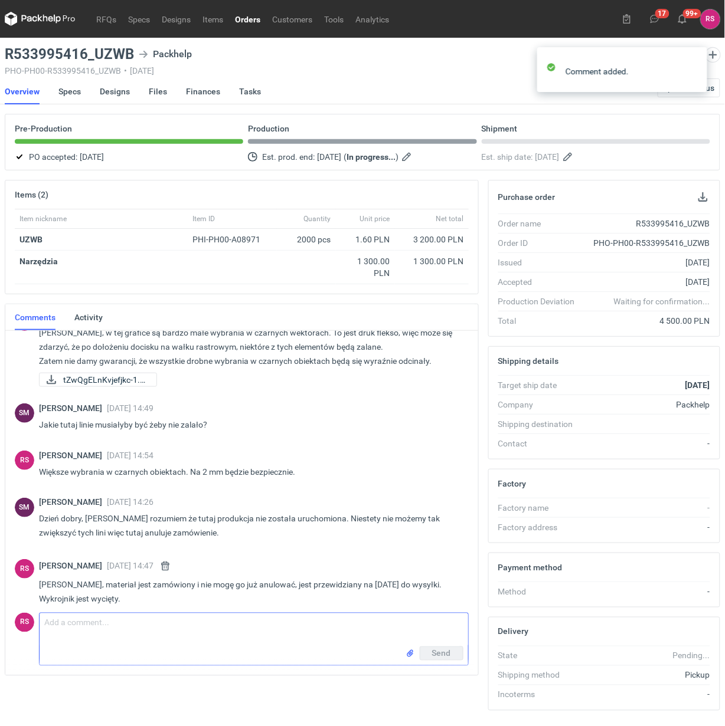
scroll to position [84, 0]
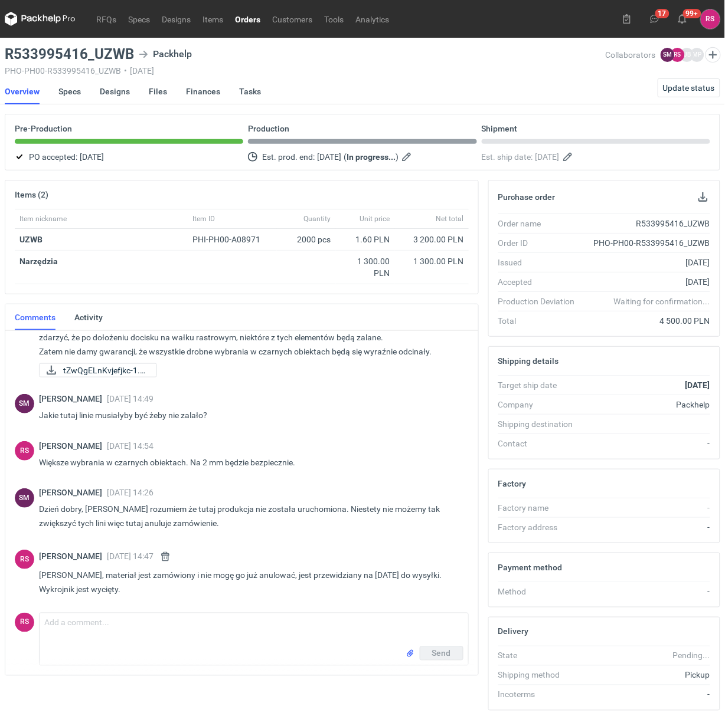
click at [427, 87] on nav "Overview Specs Designs Files Finances Tasks Update status" at bounding box center [362, 91] width 715 height 26
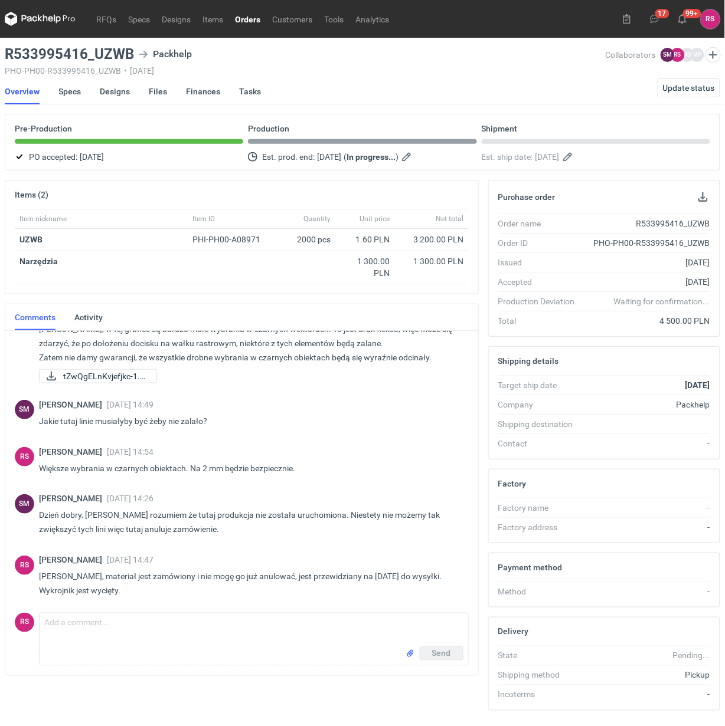
scroll to position [80, 0]
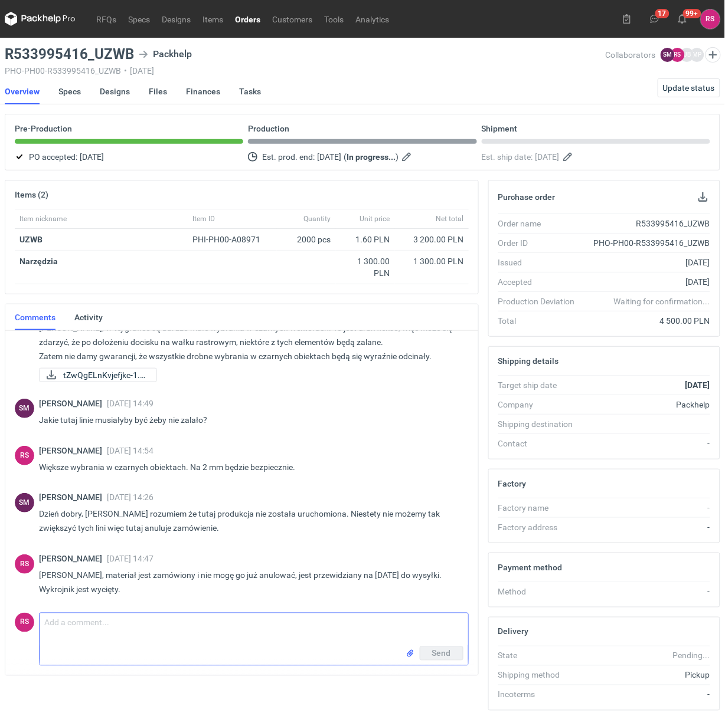
click at [156, 624] on textarea "Comment message" at bounding box center [254, 630] width 428 height 33
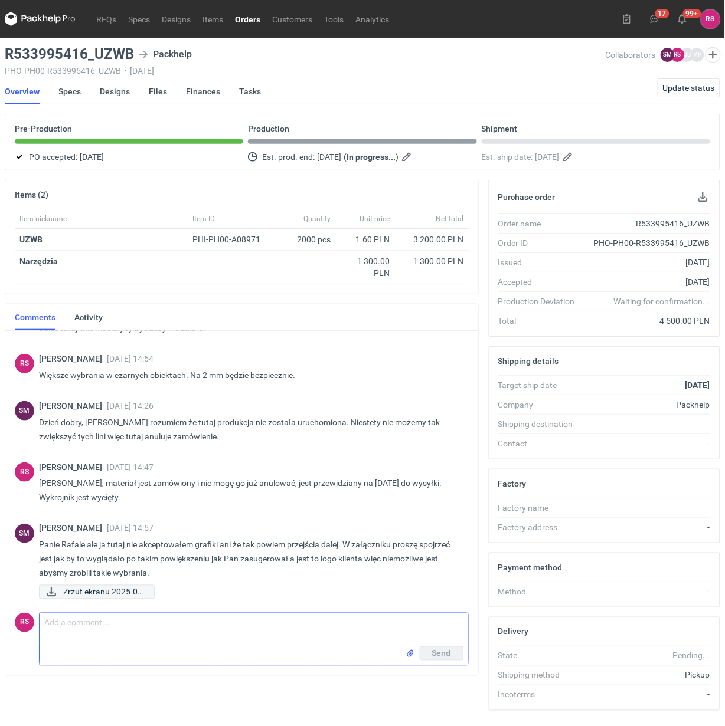
scroll to position [172, 0]
click at [54, 590] on icon at bounding box center [51, 592] width 14 height 9
click at [235, 594] on div "Zrzut ekranu 2025-09..." at bounding box center [249, 592] width 420 height 14
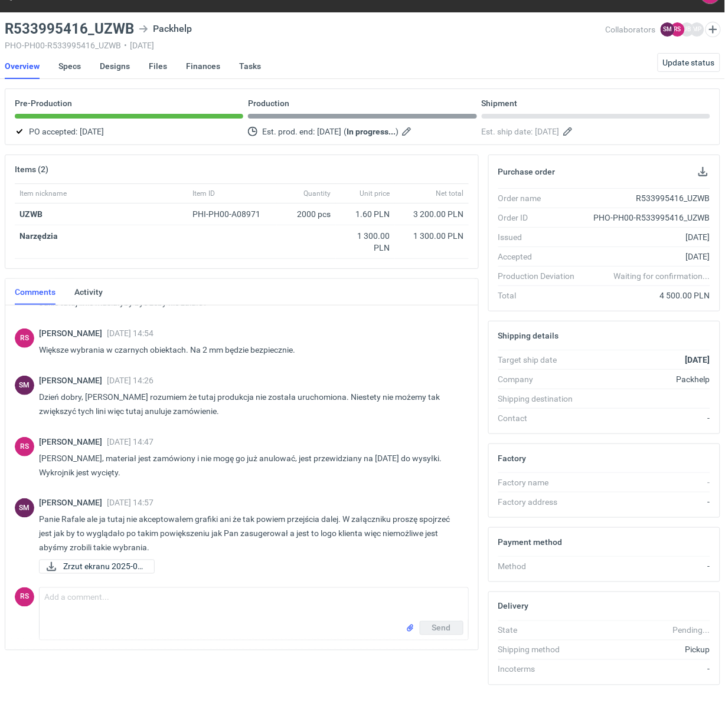
scroll to position [38, 0]
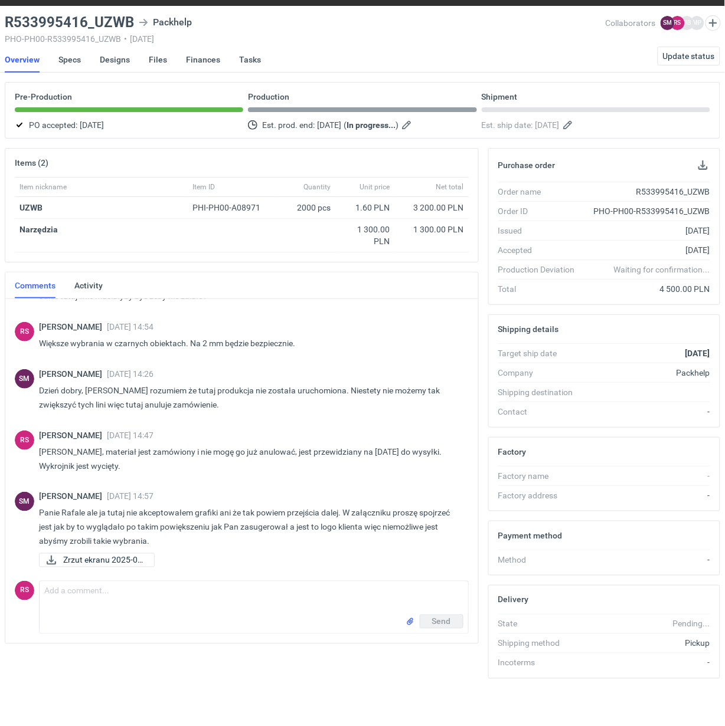
click at [245, 536] on p "Panie Rafale ale ja tutaj nie akceptowałem grafiki ani że tak powiem przejścia …" at bounding box center [249, 527] width 420 height 42
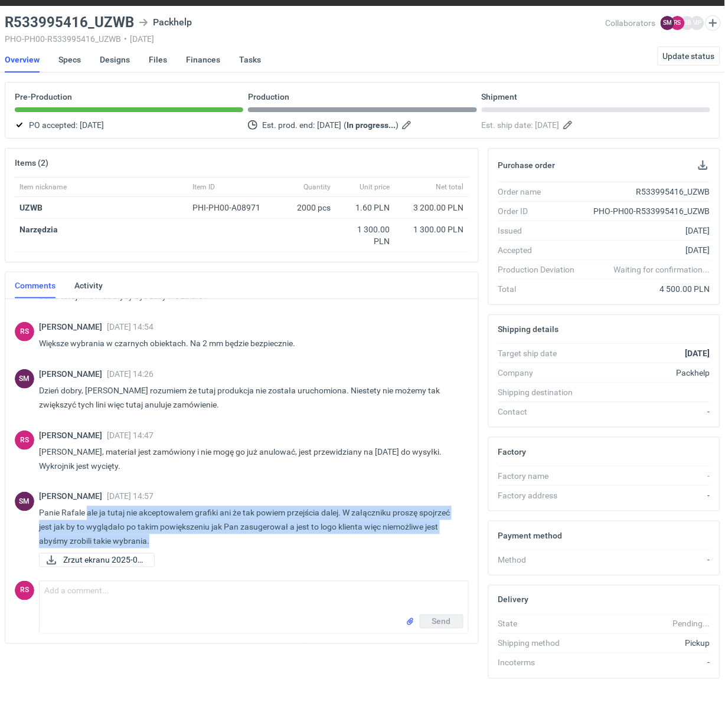
drag, startPoint x: 86, startPoint y: 506, endPoint x: 205, endPoint y: 532, distance: 122.1
click at [205, 532] on p "Panie Rafale ale ja tutaj nie akceptowałem grafiki ani że tak powiem przejścia …" at bounding box center [249, 527] width 420 height 42
copy p "ale ja tutaj nie akceptowałem grafiki ani że tak powiem przejścia dalej. W załą…"
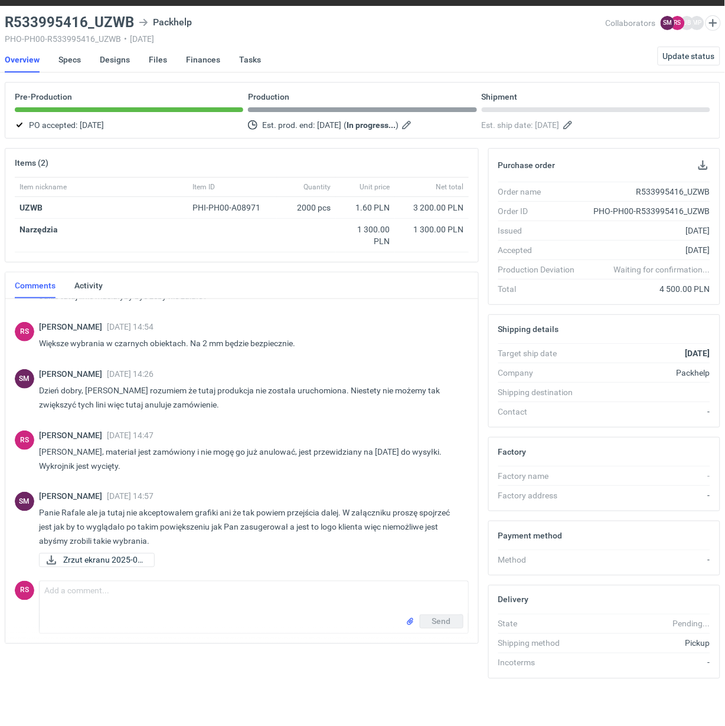
click at [223, 546] on div "[PERSON_NAME] [DATE] 14:57 Panie Rafale ale ja tutaj nie akceptowałem grafiki a…" at bounding box center [249, 531] width 420 height 78
click at [105, 554] on span "Zrzut ekranu 2025-09..." at bounding box center [103, 560] width 81 height 13
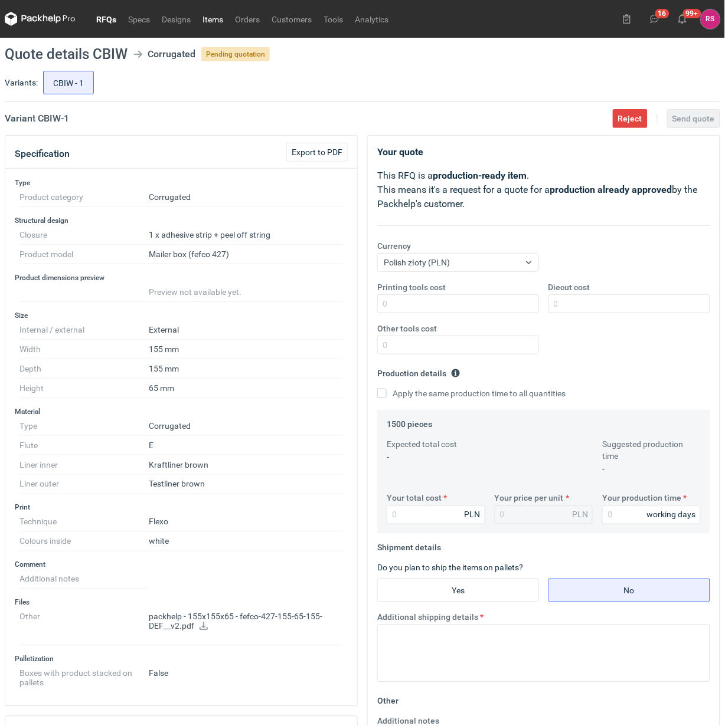
click at [213, 19] on link "Items" at bounding box center [213, 19] width 32 height 14
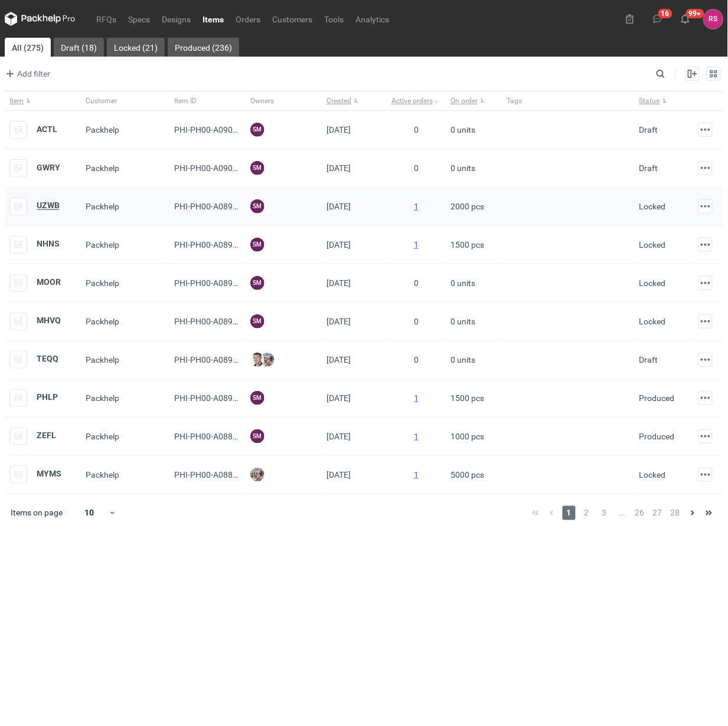
click at [51, 205] on strong "UZWB" at bounding box center [48, 205] width 23 height 9
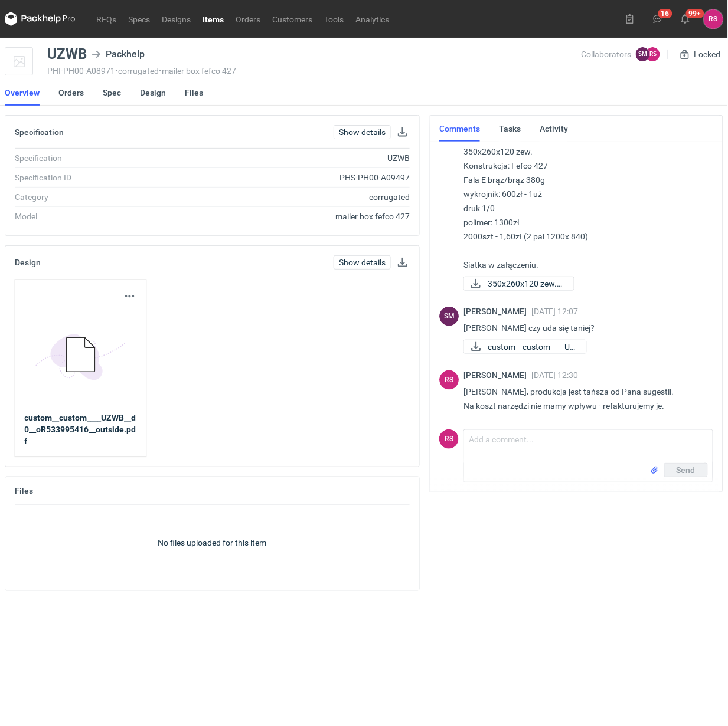
scroll to position [221, 0]
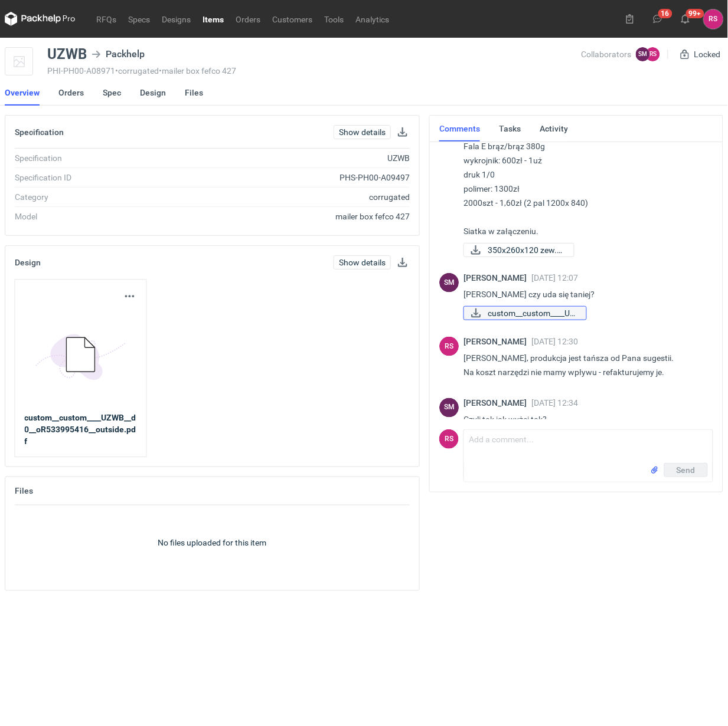
click at [503, 310] on span "custom__custom____UZ..." at bounding box center [531, 313] width 89 height 13
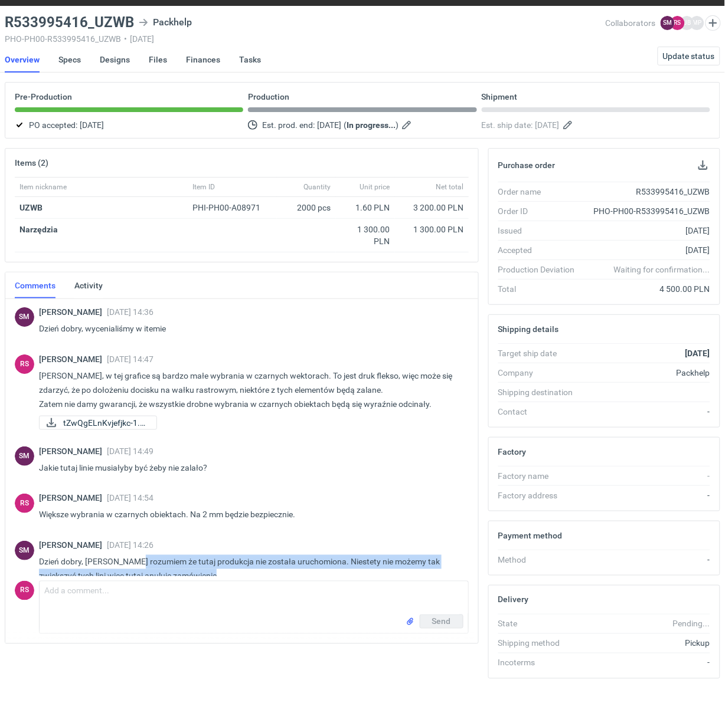
scroll to position [172, 0]
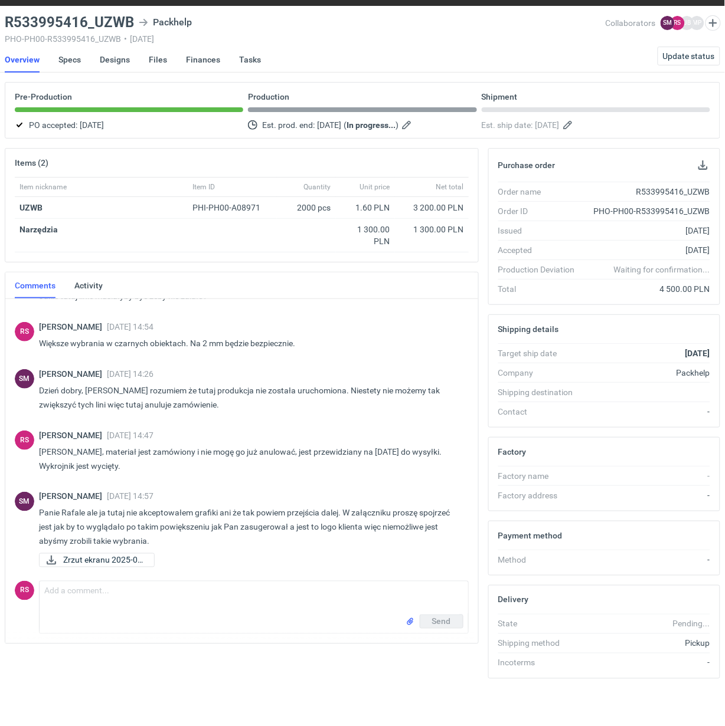
click at [250, 543] on div "[PERSON_NAME] [DATE] 14:57 Panie Rafale ale ja tutaj nie akceptowałem grafiki a…" at bounding box center [249, 531] width 420 height 78
